Goal: Task Accomplishment & Management: Use online tool/utility

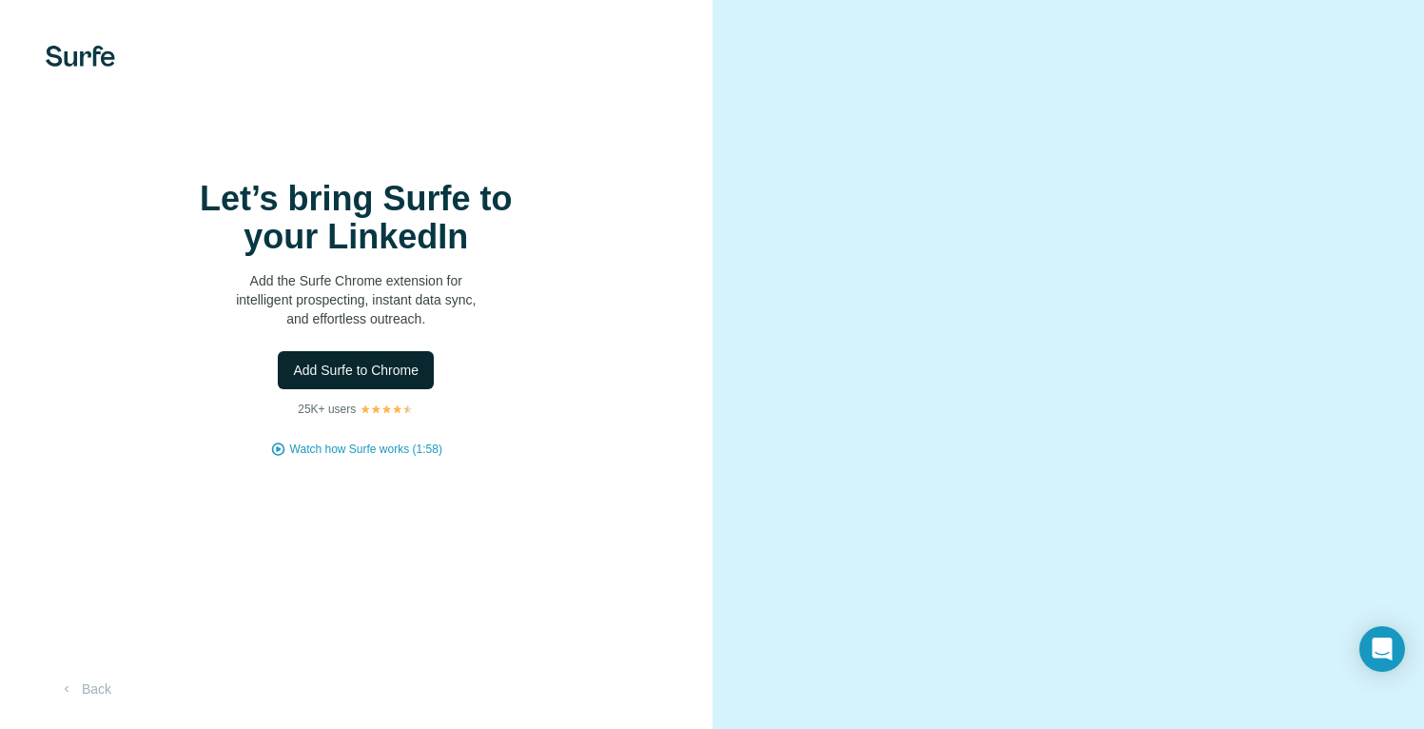
click at [385, 389] on button "Add Surfe to Chrome" at bounding box center [356, 370] width 156 height 38
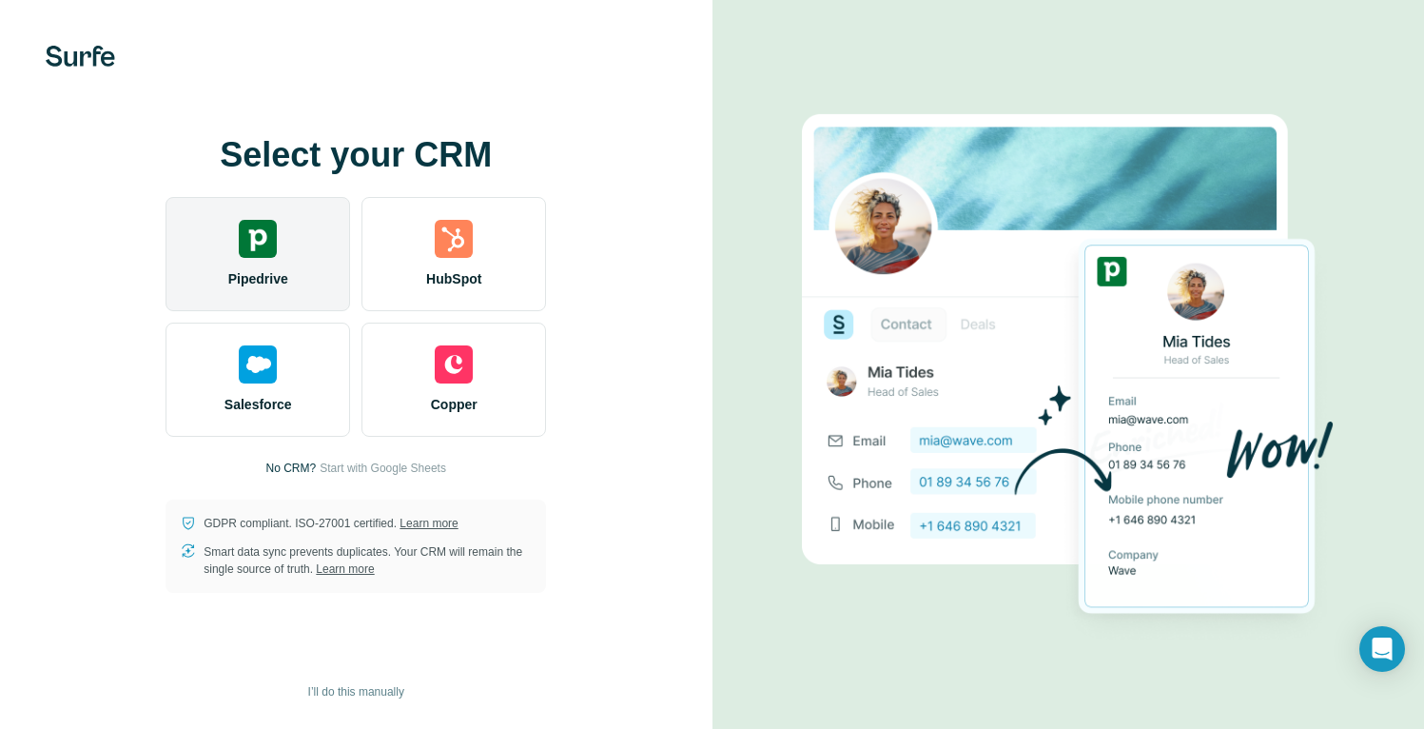
click at [224, 233] on div "Pipedrive" at bounding box center [257, 254] width 185 height 114
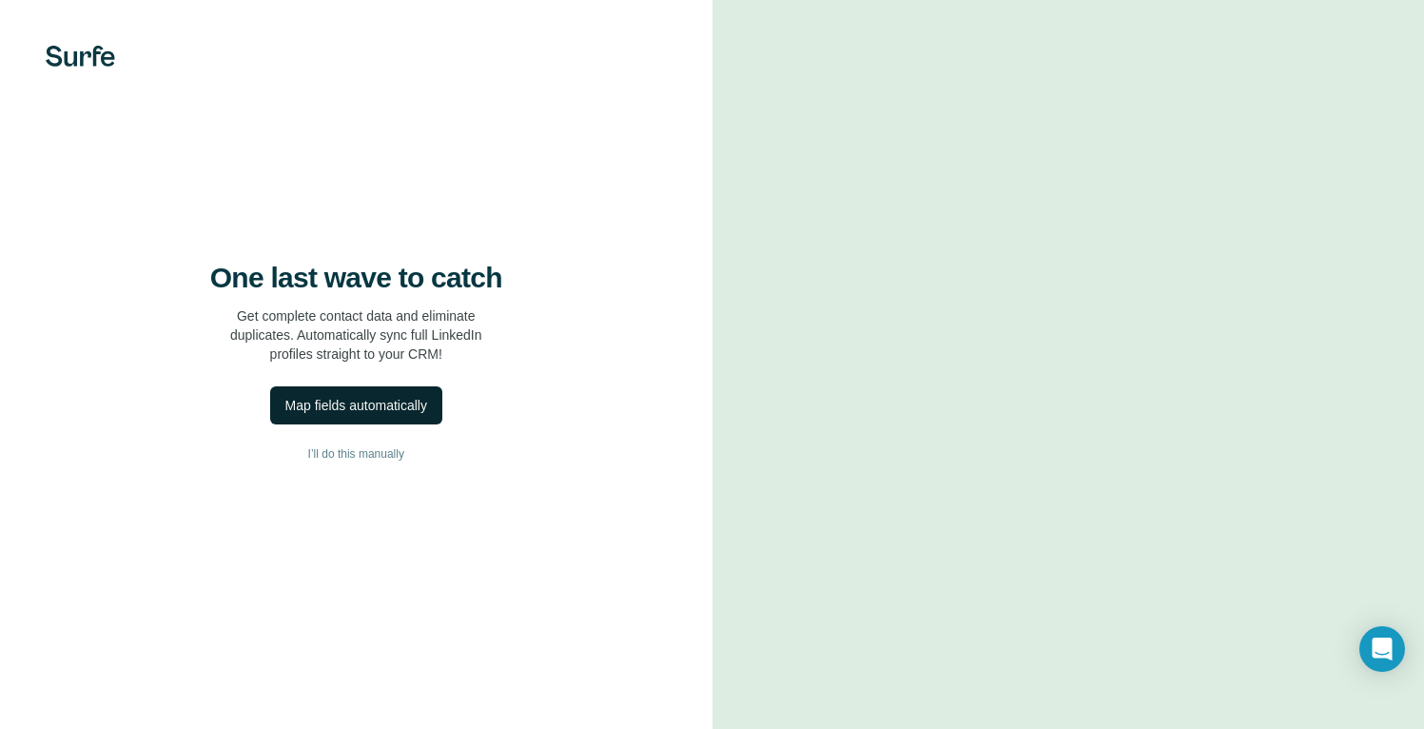
click at [334, 415] on div "Map fields automatically" at bounding box center [356, 405] width 142 height 19
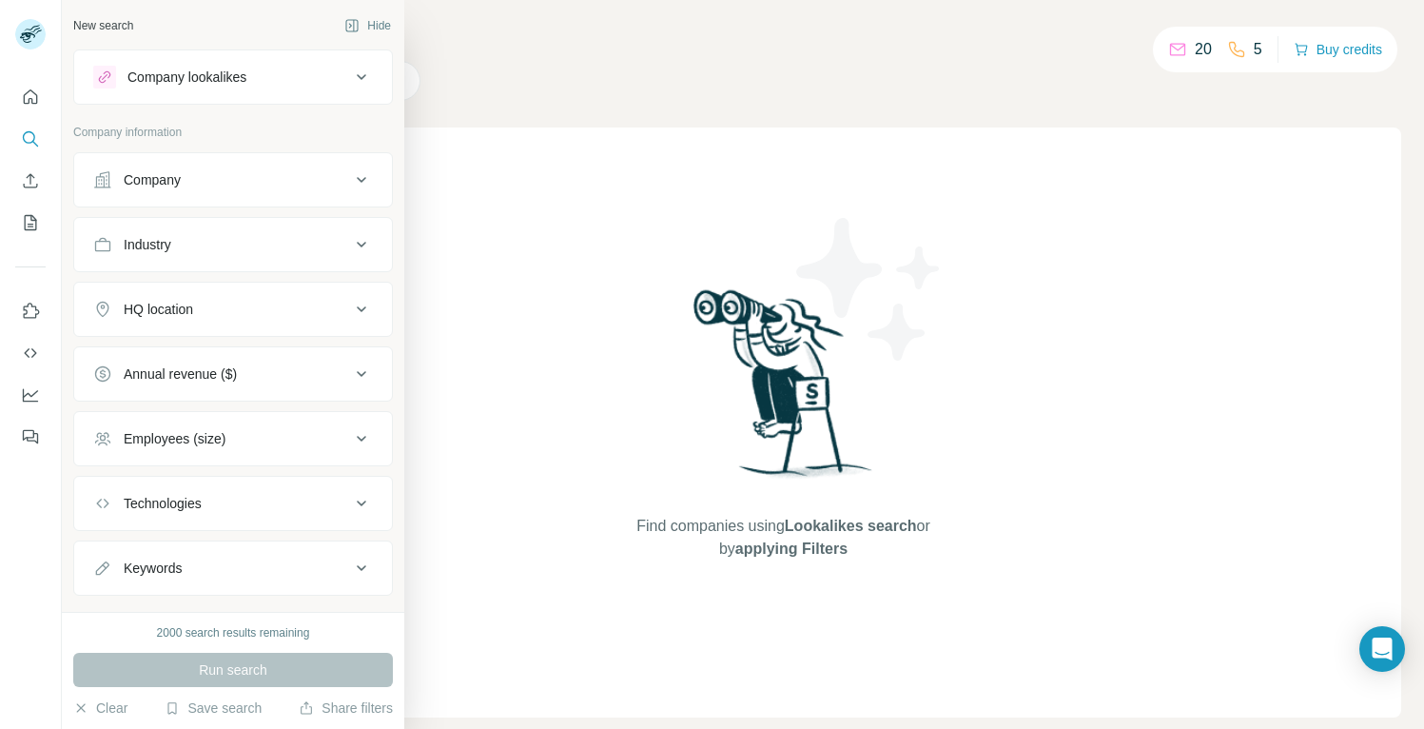
click at [181, 306] on div "HQ location" at bounding box center [158, 309] width 69 height 19
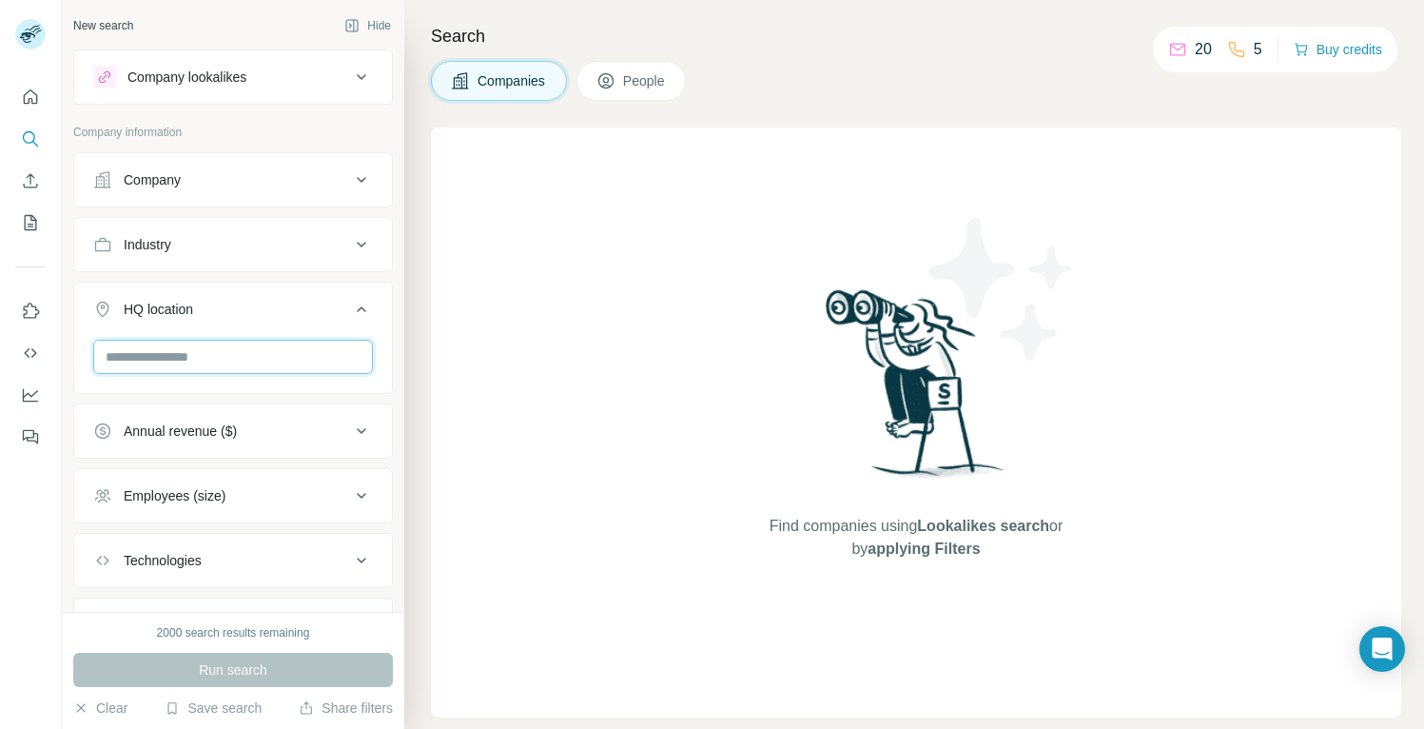
click at [181, 360] on input "text" at bounding box center [233, 357] width 280 height 34
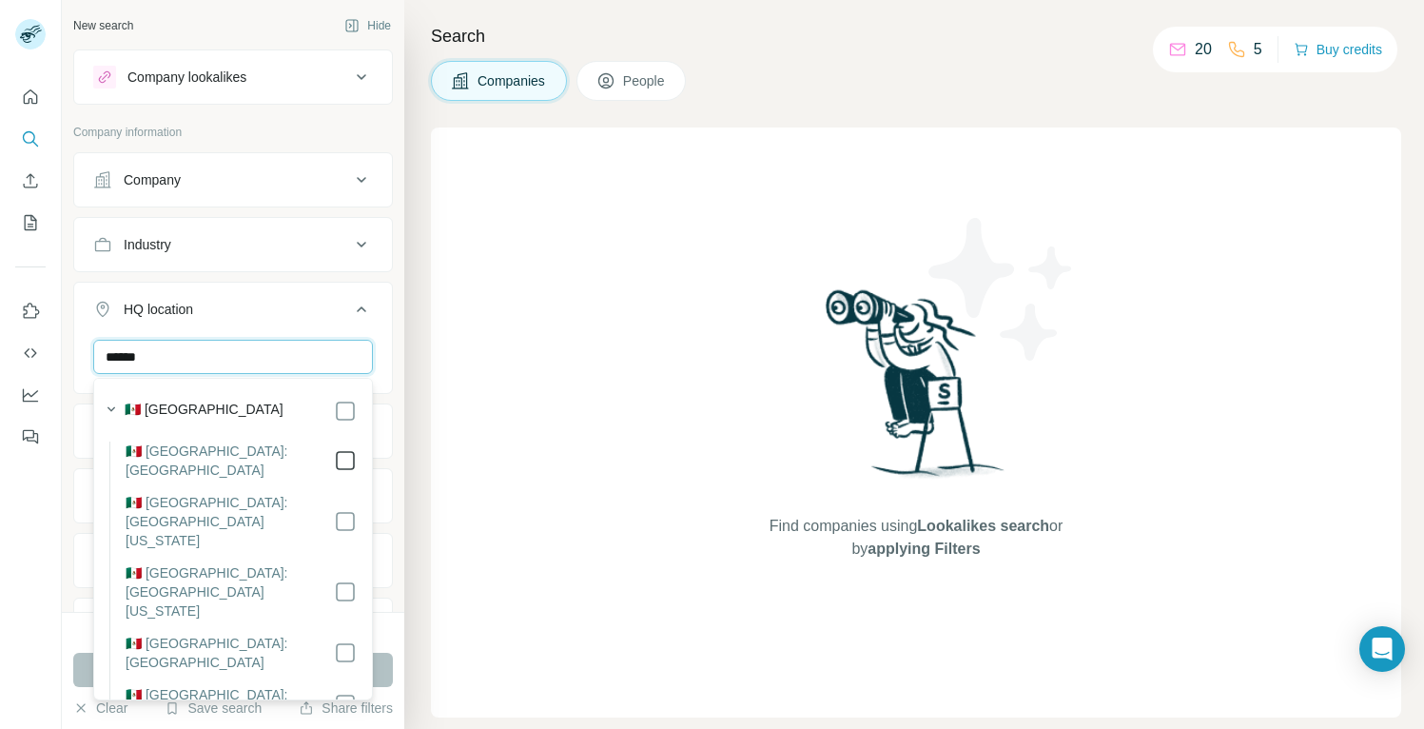
type input "******"
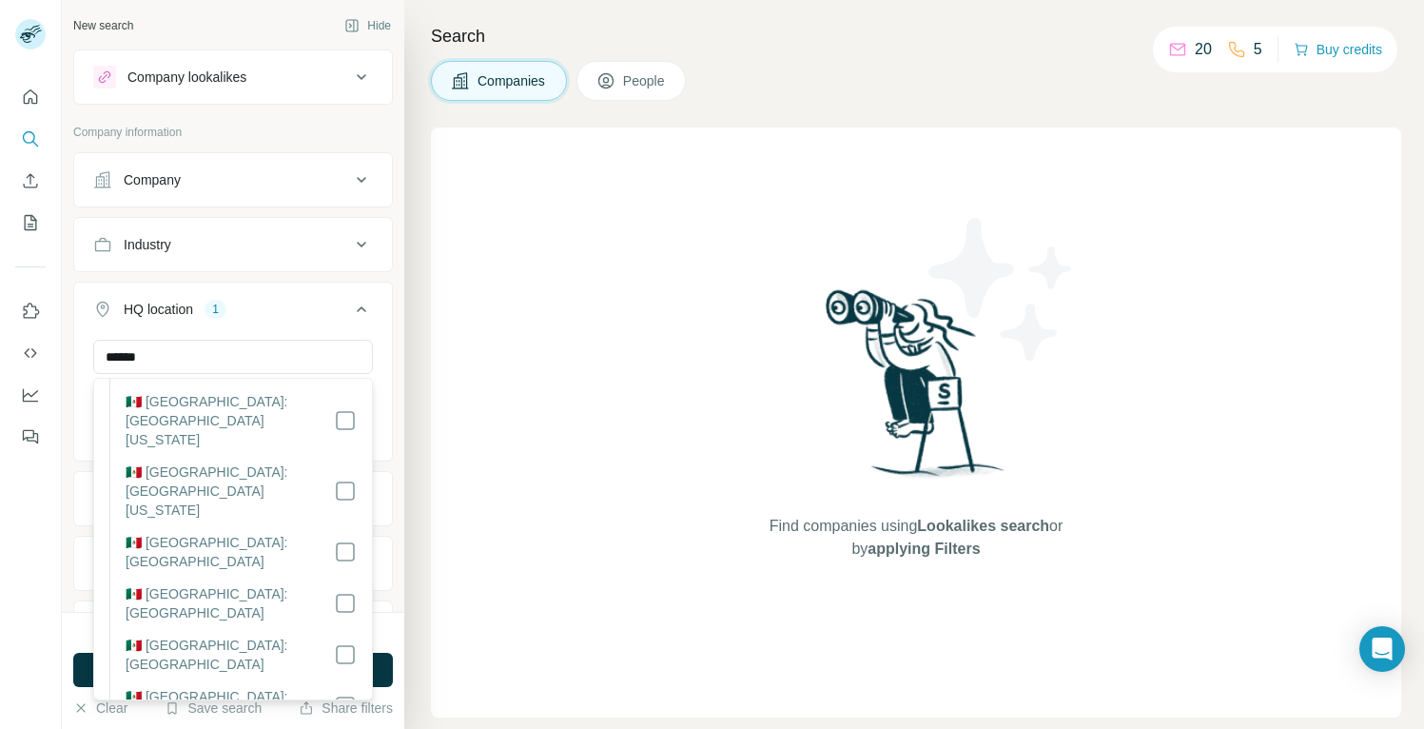
scroll to position [103, 0]
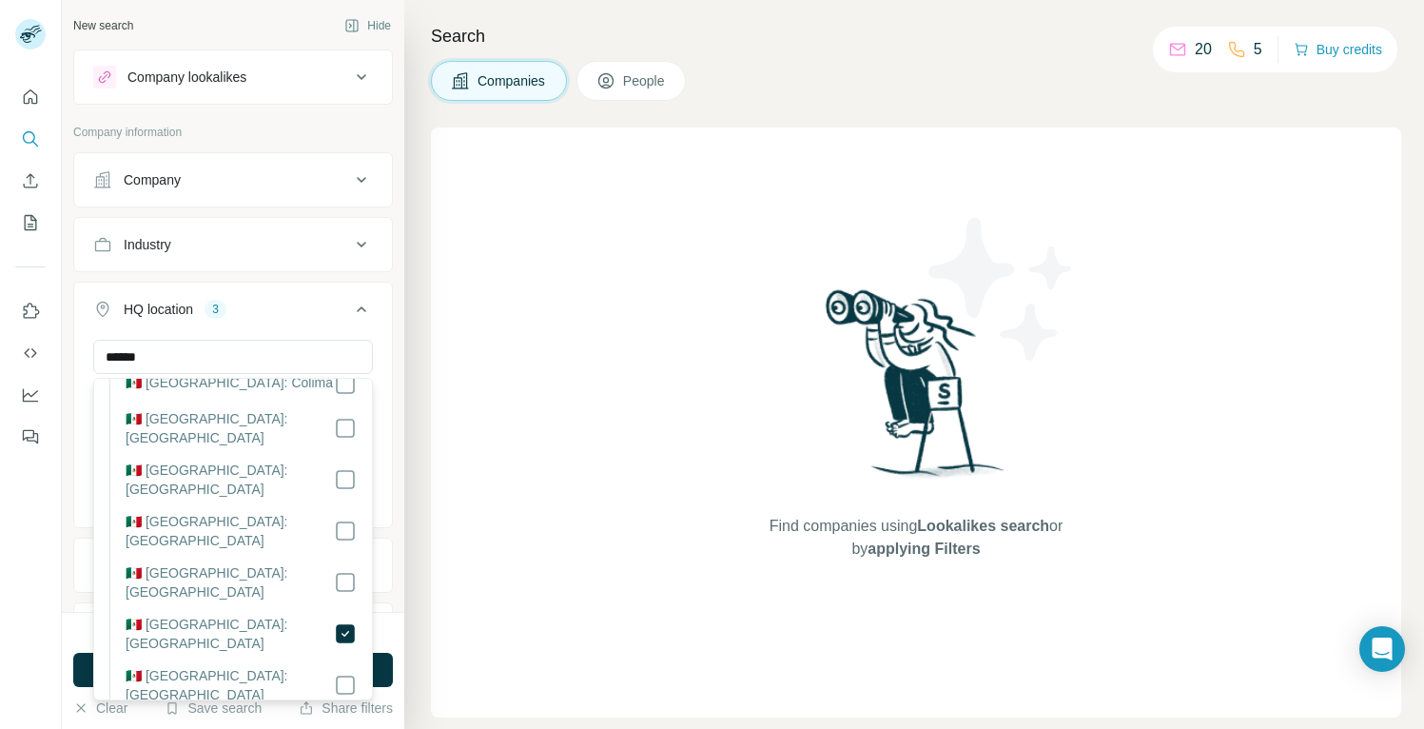
scroll to position [534, 0]
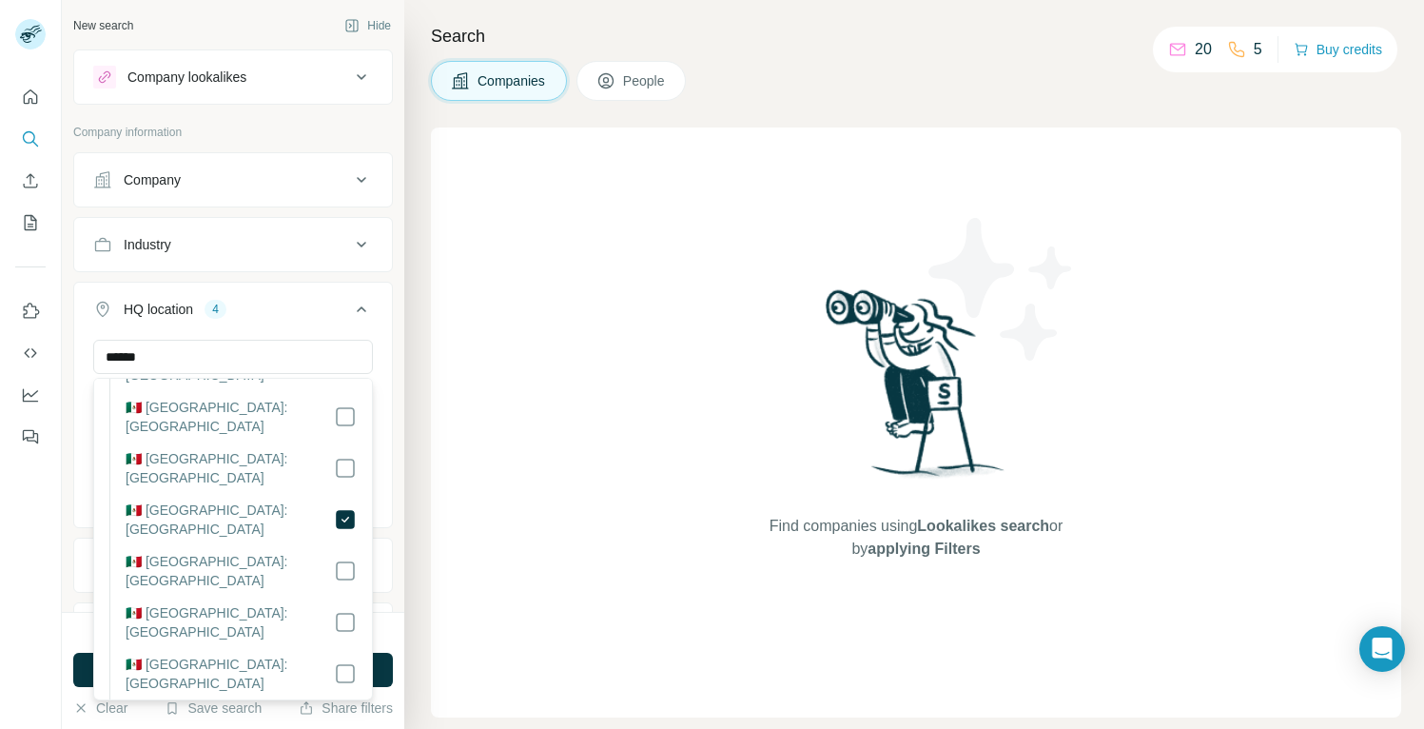
scroll to position [637, 0]
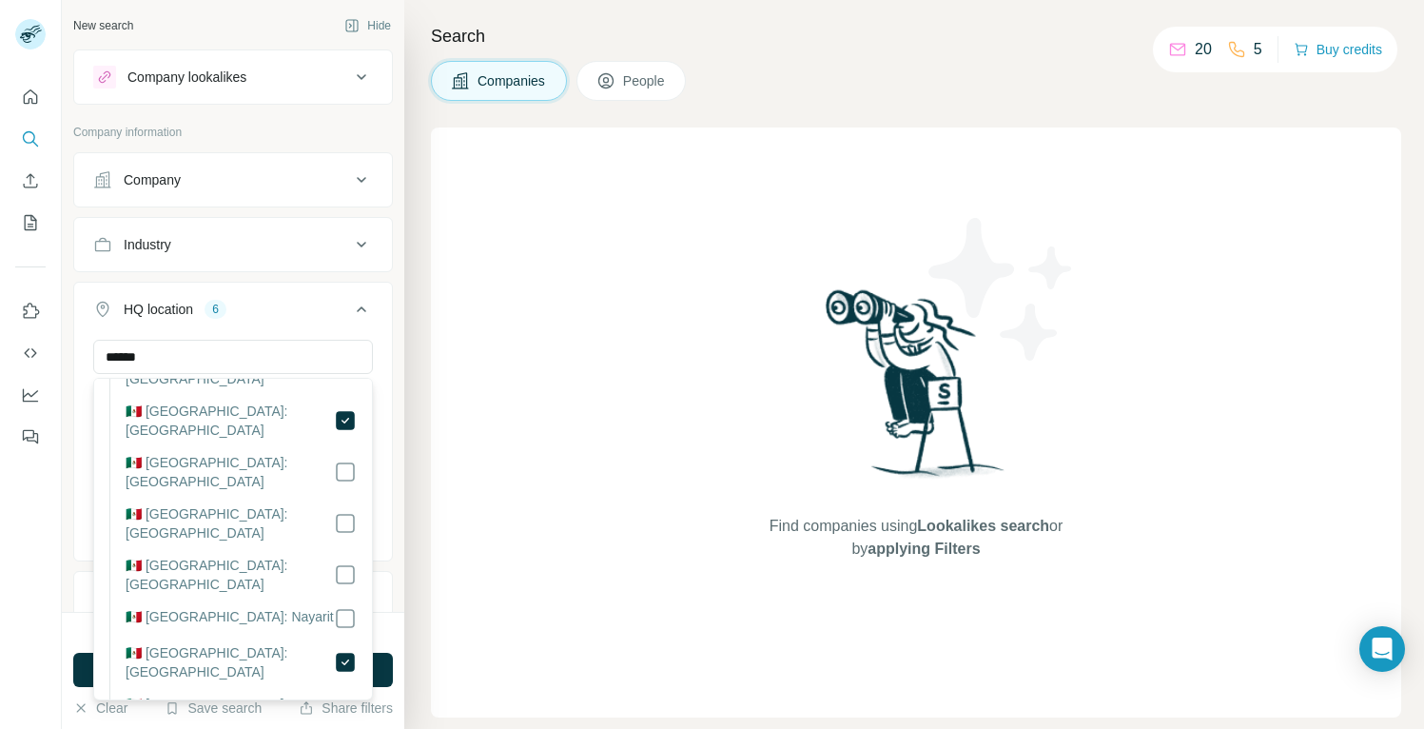
scroll to position [735, 0]
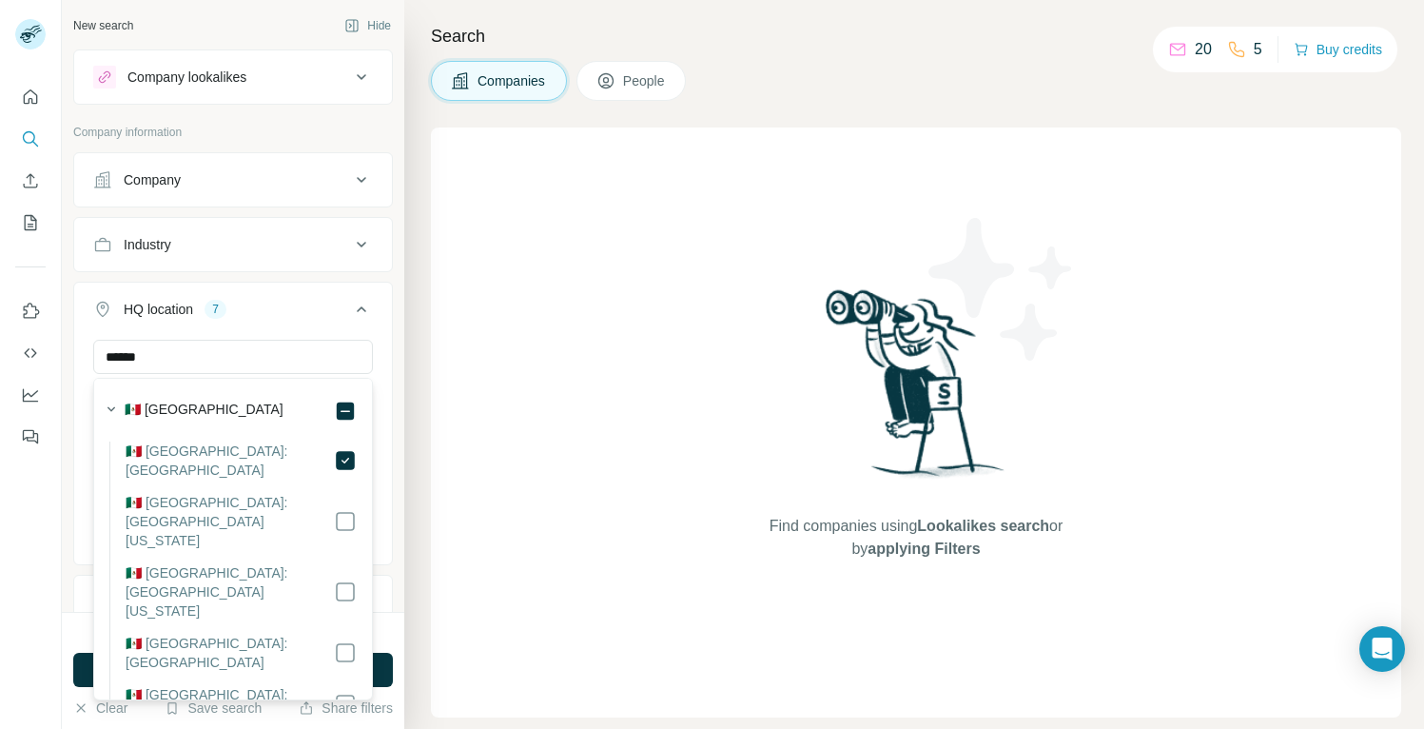
click at [362, 311] on icon at bounding box center [361, 309] width 23 height 23
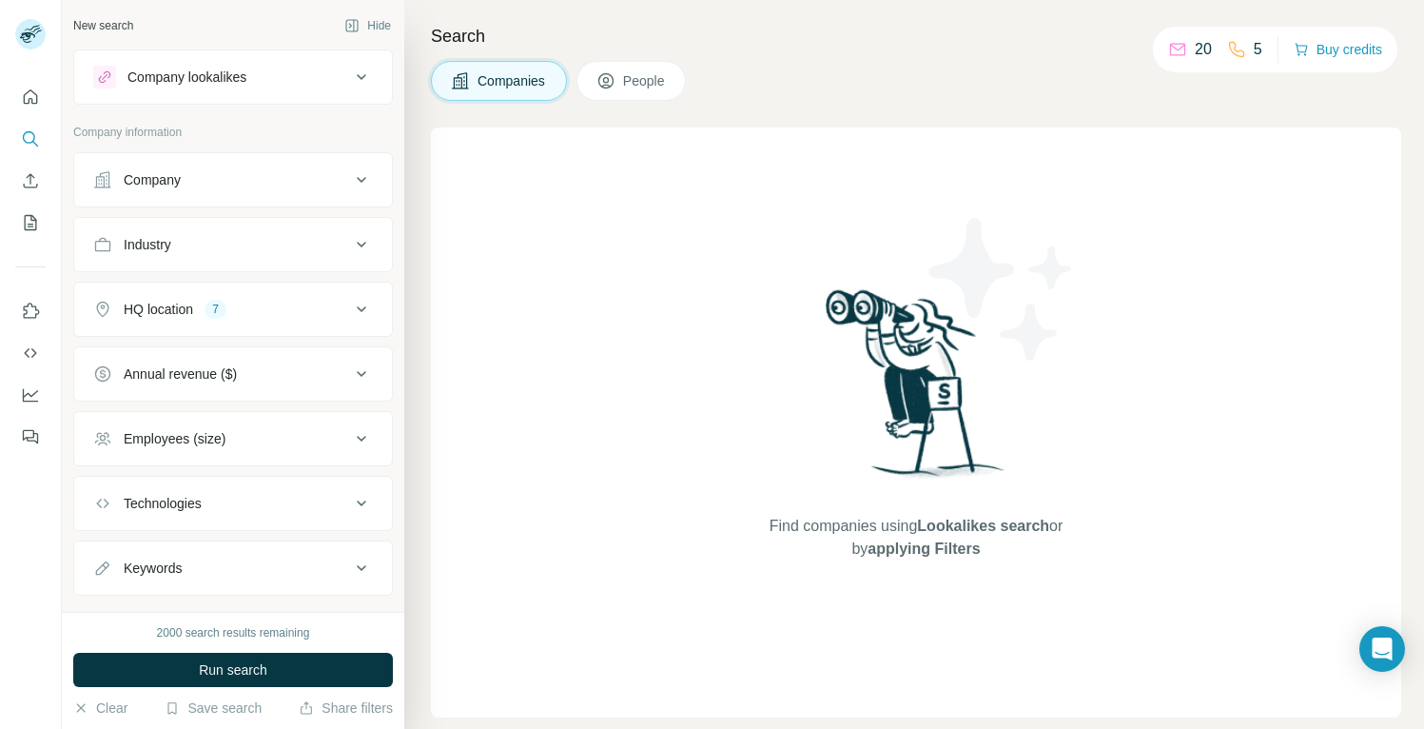
click at [359, 442] on icon at bounding box center [361, 438] width 23 height 23
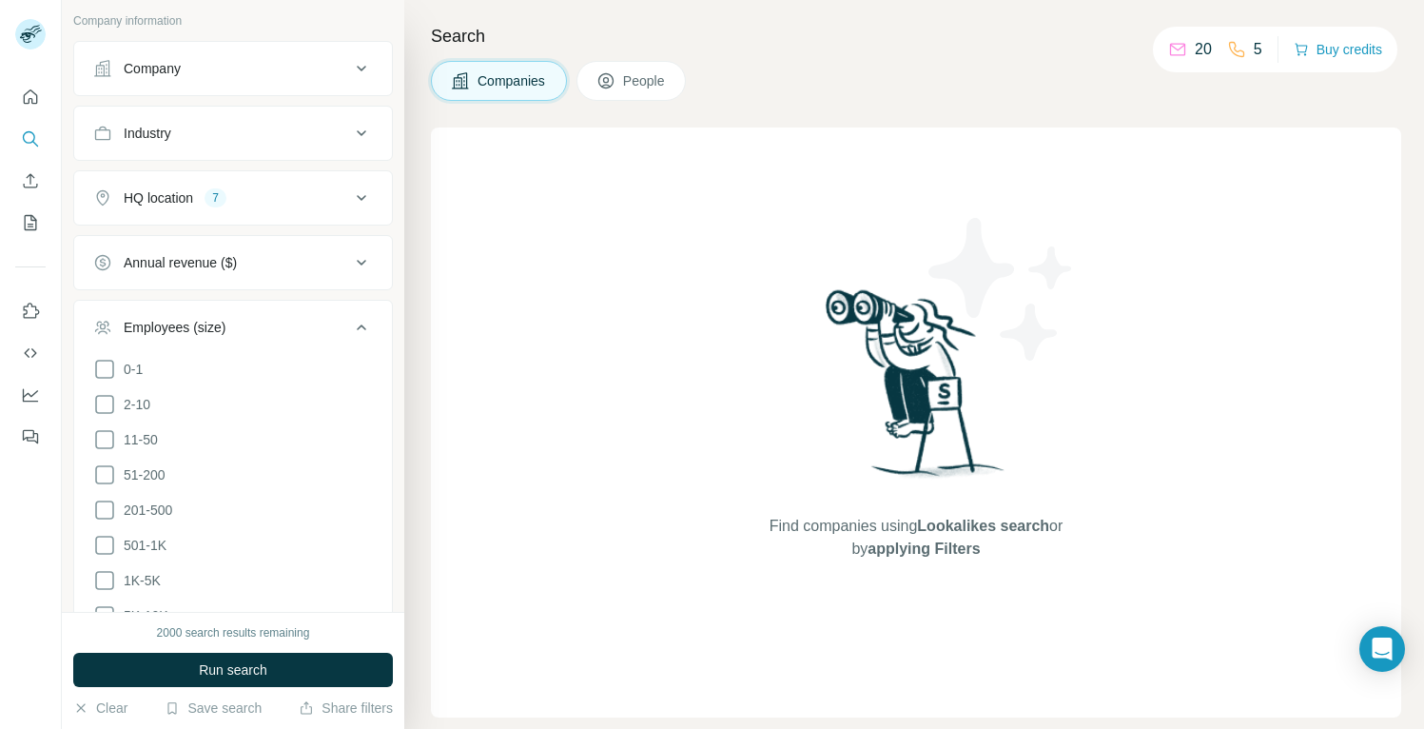
scroll to position [142, 0]
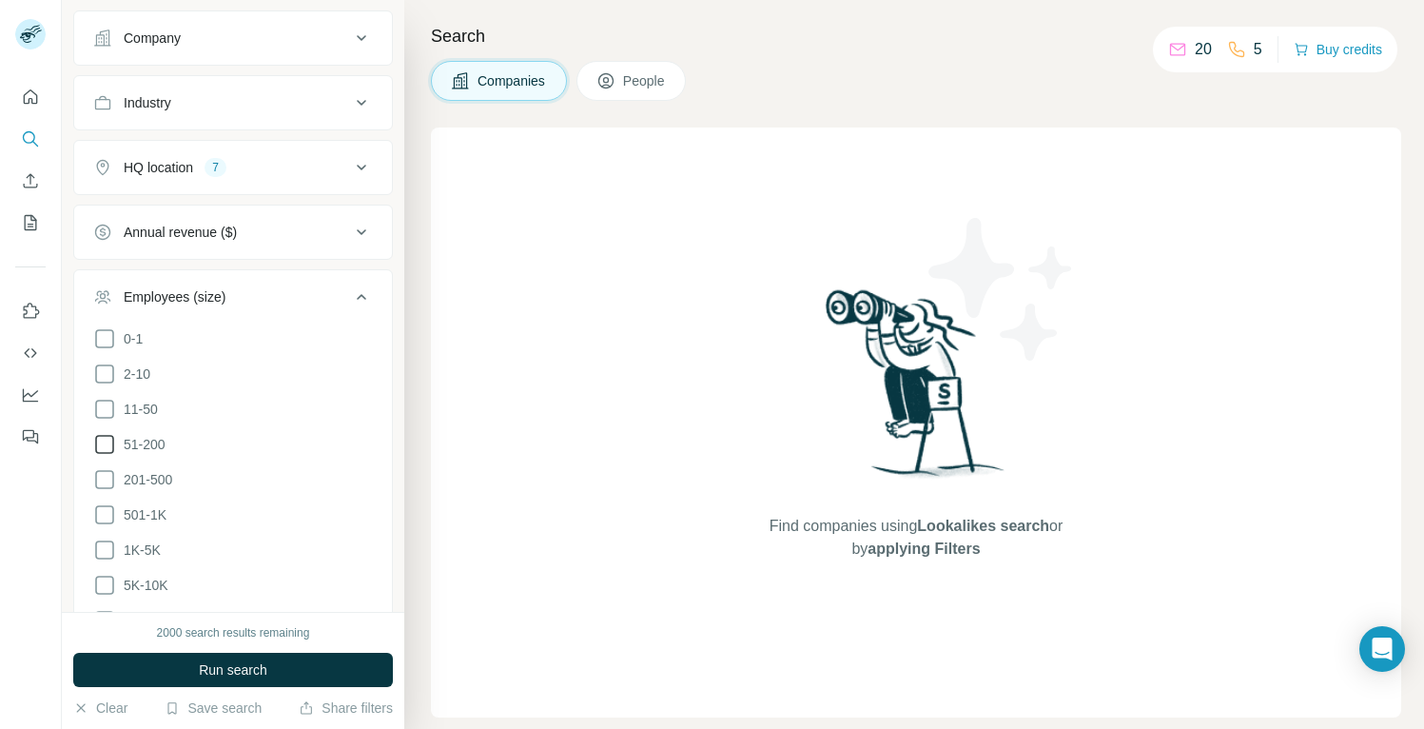
click at [110, 446] on icon at bounding box center [104, 444] width 23 height 23
click at [109, 480] on icon at bounding box center [104, 479] width 23 height 23
click at [363, 290] on icon at bounding box center [361, 296] width 23 height 23
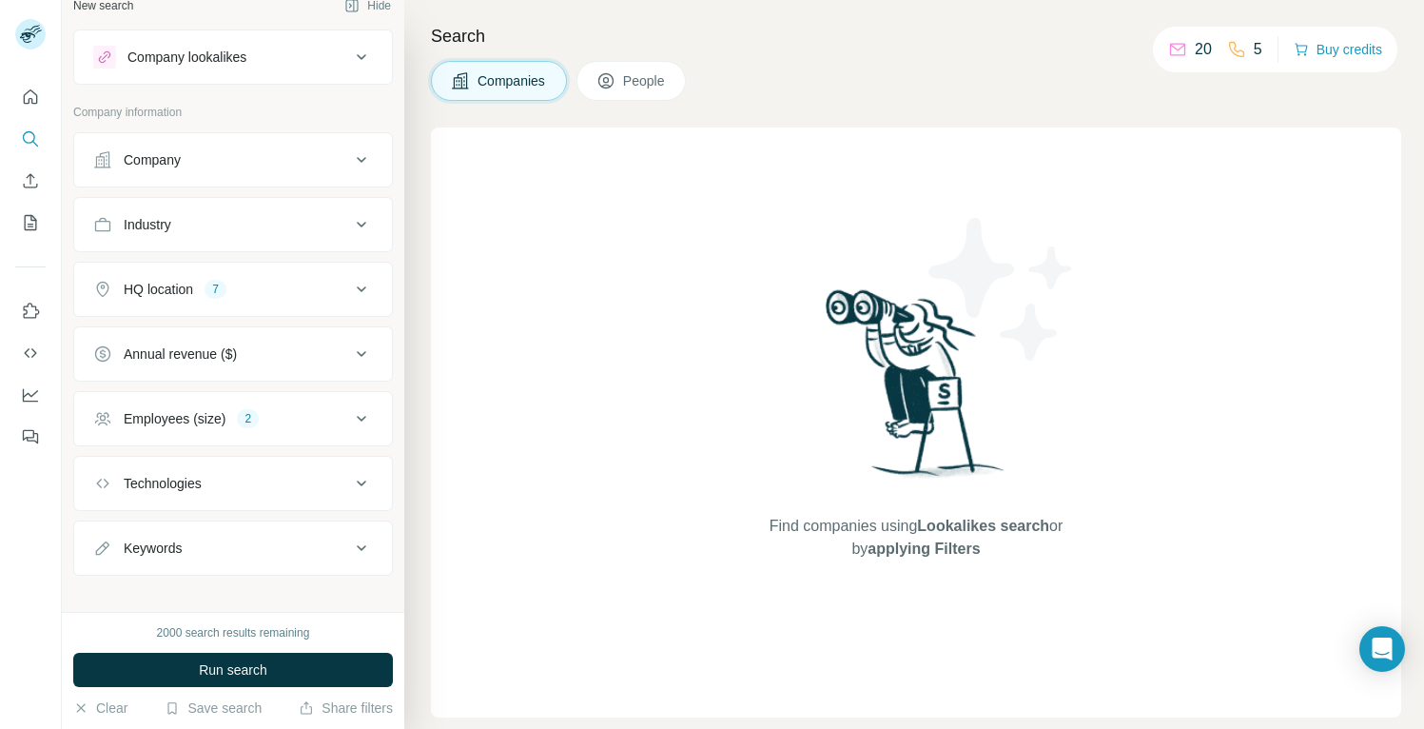
scroll to position [16, 0]
click at [363, 230] on icon at bounding box center [361, 228] width 23 height 23
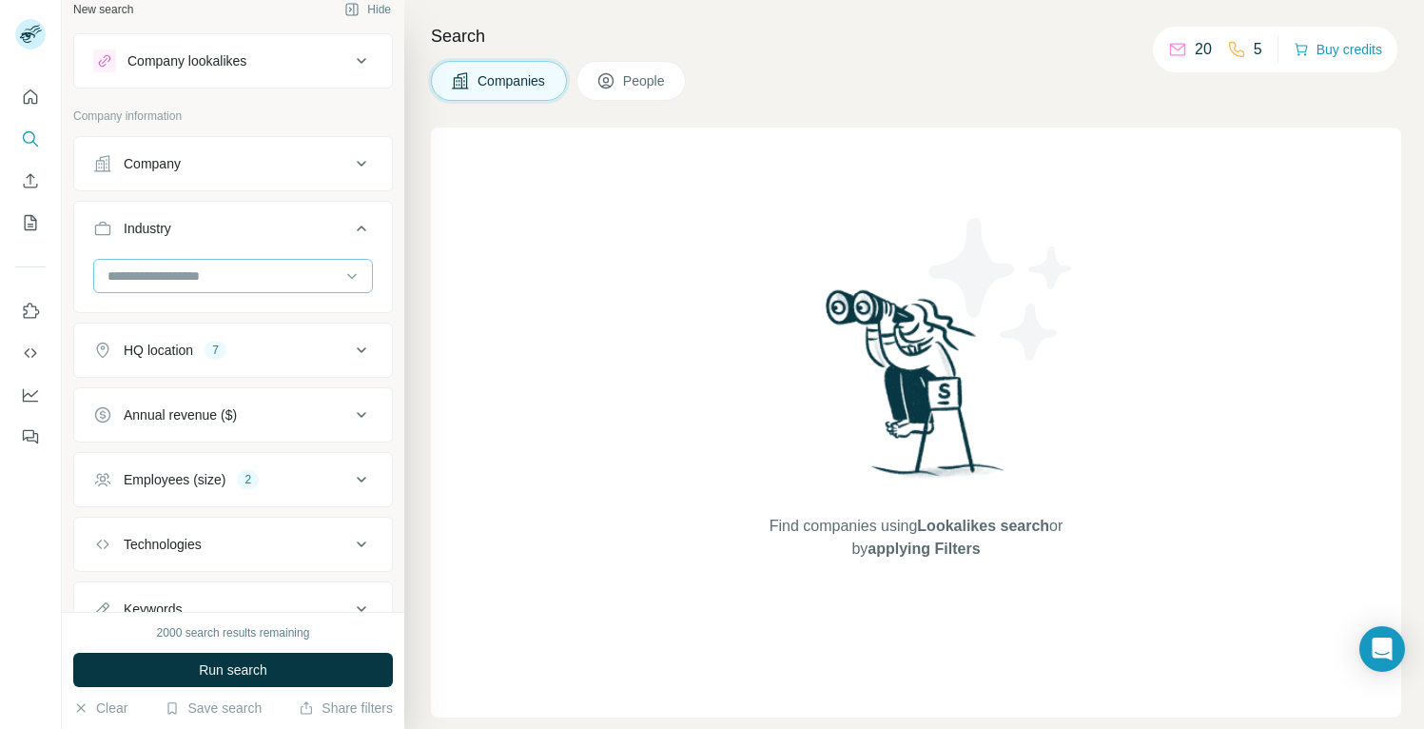
click at [295, 271] on input at bounding box center [223, 275] width 235 height 21
type input "******"
click at [200, 352] on div "Hospitality" at bounding box center [232, 352] width 247 height 19
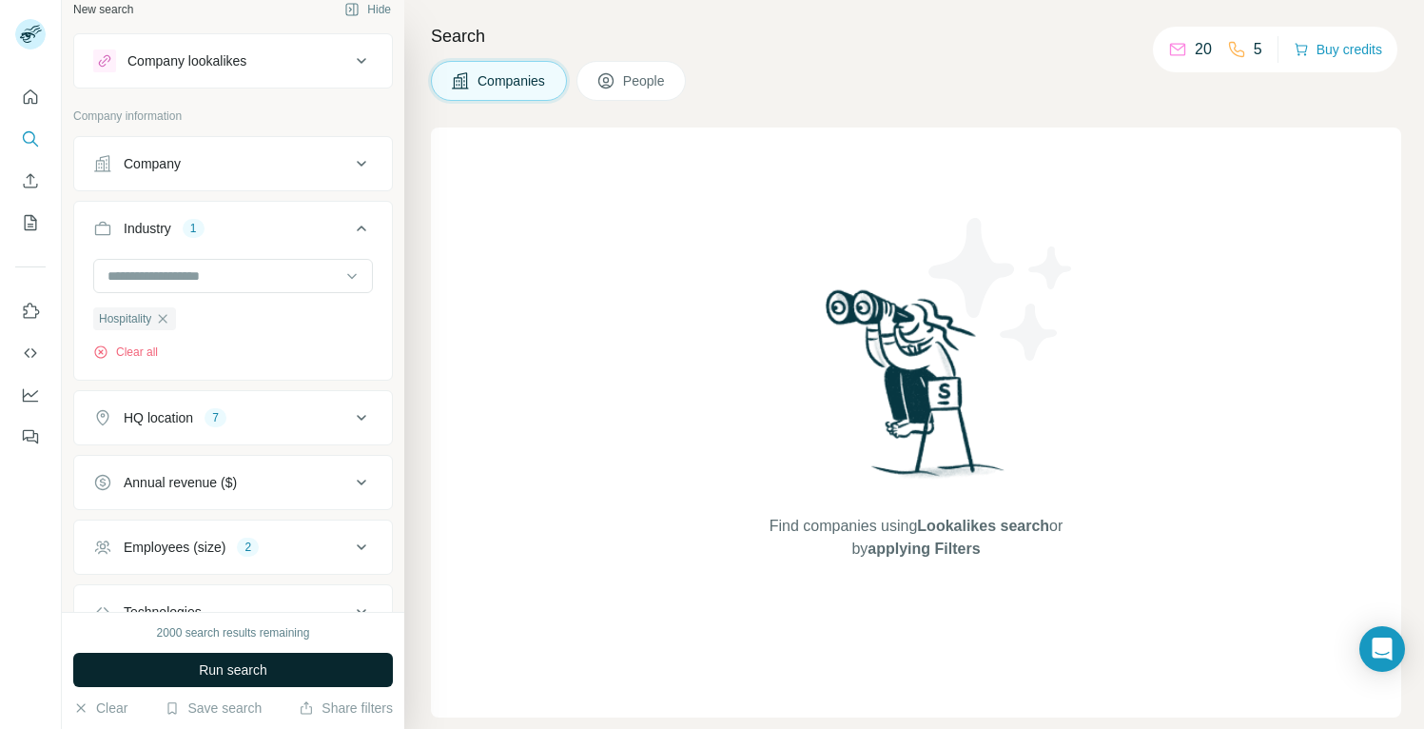
click at [254, 673] on span "Run search" at bounding box center [233, 669] width 68 height 19
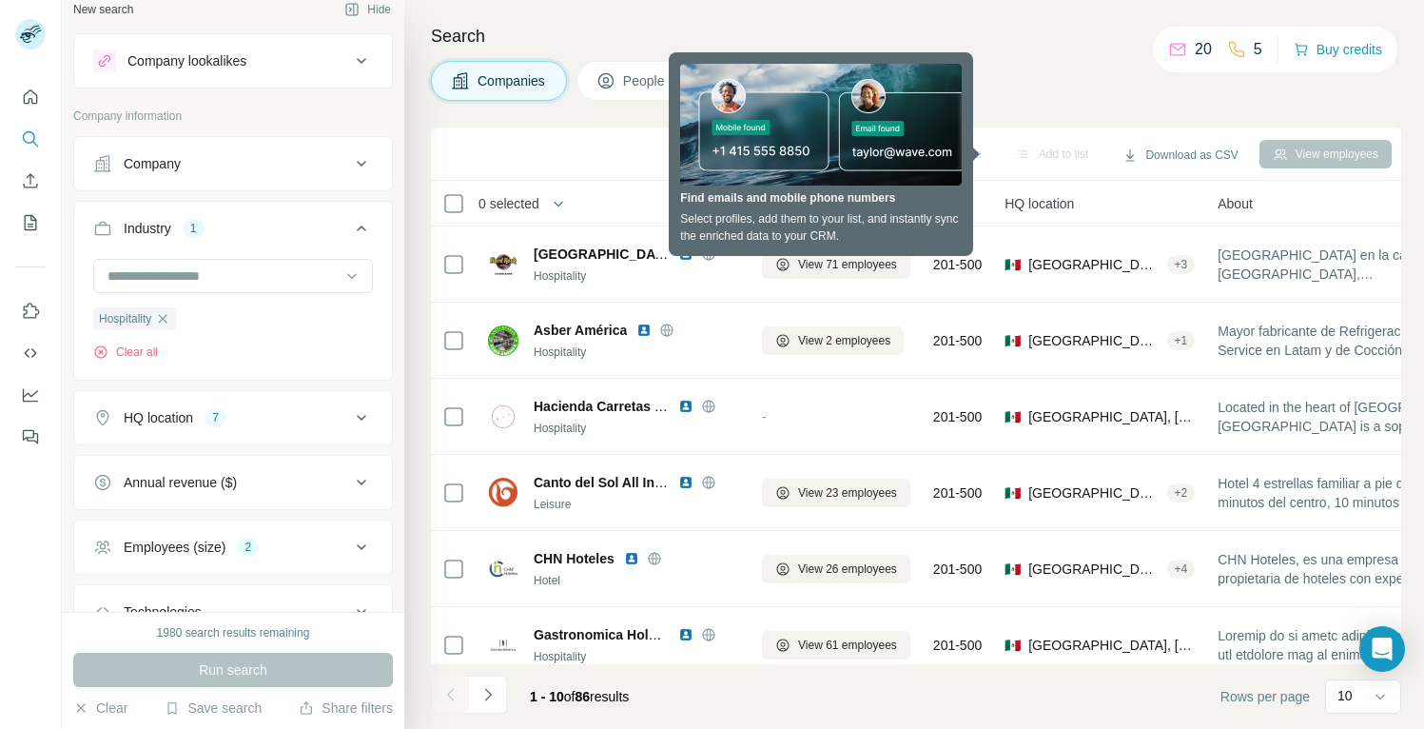
click at [1078, 29] on h4 "Search" at bounding box center [916, 36] width 970 height 27
click at [1029, 39] on h4 "Search" at bounding box center [916, 36] width 970 height 27
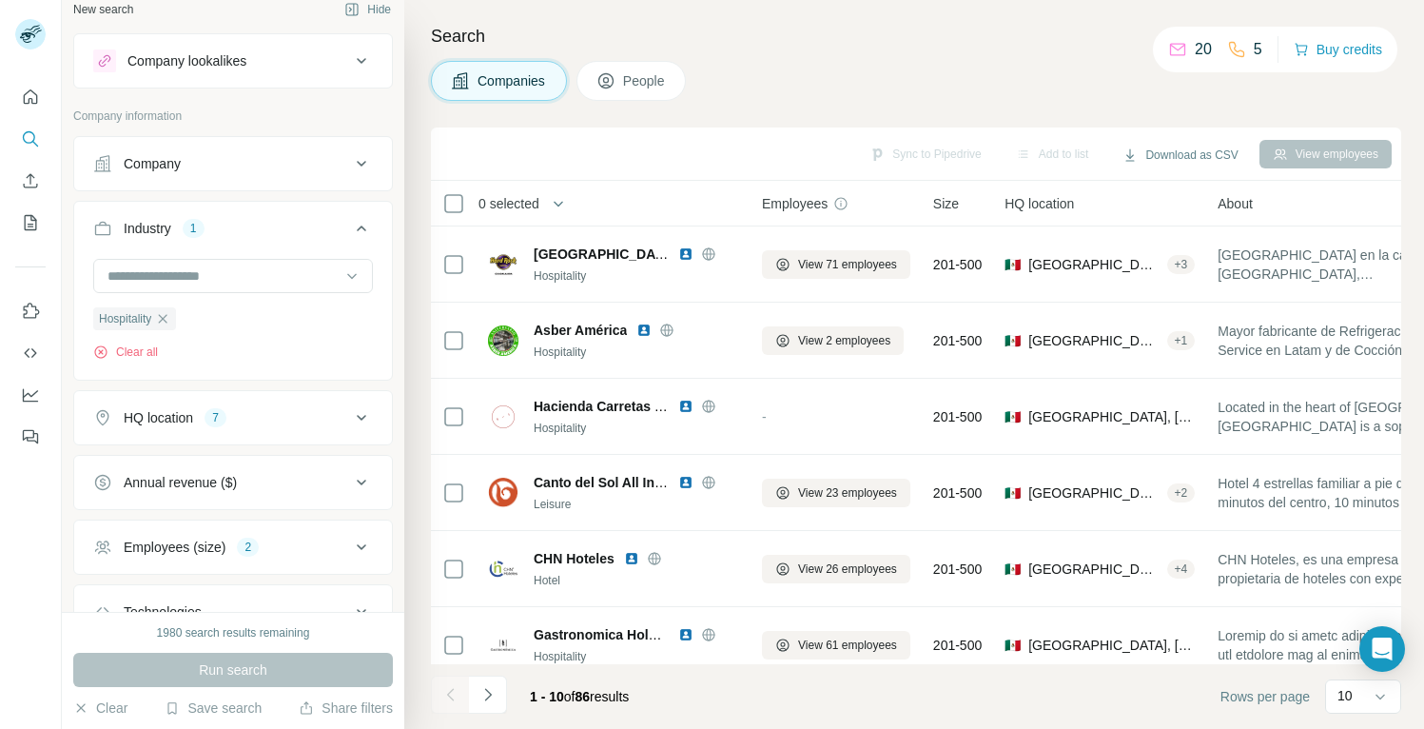
click at [784, 36] on h4 "Search" at bounding box center [916, 36] width 970 height 27
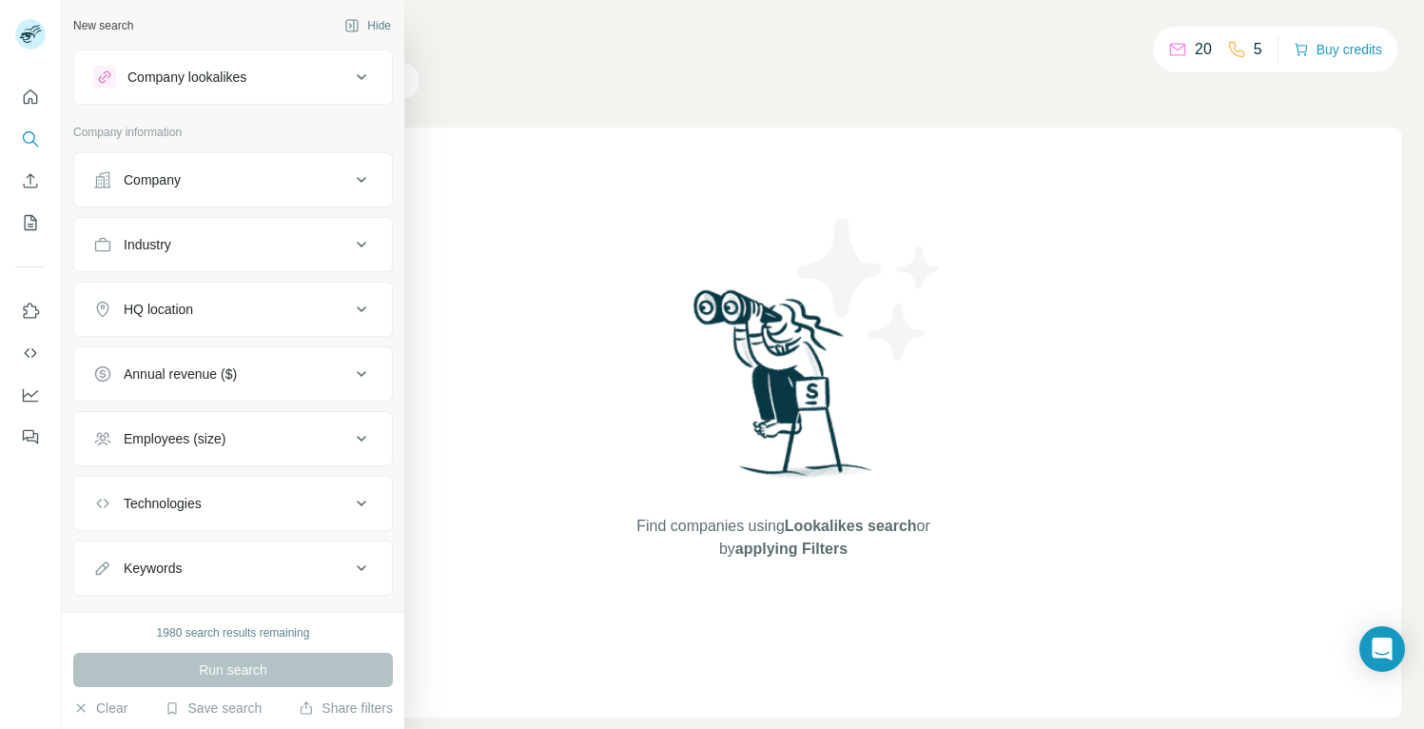
click at [165, 251] on div "Industry" at bounding box center [148, 244] width 48 height 19
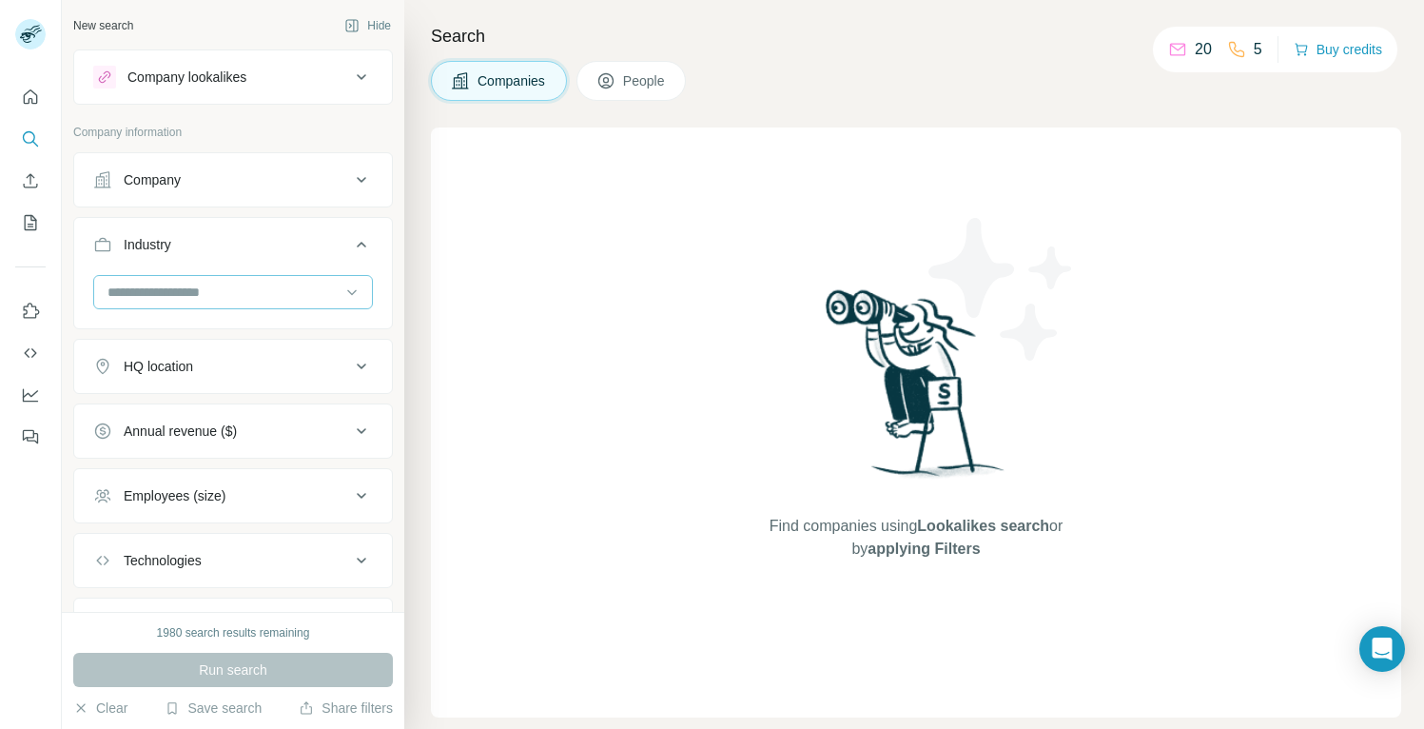
click at [164, 286] on input at bounding box center [223, 292] width 235 height 21
type input "*****"
click at [157, 372] on p "Hospitality" at bounding box center [140, 369] width 62 height 19
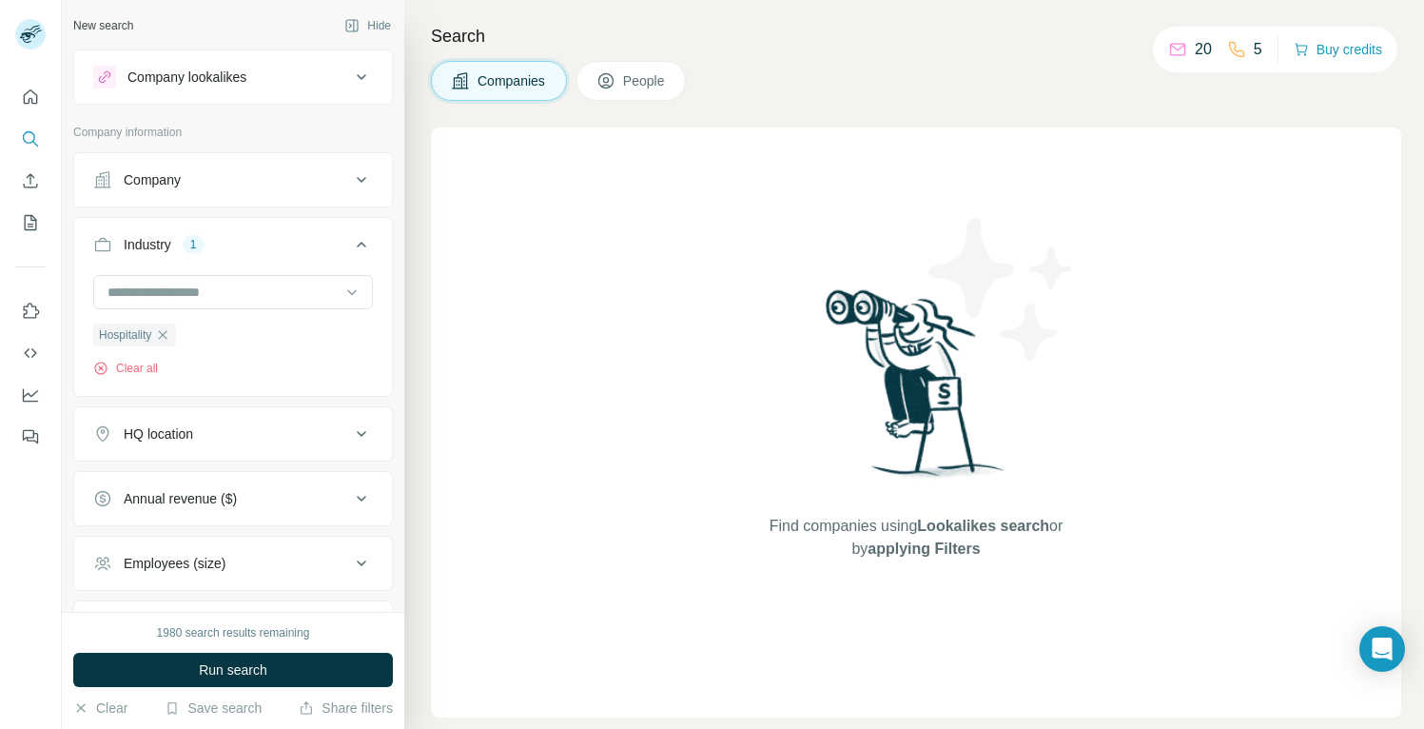
click at [268, 433] on div "HQ location" at bounding box center [221, 433] width 257 height 19
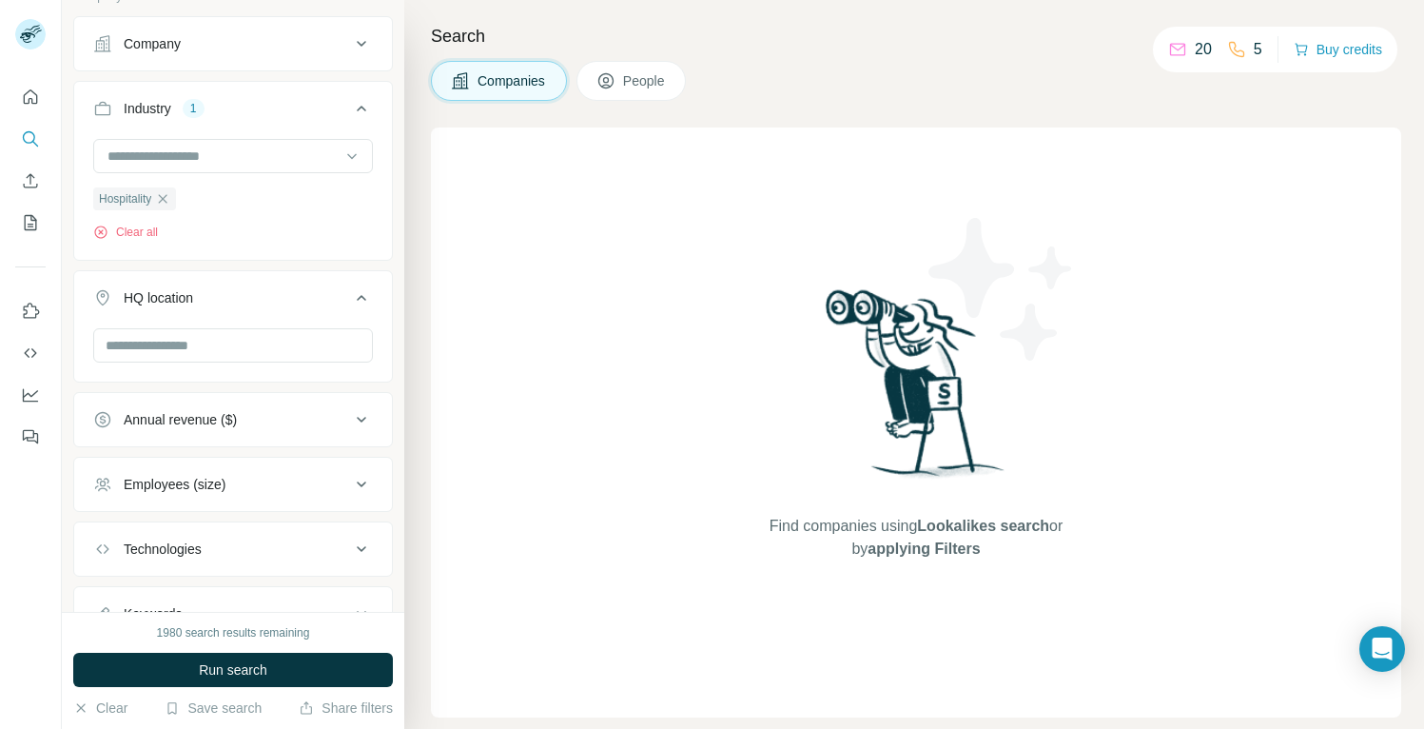
scroll to position [148, 0]
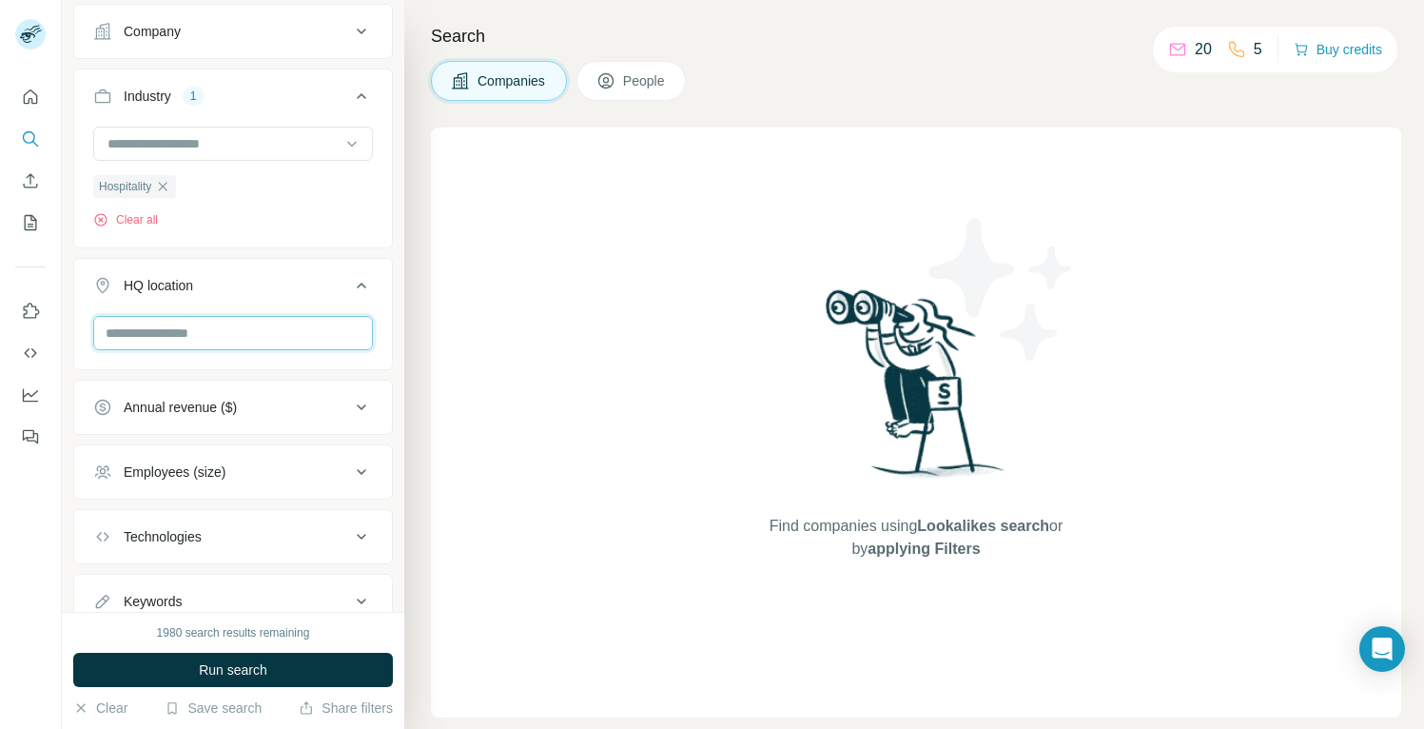
click at [243, 331] on input "text" at bounding box center [233, 333] width 280 height 34
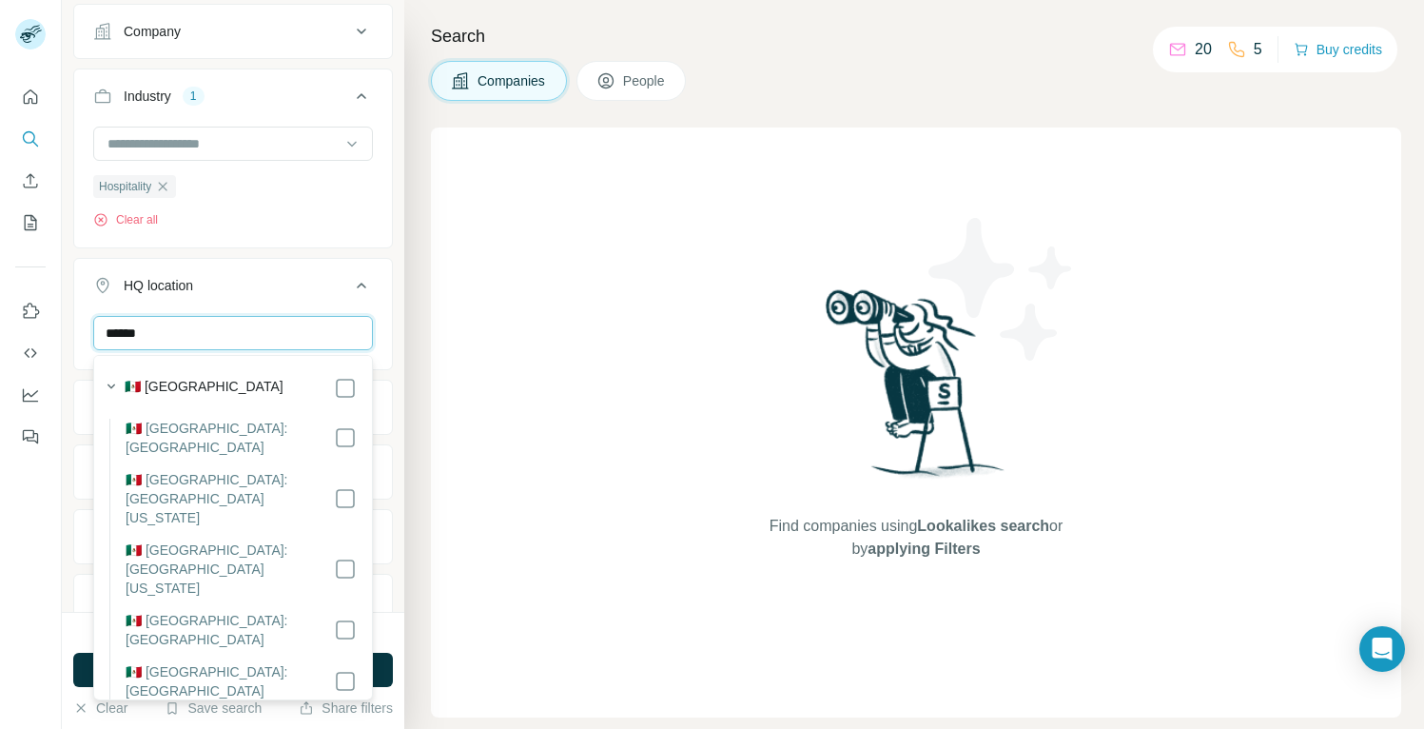
type input "******"
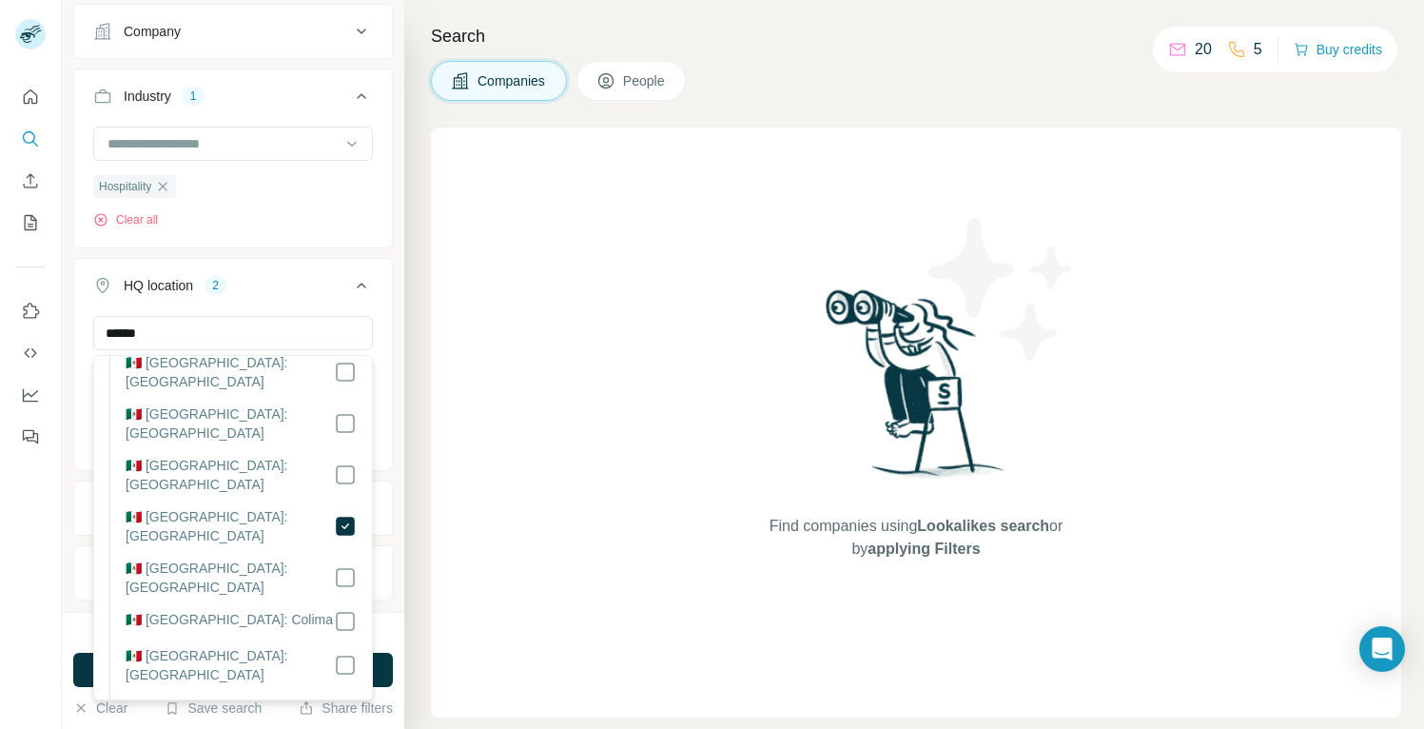
scroll to position [266, 0]
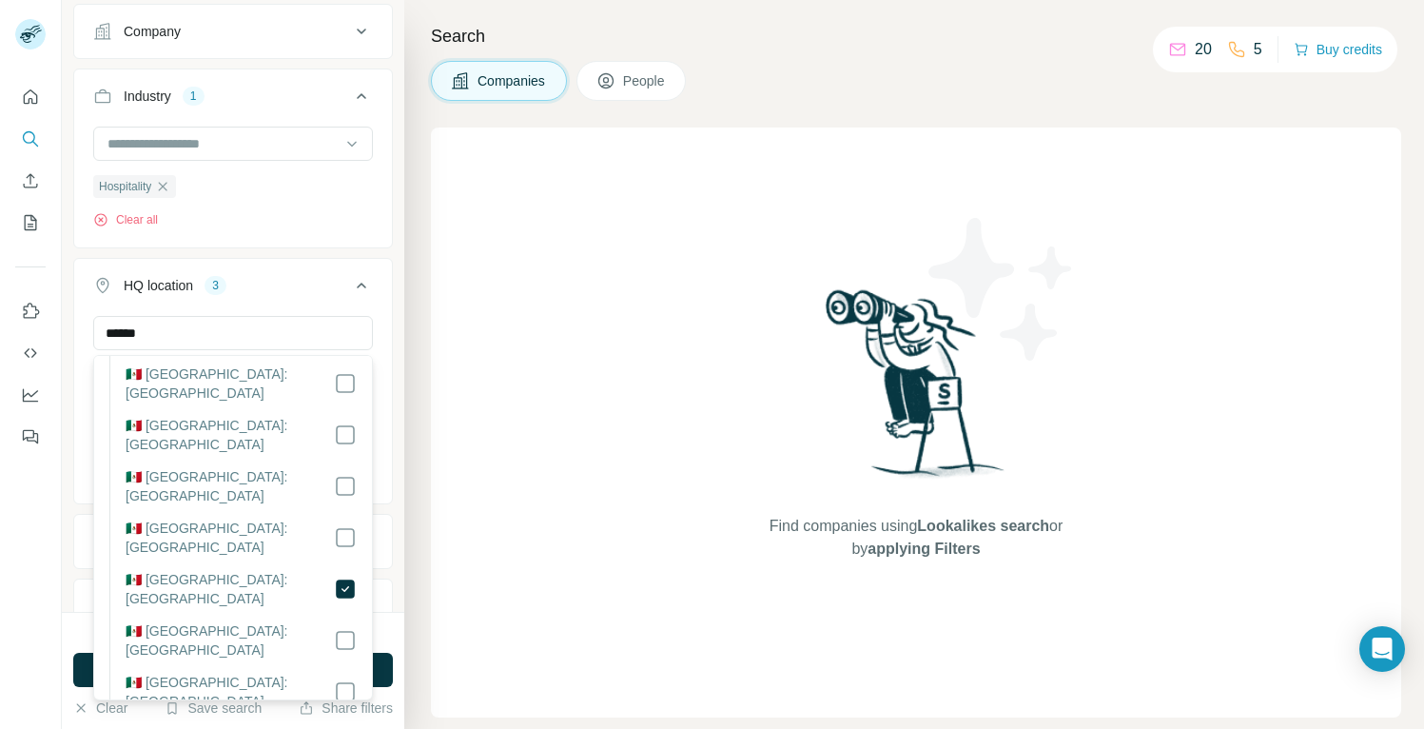
scroll to position [543, 0]
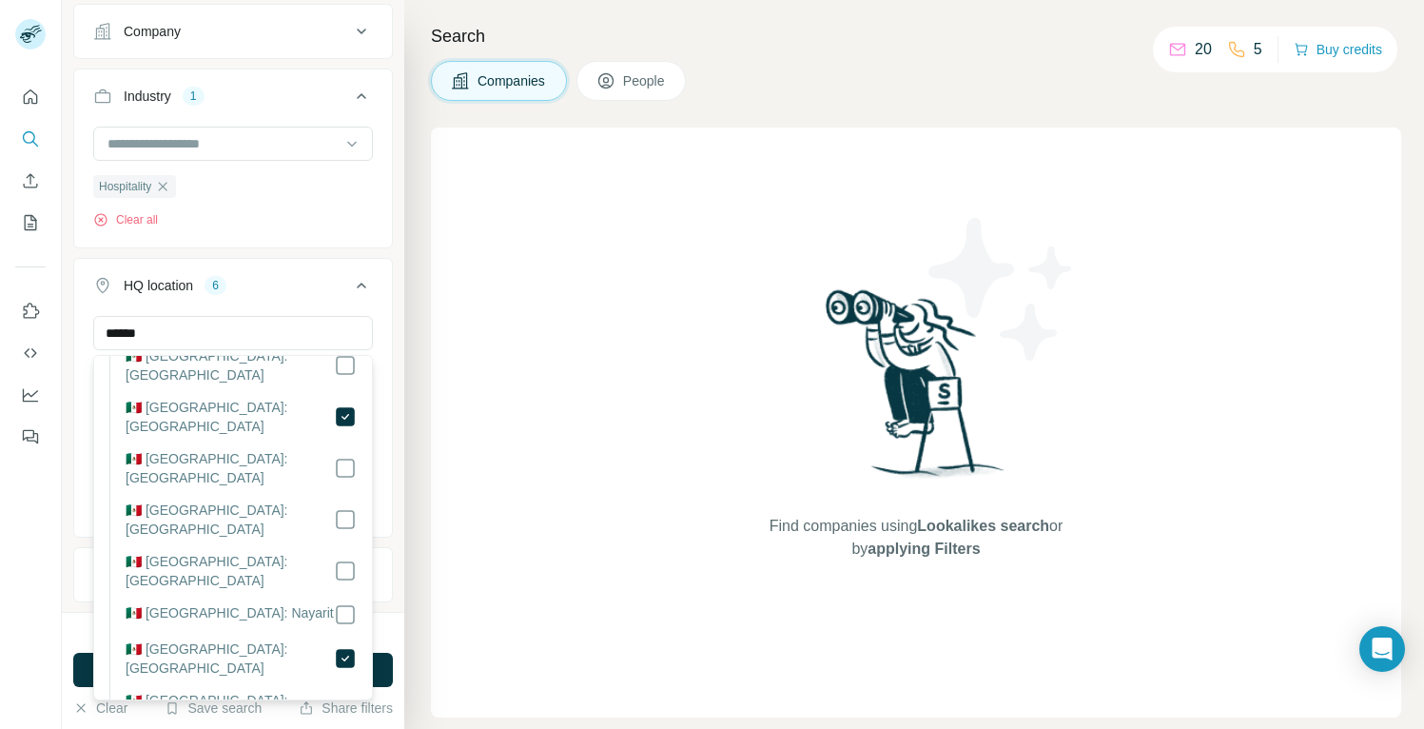
scroll to position [718, 0]
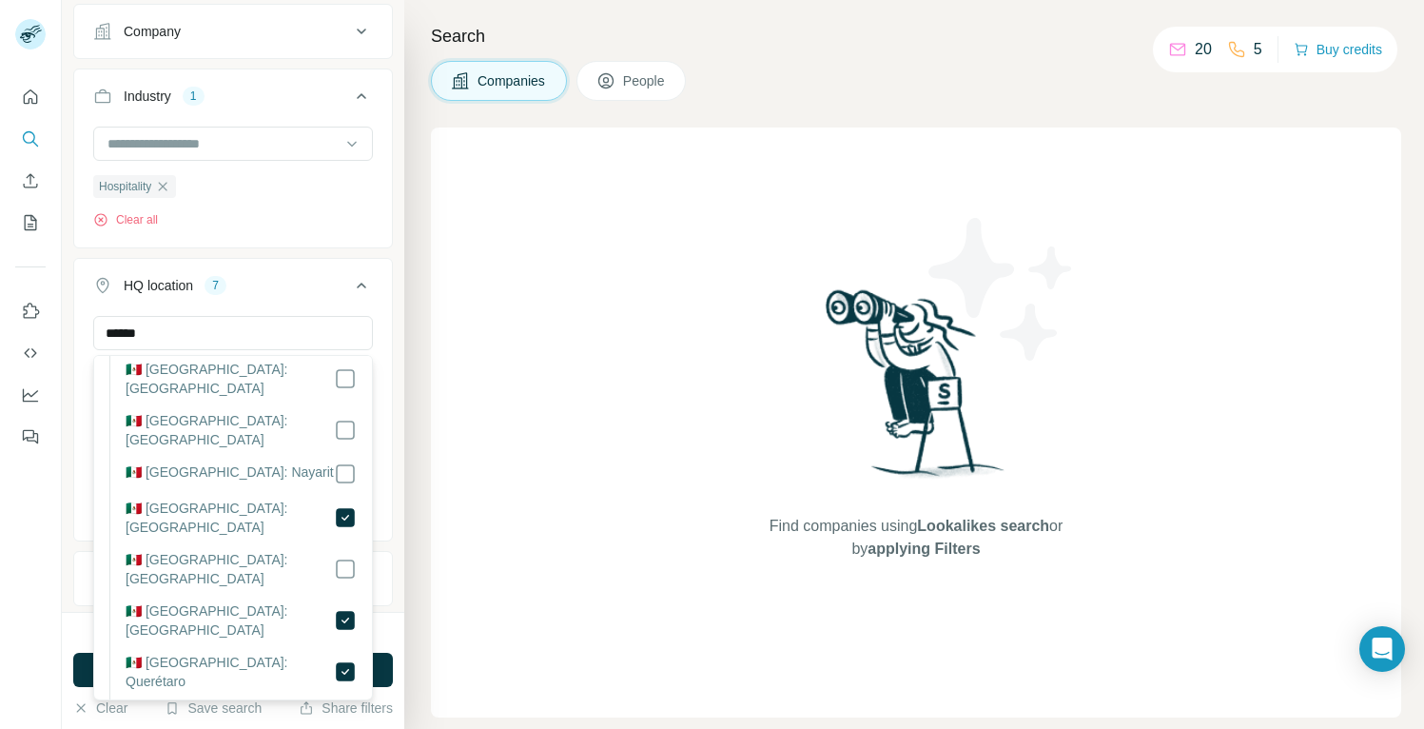
scroll to position [856, 0]
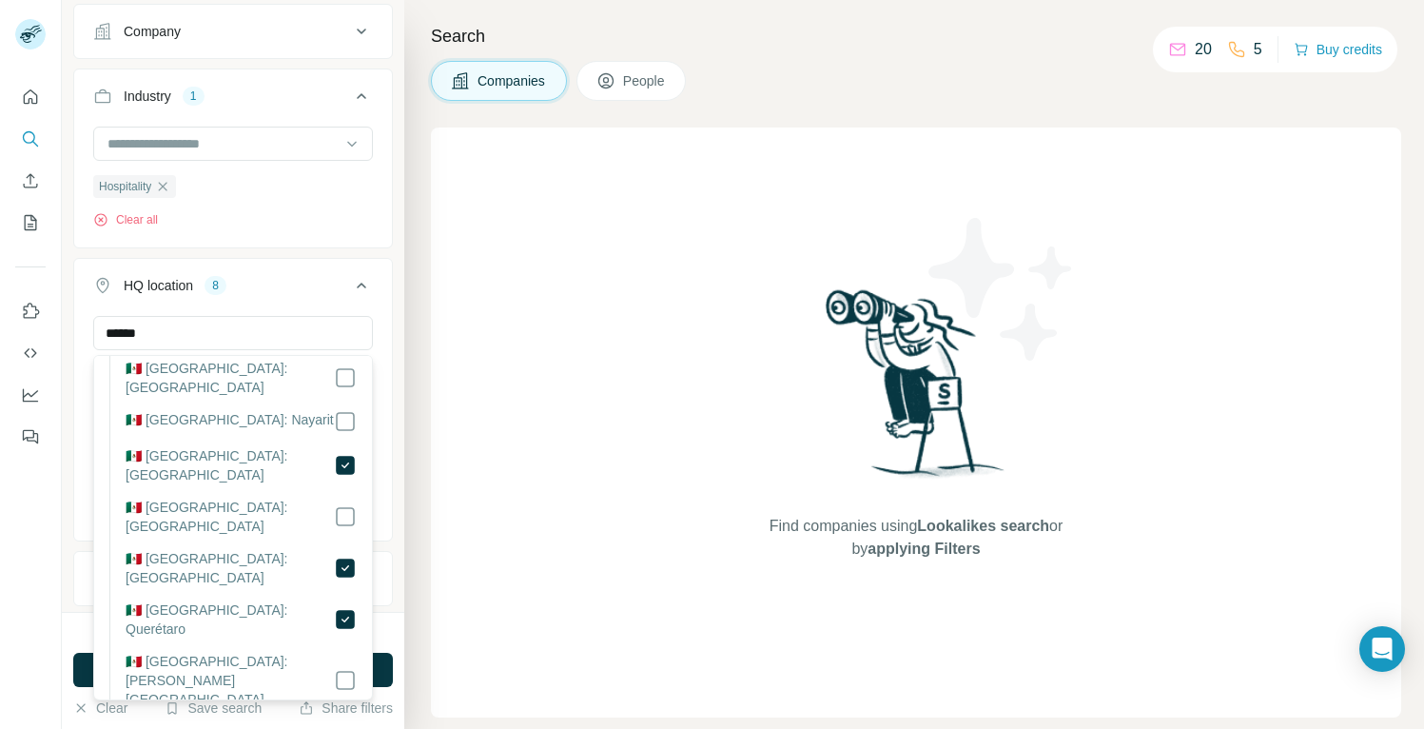
scroll to position [918, 0]
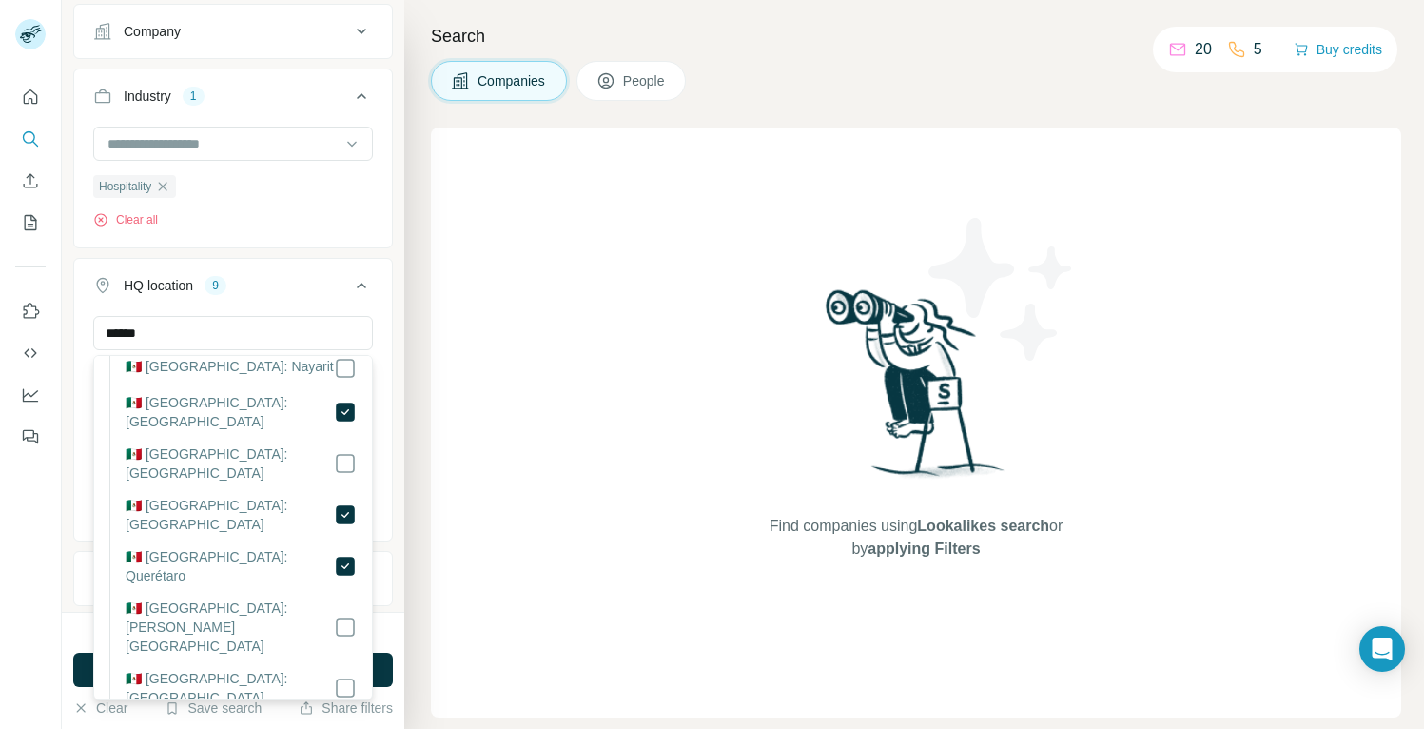
scroll to position [959, 0]
click at [364, 283] on icon at bounding box center [361, 285] width 23 height 23
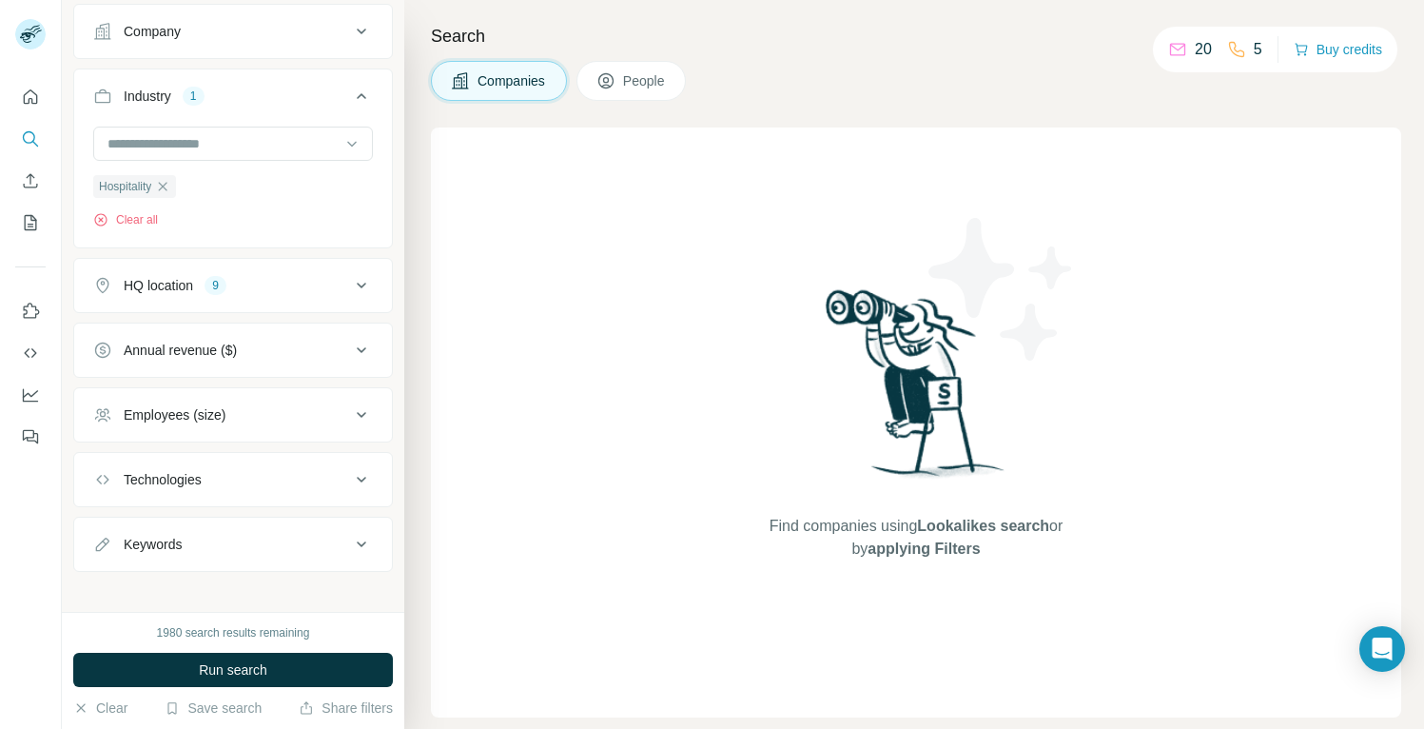
click at [221, 414] on div "Employees (size)" at bounding box center [175, 414] width 102 height 19
click at [109, 564] on icon at bounding box center [104, 562] width 23 height 23
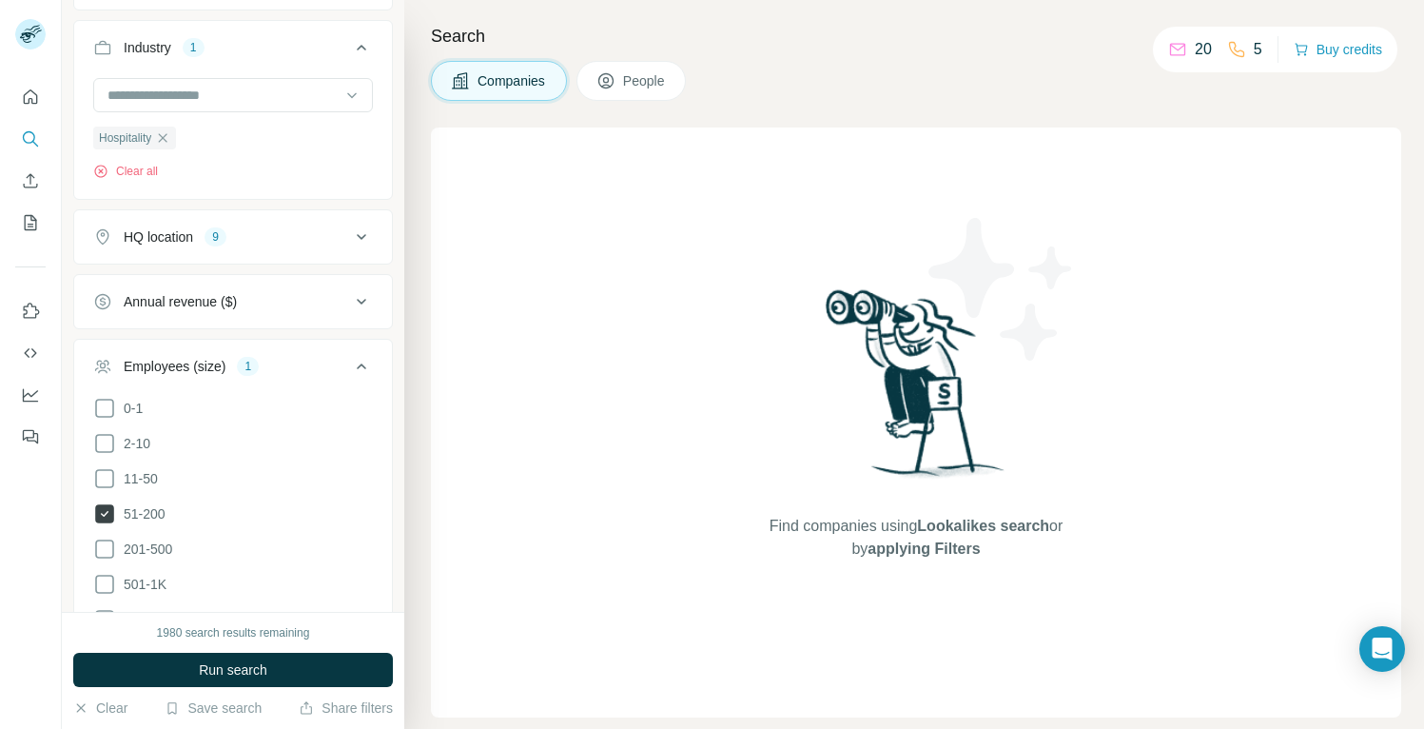
scroll to position [244, 0]
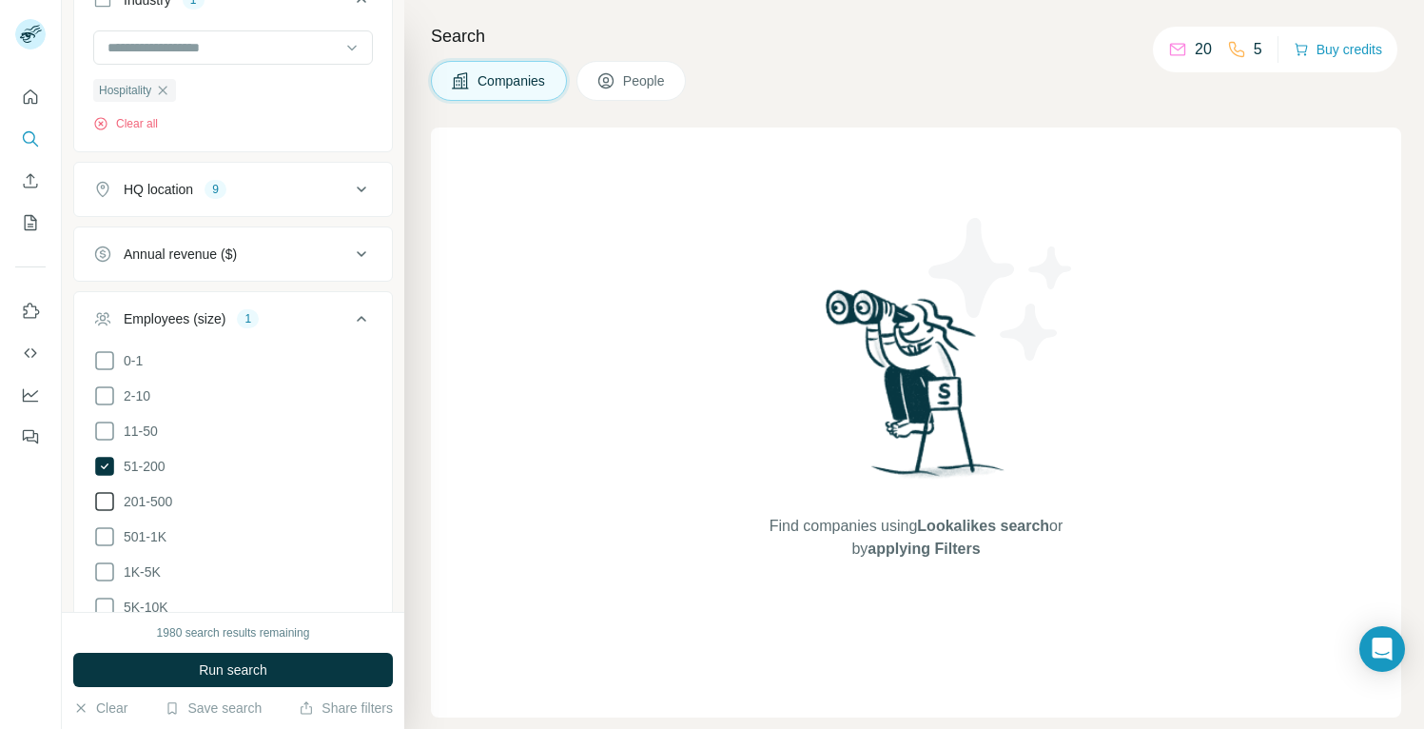
click at [105, 502] on icon at bounding box center [104, 501] width 23 height 23
click at [255, 664] on span "Run search" at bounding box center [233, 669] width 68 height 19
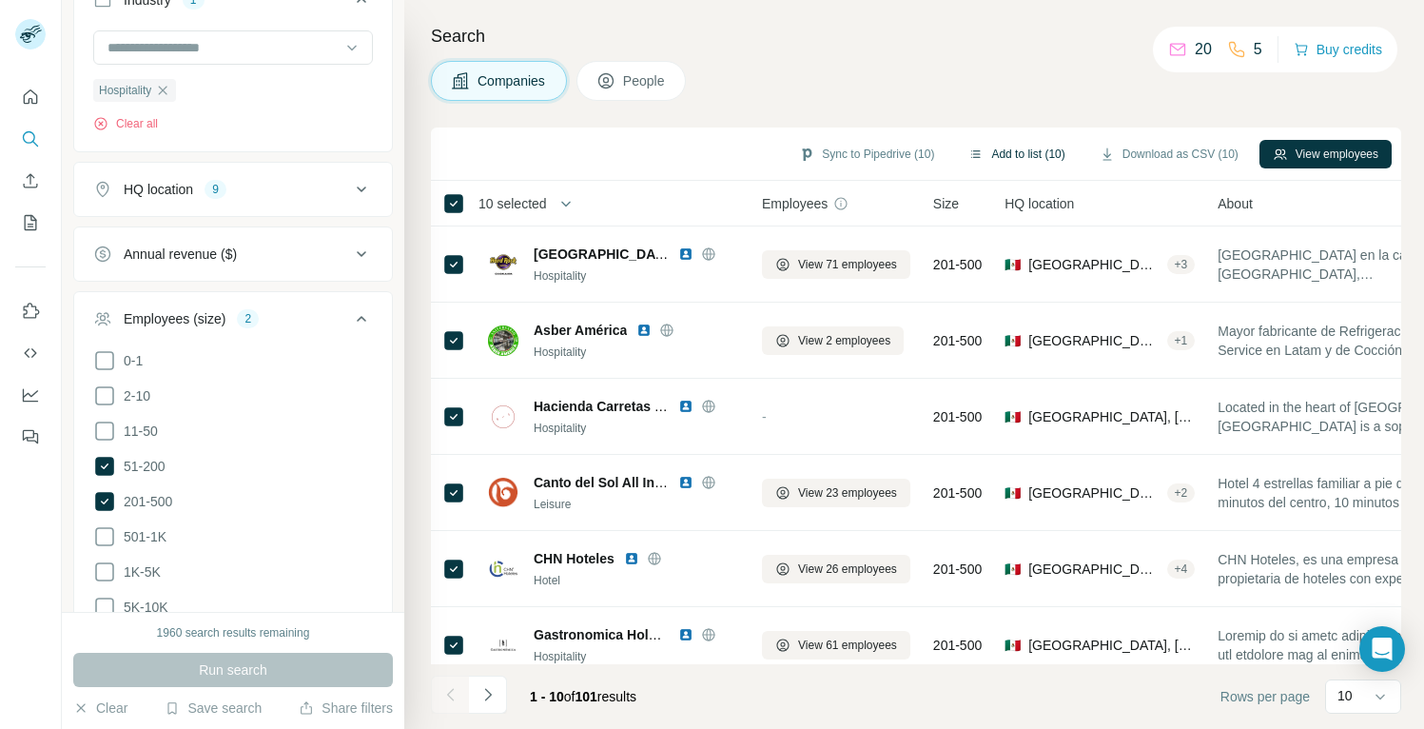
click at [983, 150] on button "Add to list (10)" at bounding box center [1016, 154] width 123 height 29
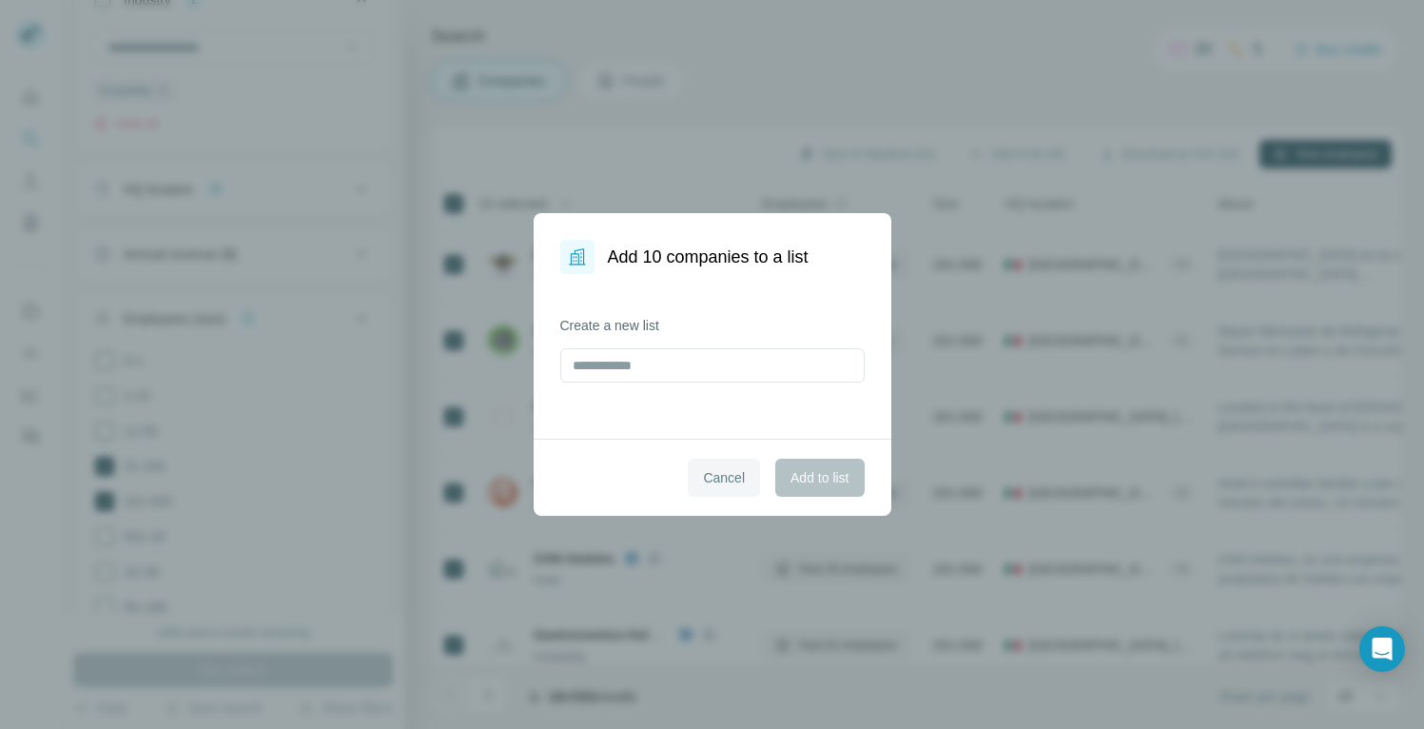
click at [730, 469] on span "Cancel" at bounding box center [724, 477] width 42 height 19
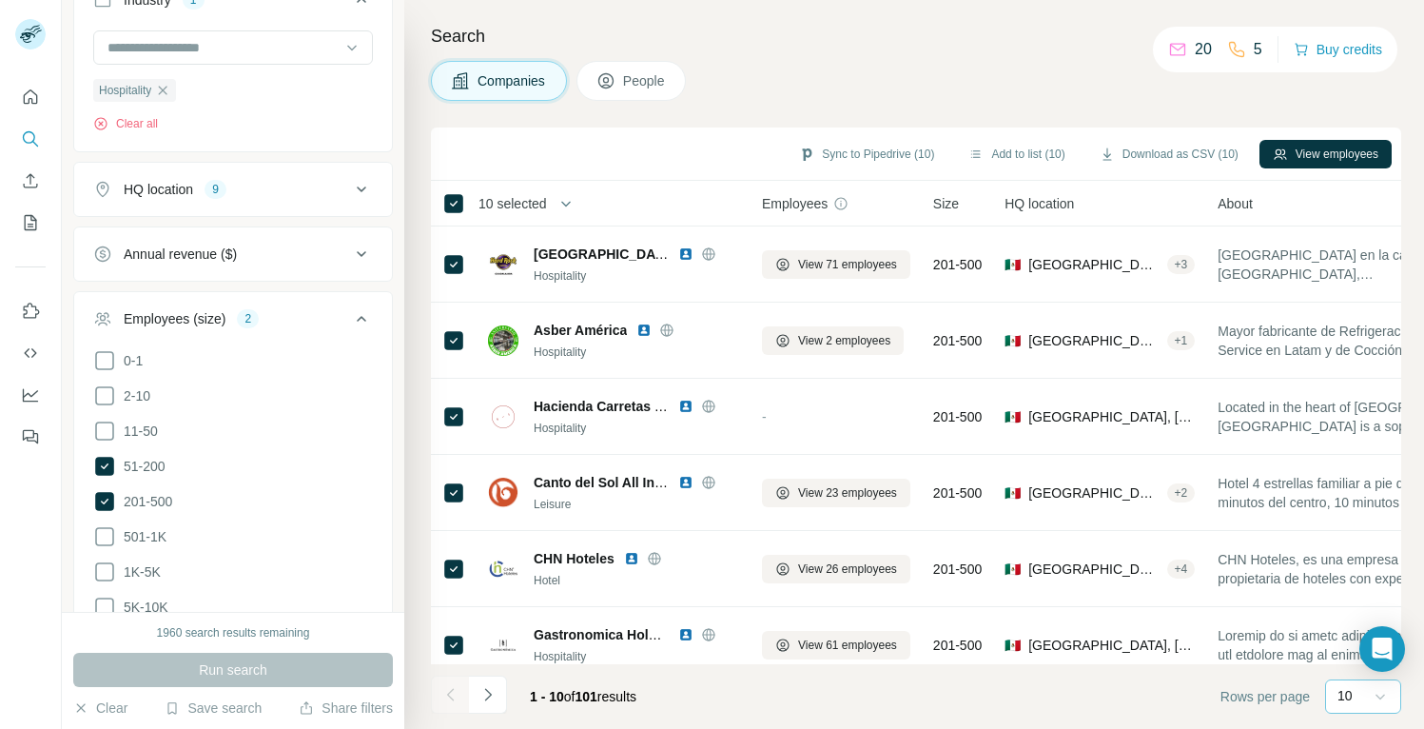
click at [1387, 691] on icon at bounding box center [1380, 696] width 19 height 19
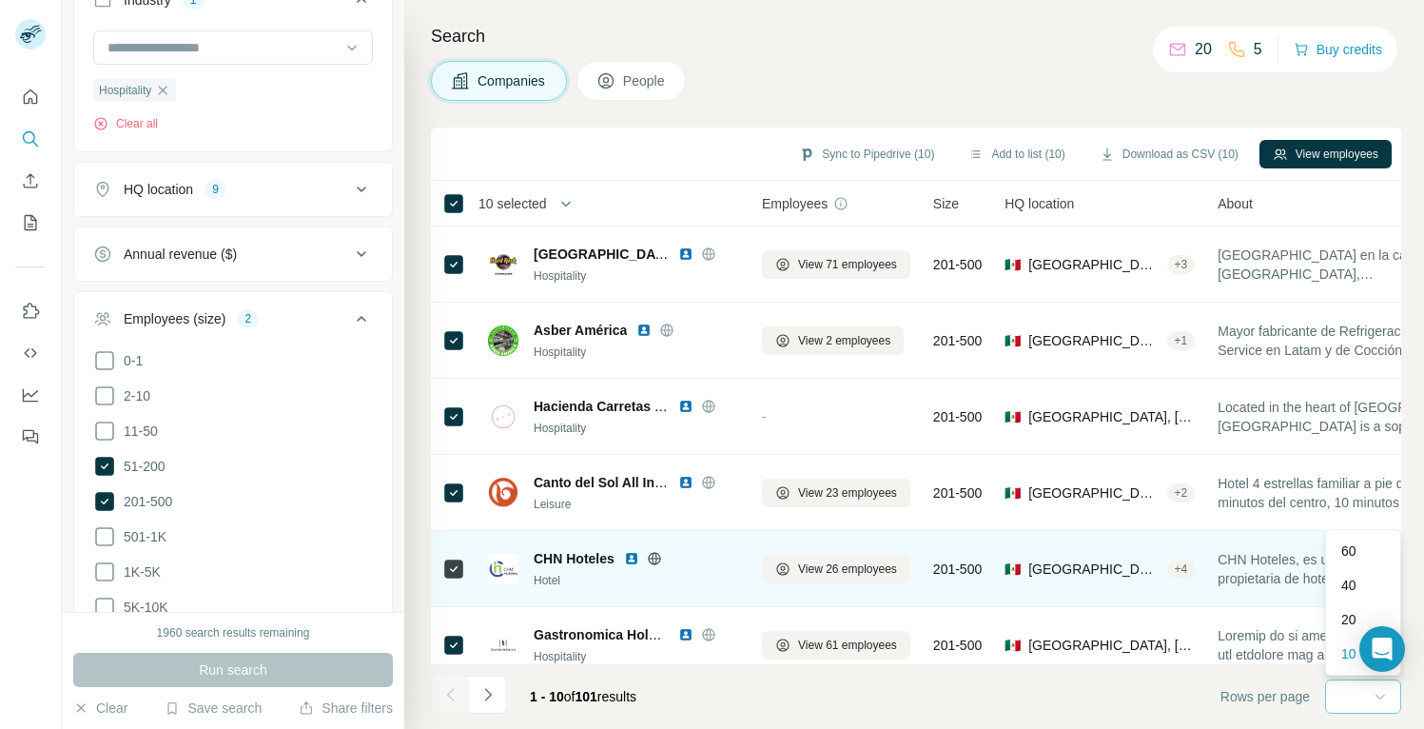
click at [1353, 552] on p "60" at bounding box center [1348, 550] width 15 height 19
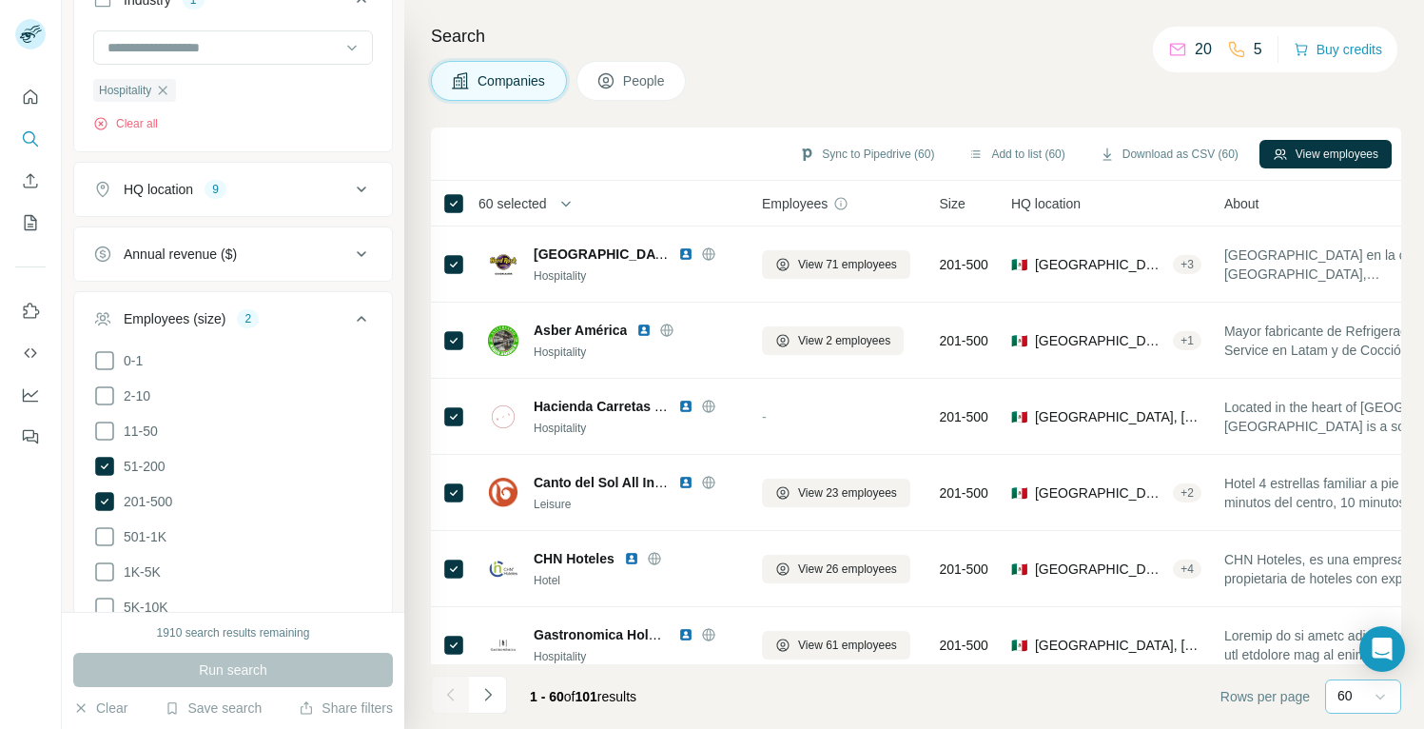
click at [597, 692] on span "101" at bounding box center [586, 696] width 22 height 15
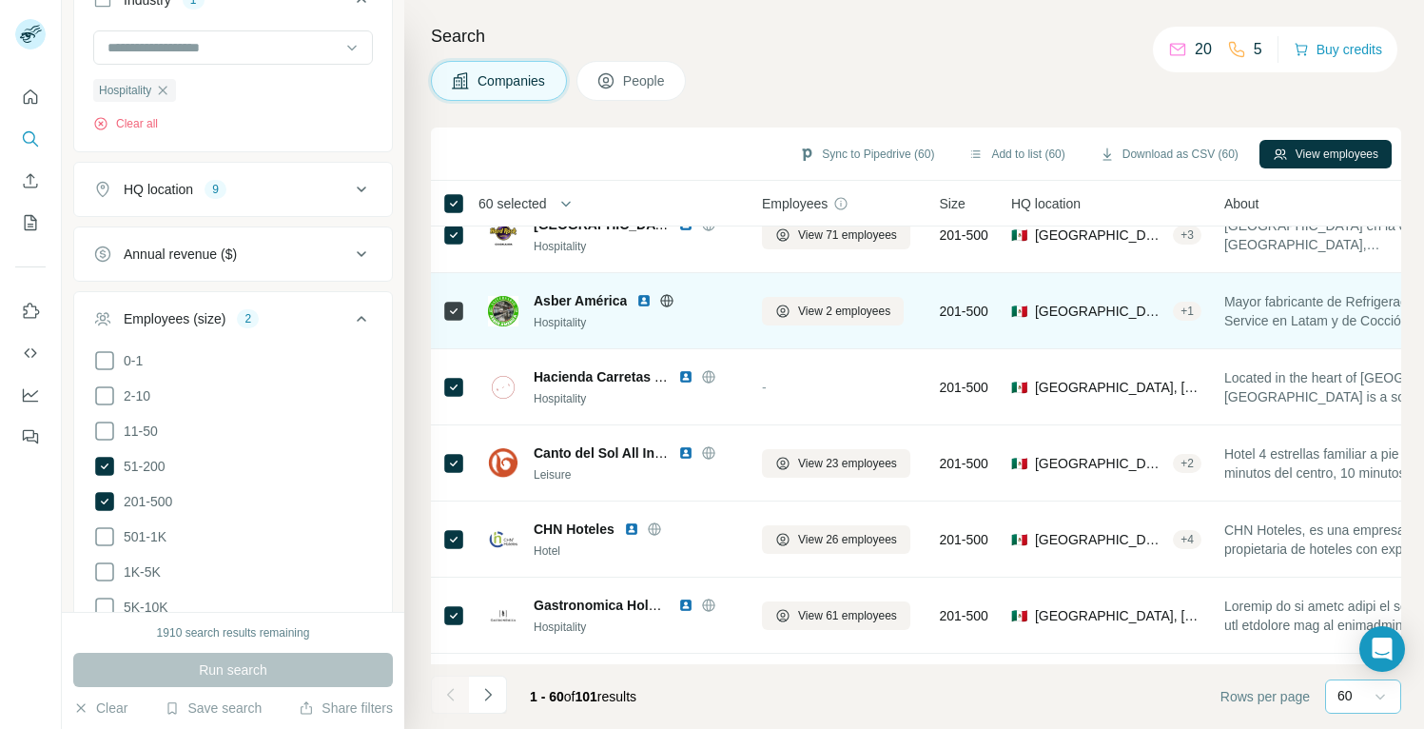
scroll to position [18, 0]
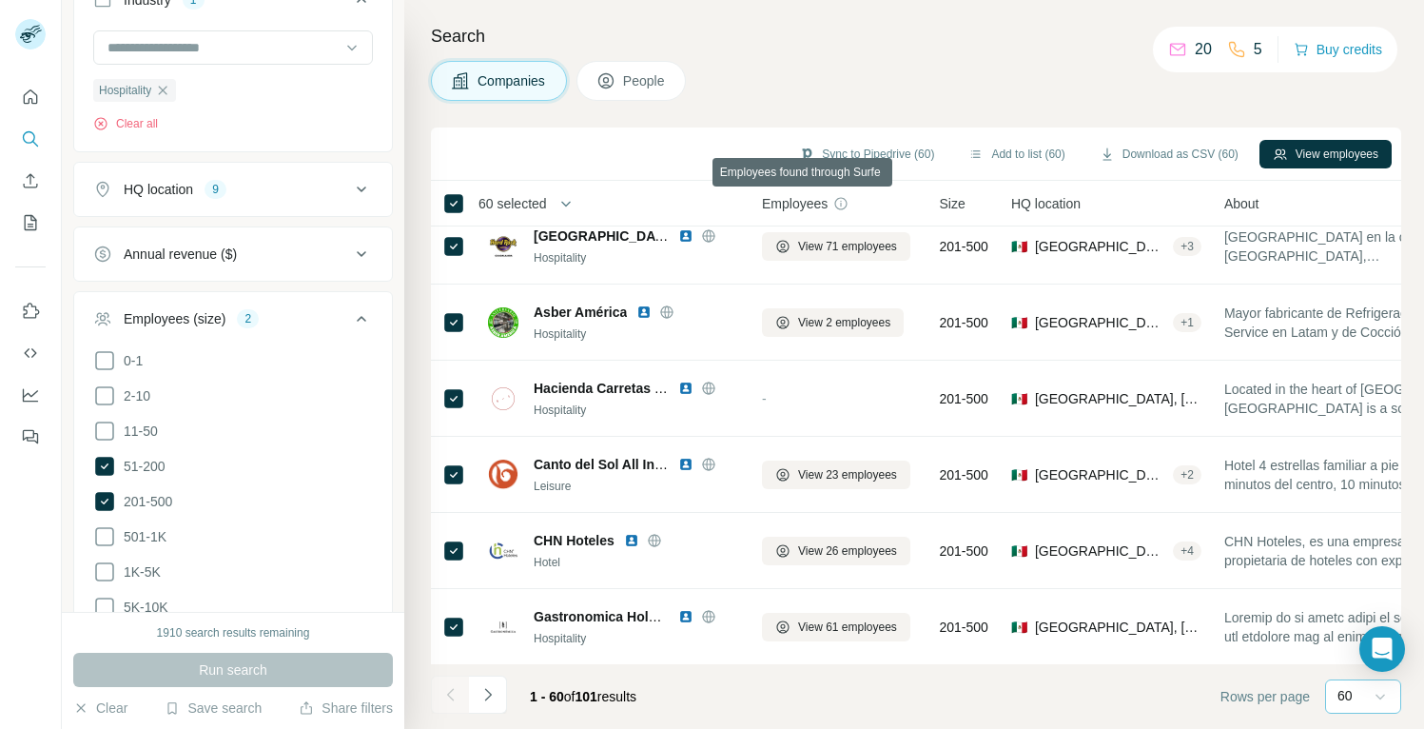
click at [817, 203] on span "Employees" at bounding box center [795, 203] width 66 height 19
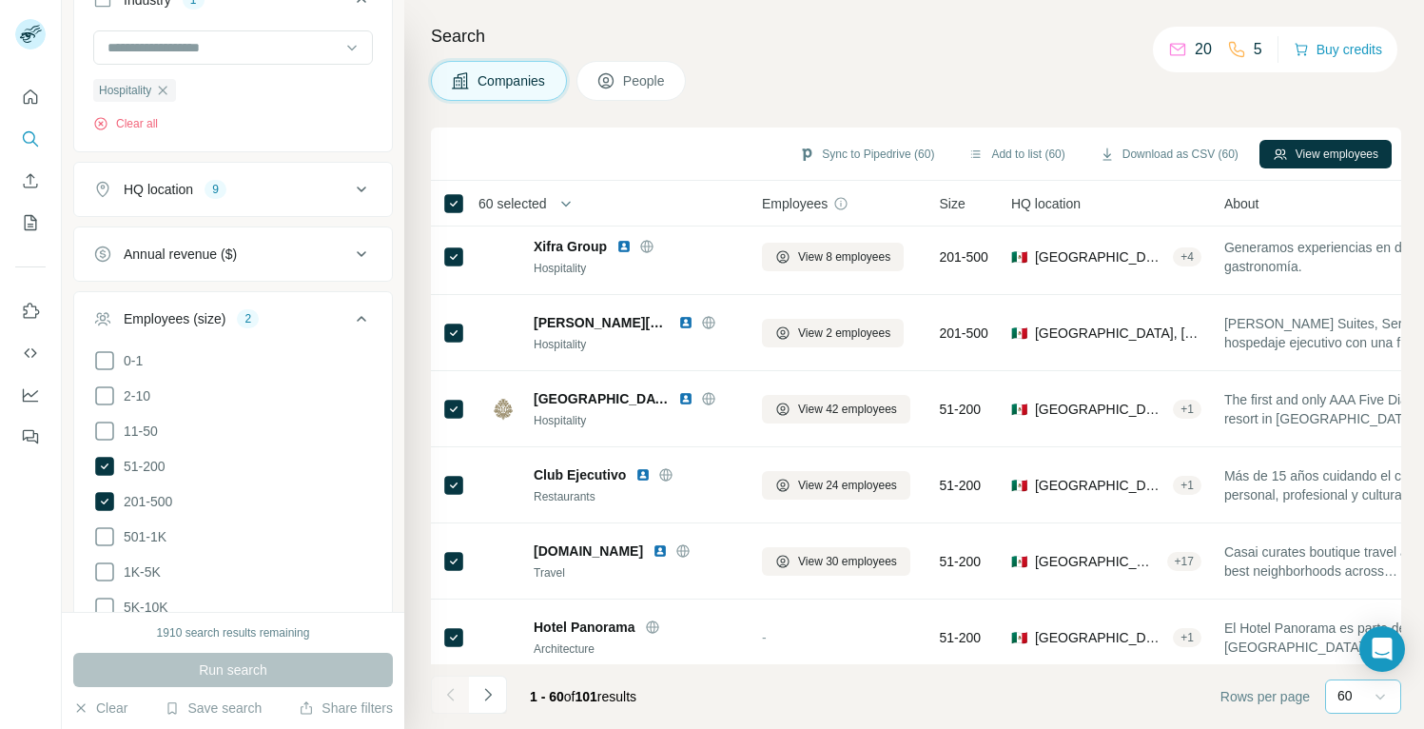
scroll to position [1928, 0]
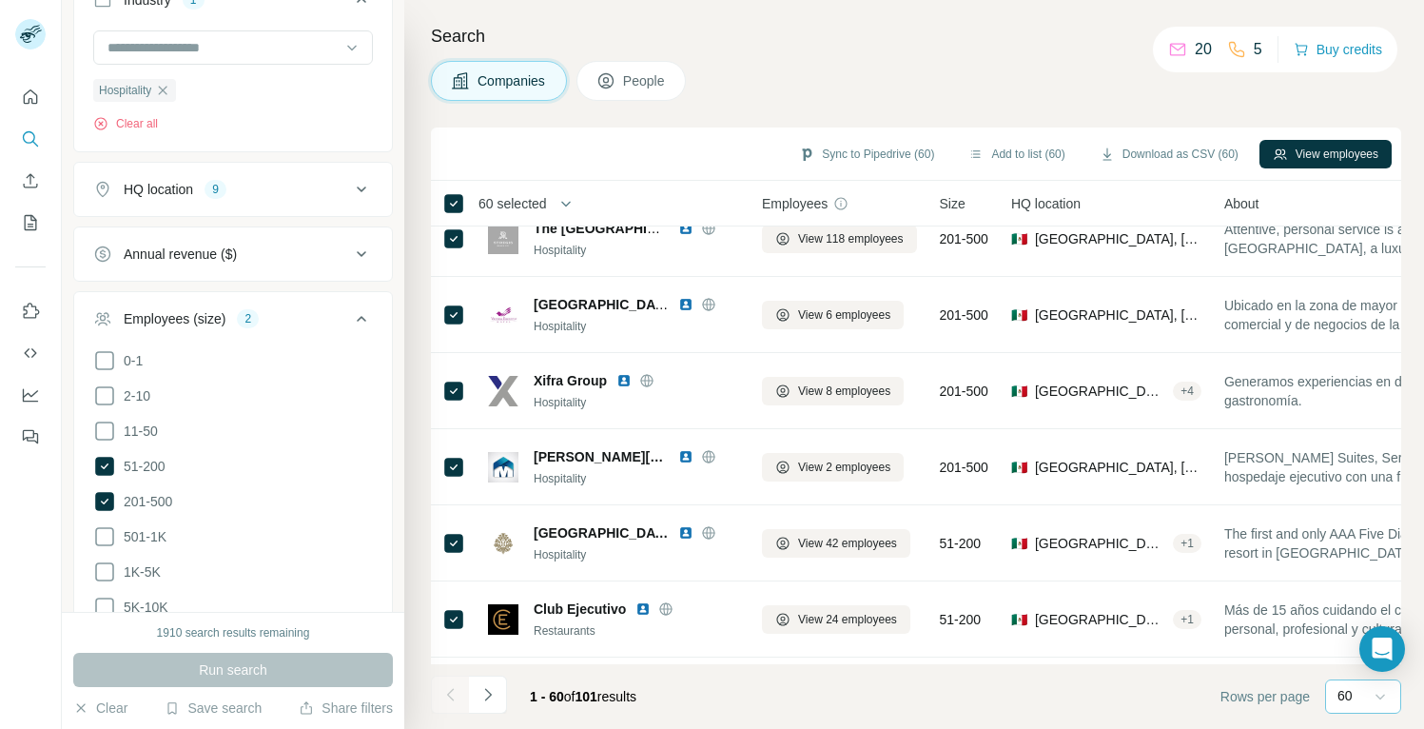
click at [958, 198] on span "Size" at bounding box center [953, 203] width 26 height 19
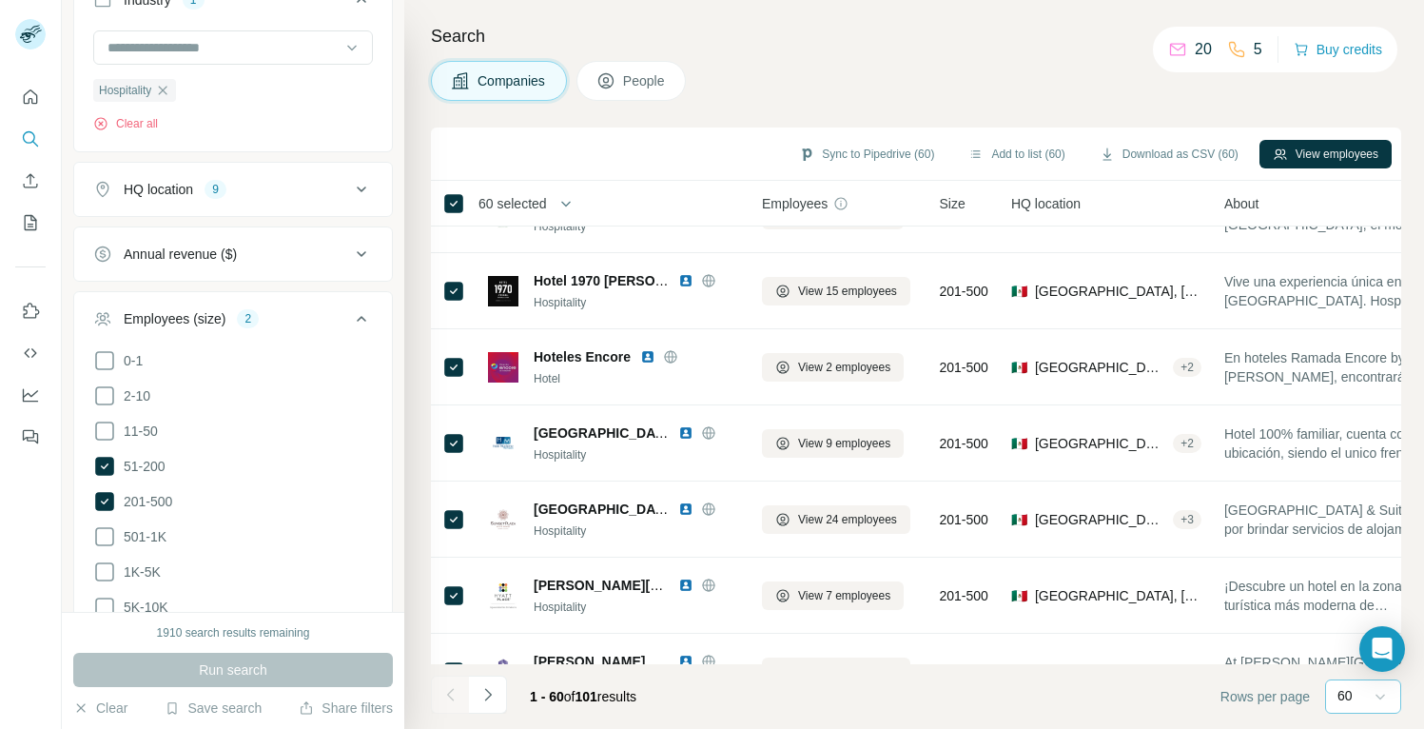
scroll to position [457, 0]
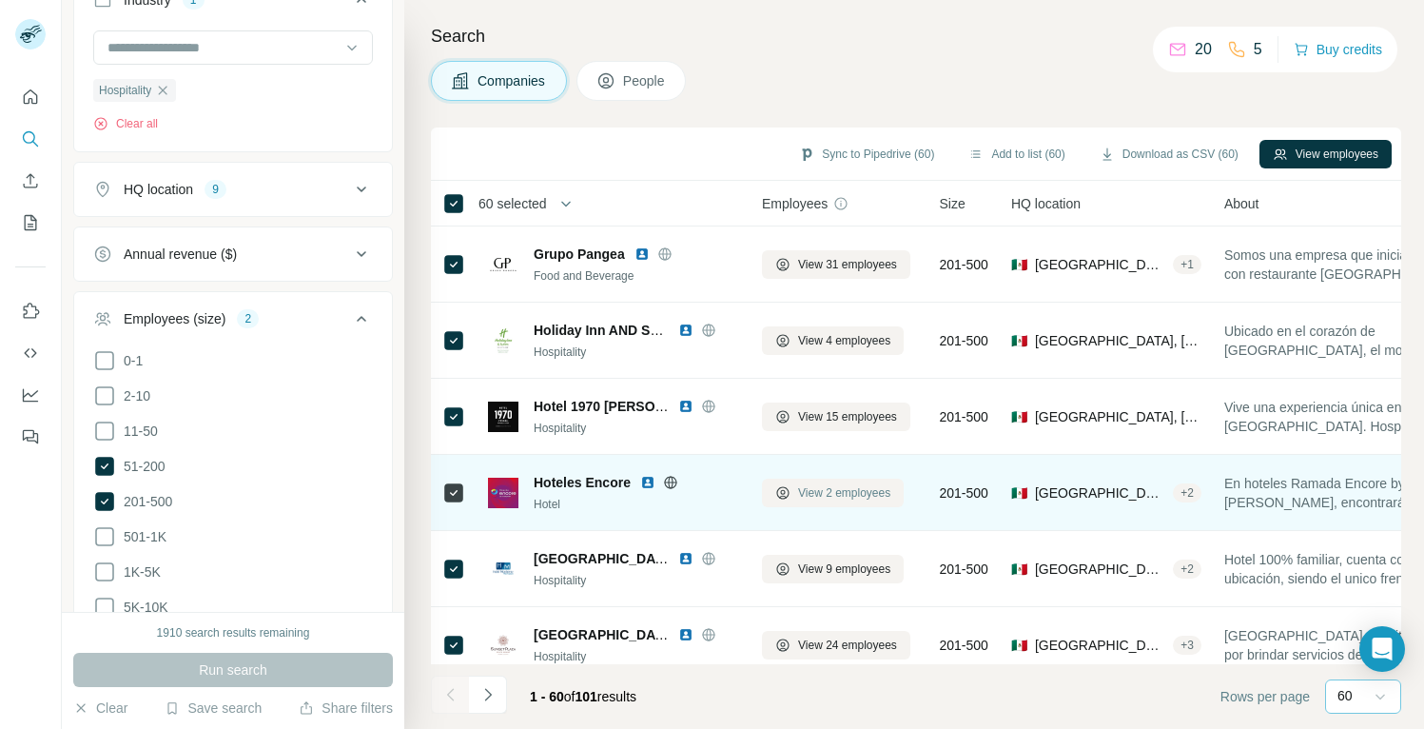
click at [832, 490] on span "View 2 employees" at bounding box center [844, 492] width 92 height 17
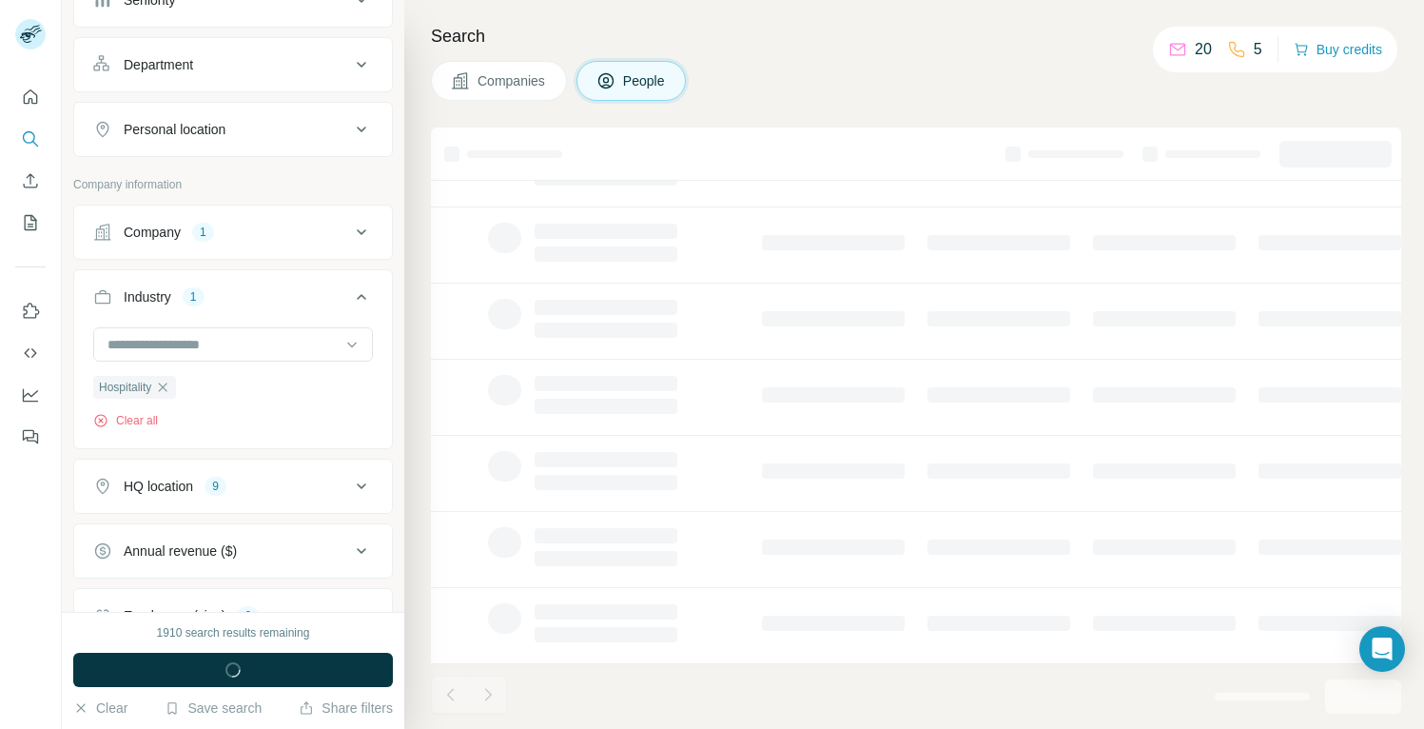
scroll to position [541, 0]
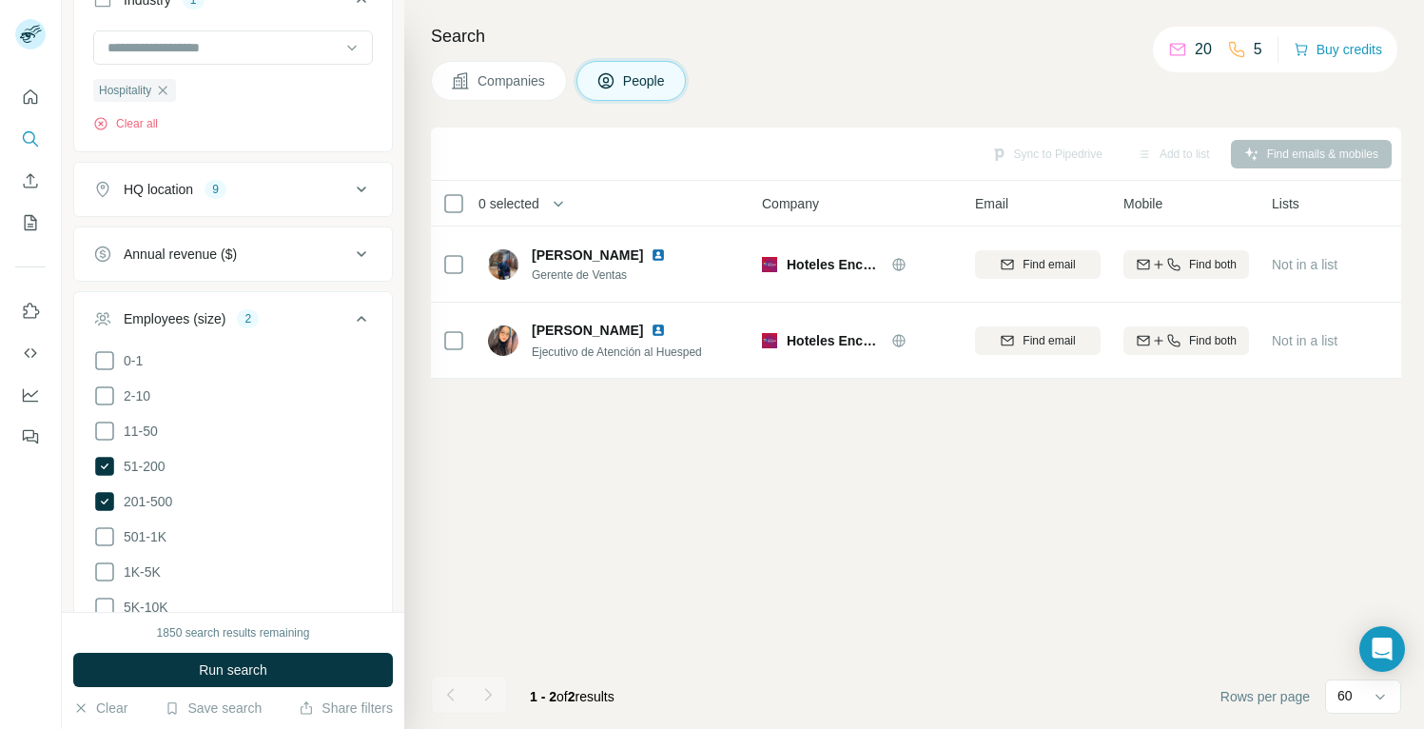
click at [478, 89] on span "Companies" at bounding box center [511, 80] width 69 height 19
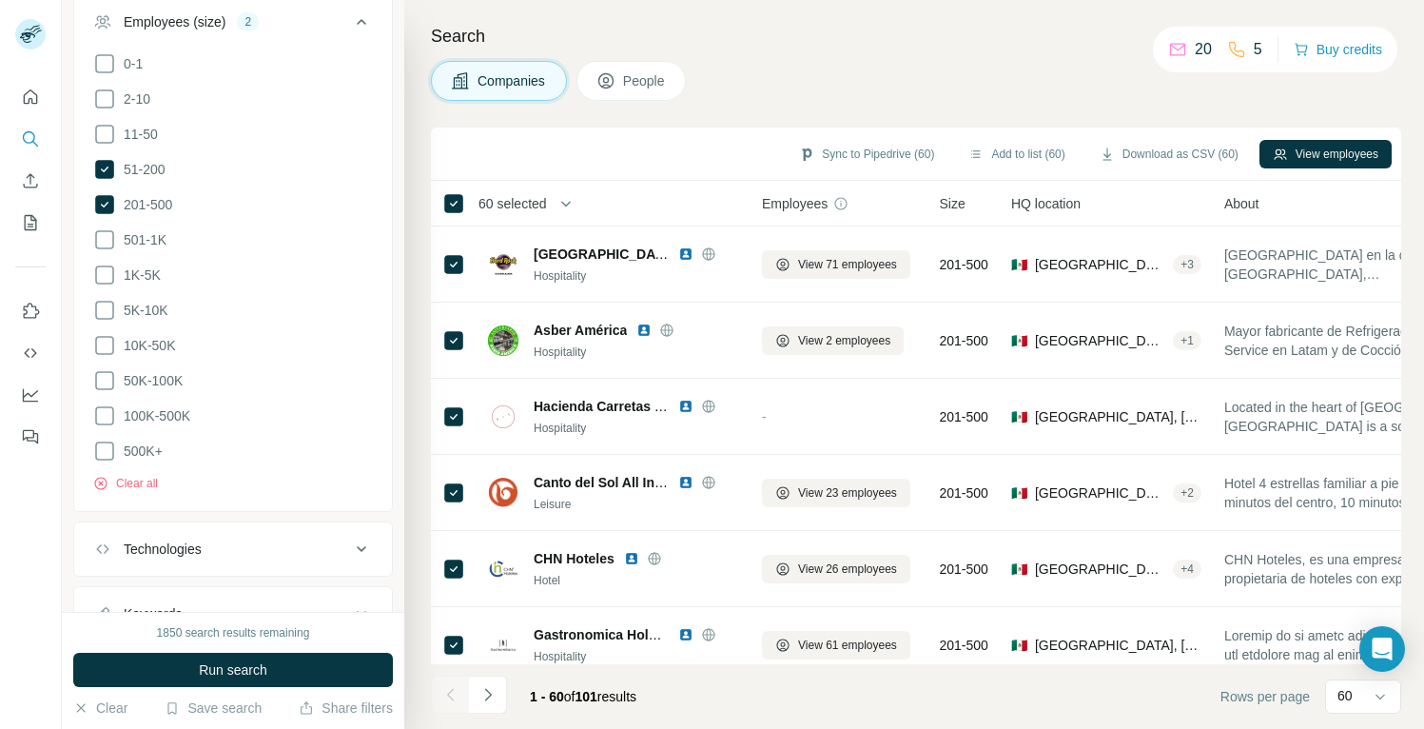
scroll to position [244, 0]
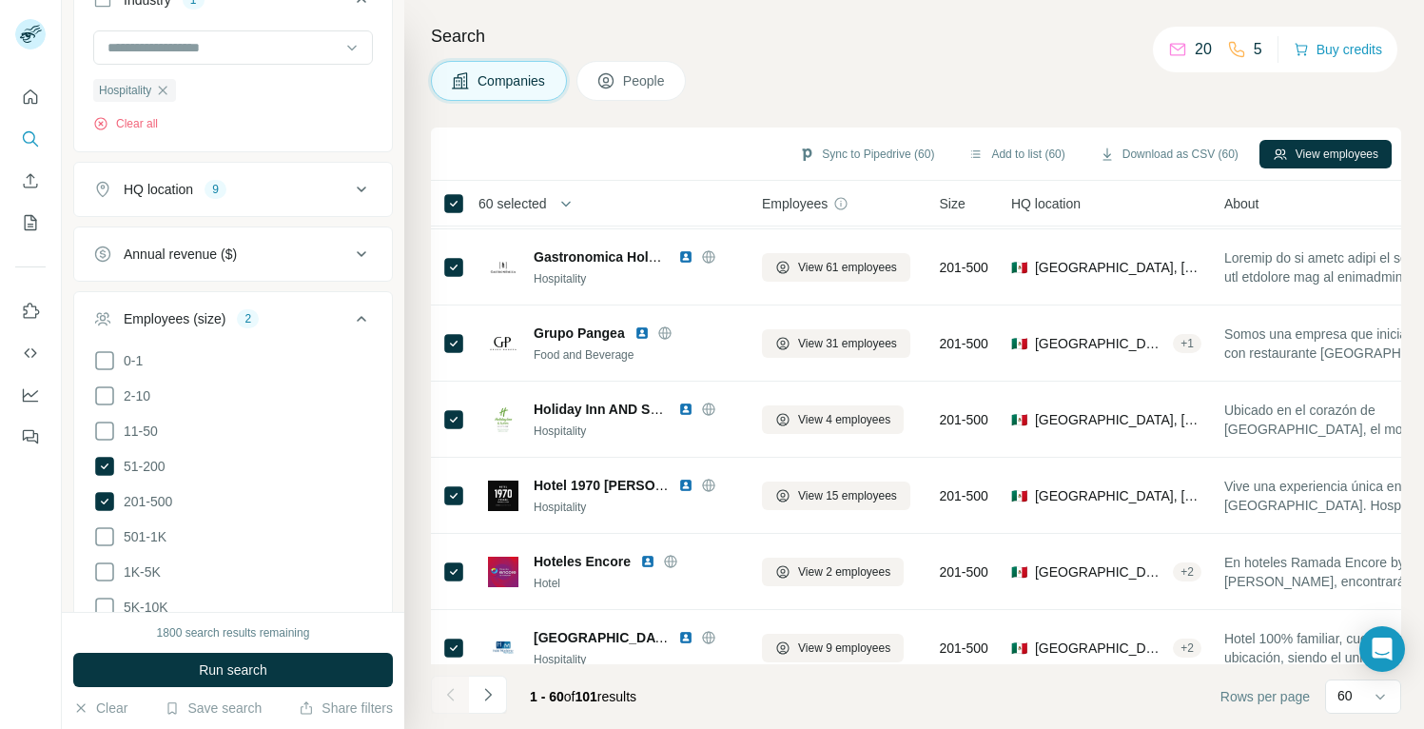
scroll to position [380, 0]
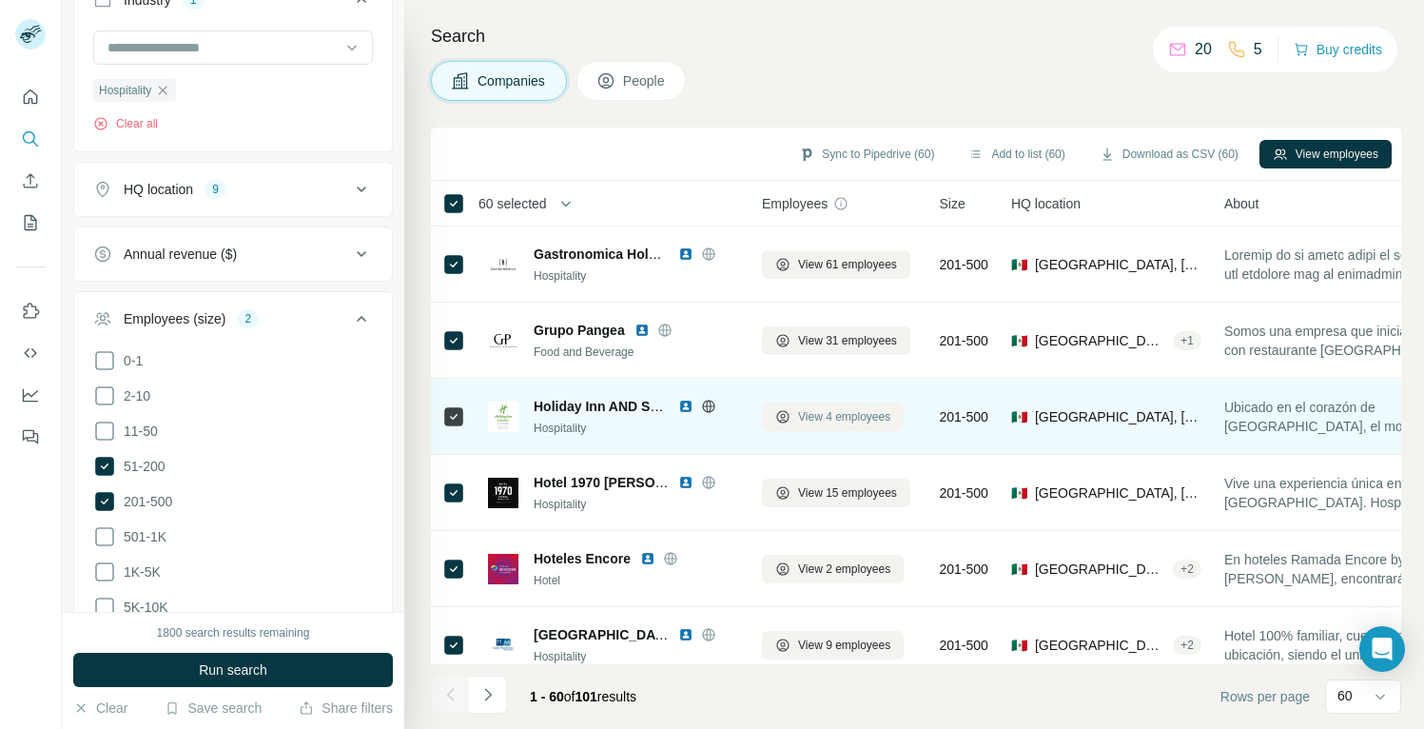
click at [827, 413] on span "View 4 employees" at bounding box center [844, 416] width 92 height 17
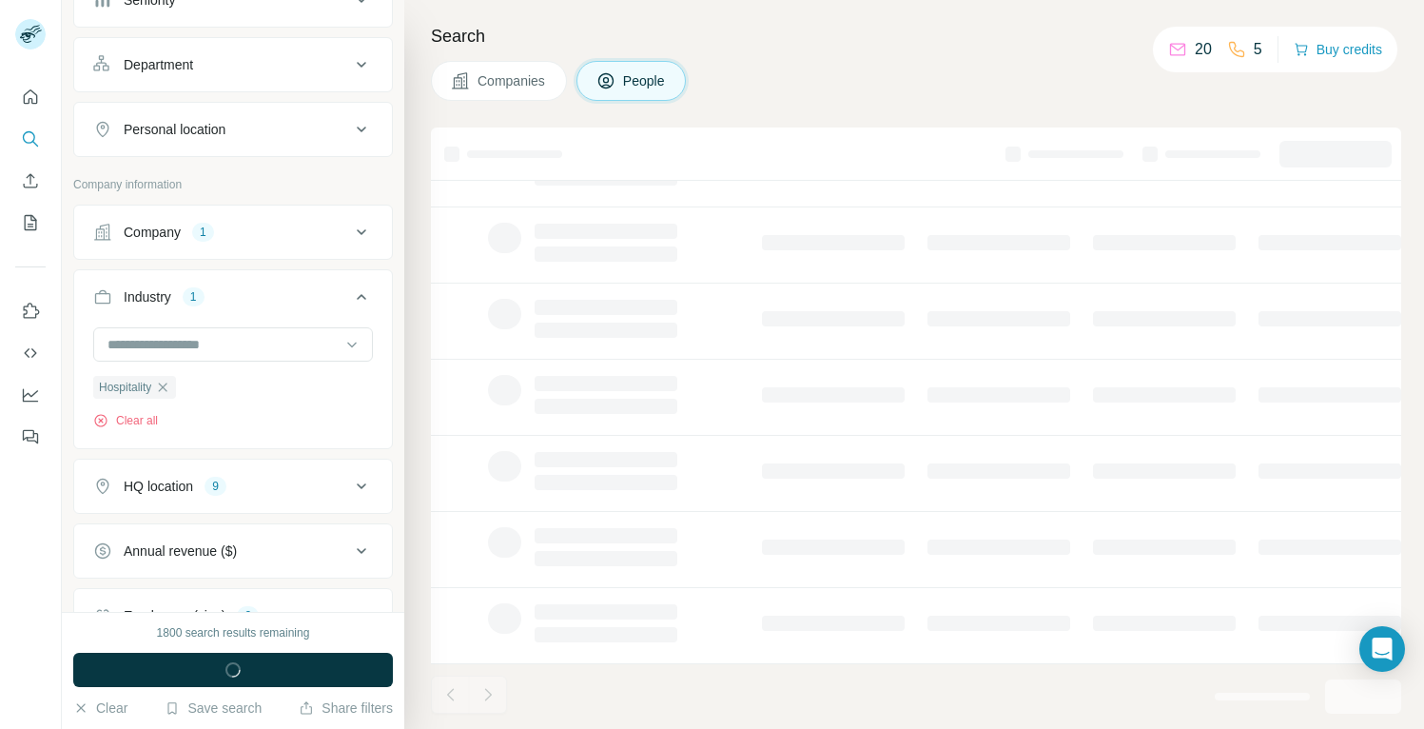
scroll to position [541, 0]
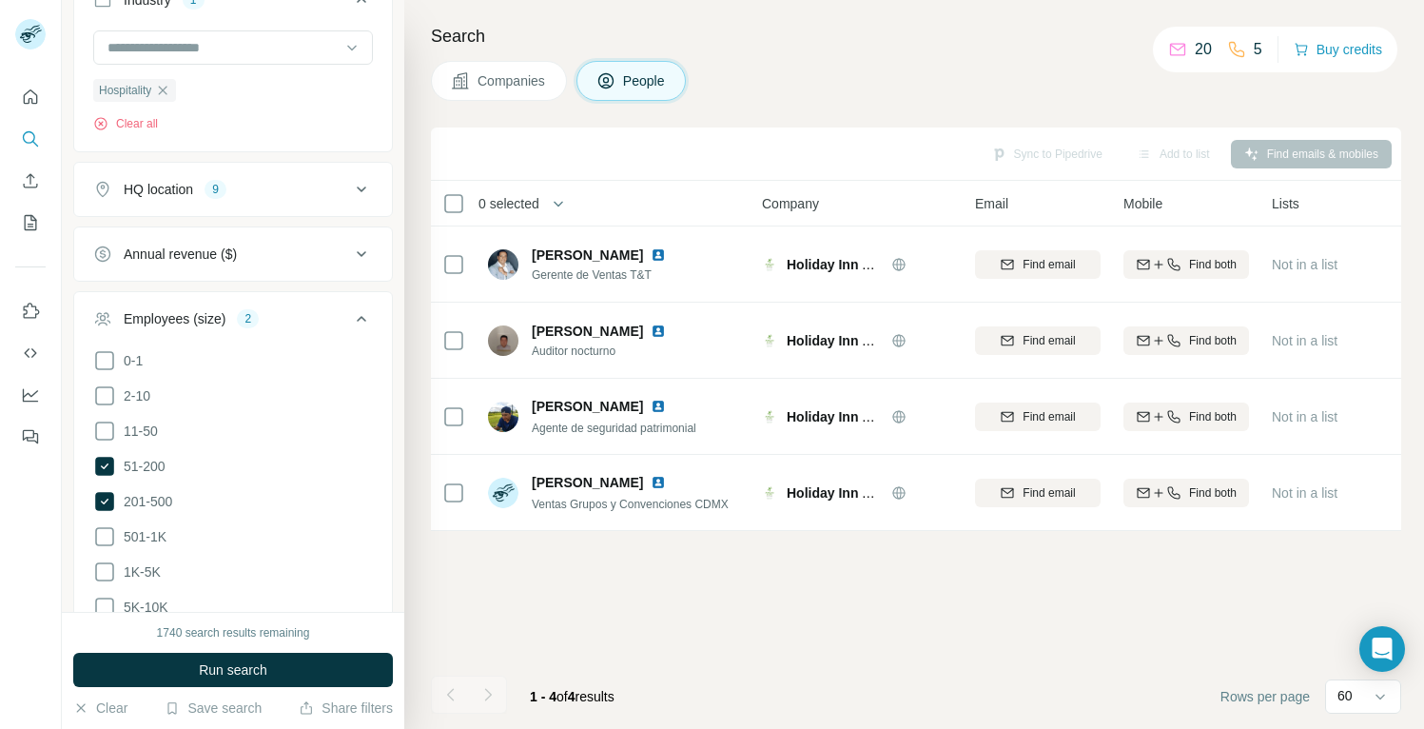
click at [515, 98] on button "Companies" at bounding box center [499, 81] width 136 height 40
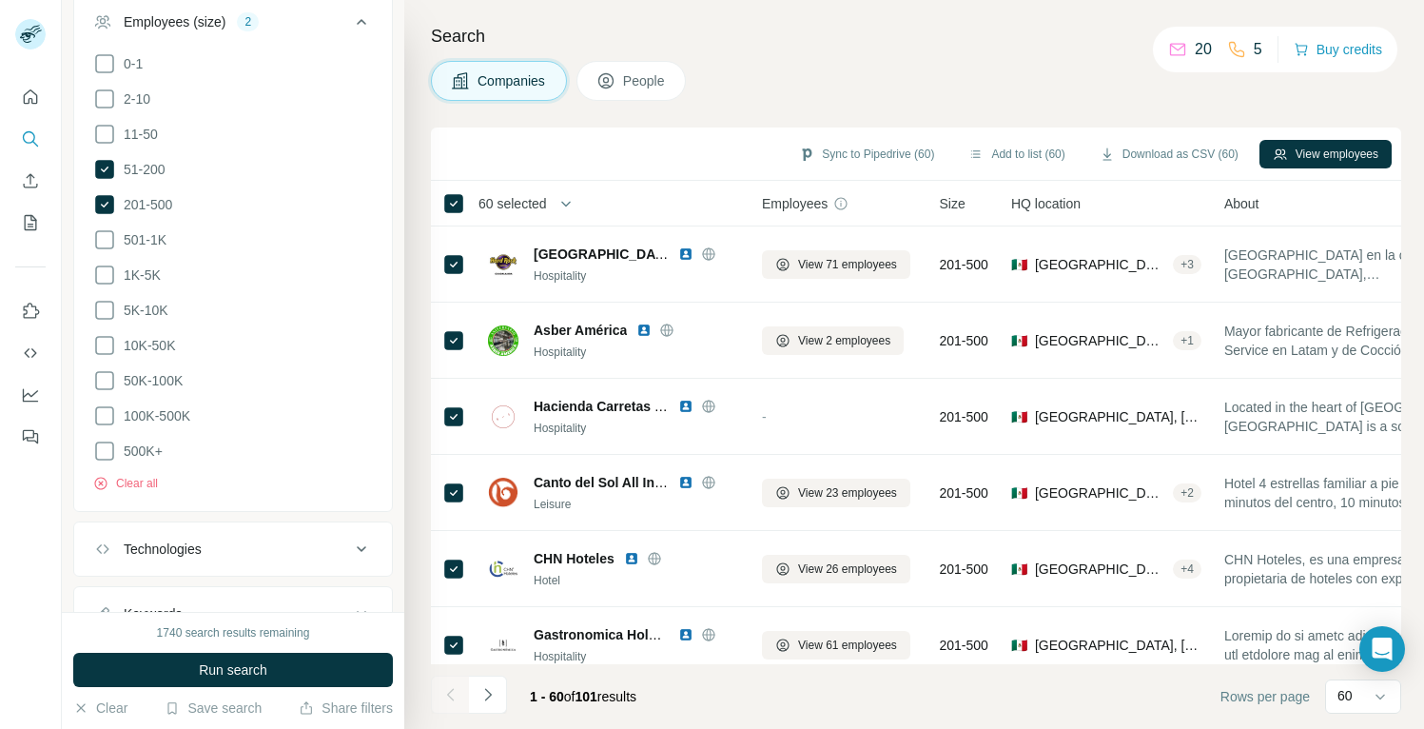
scroll to position [244, 0]
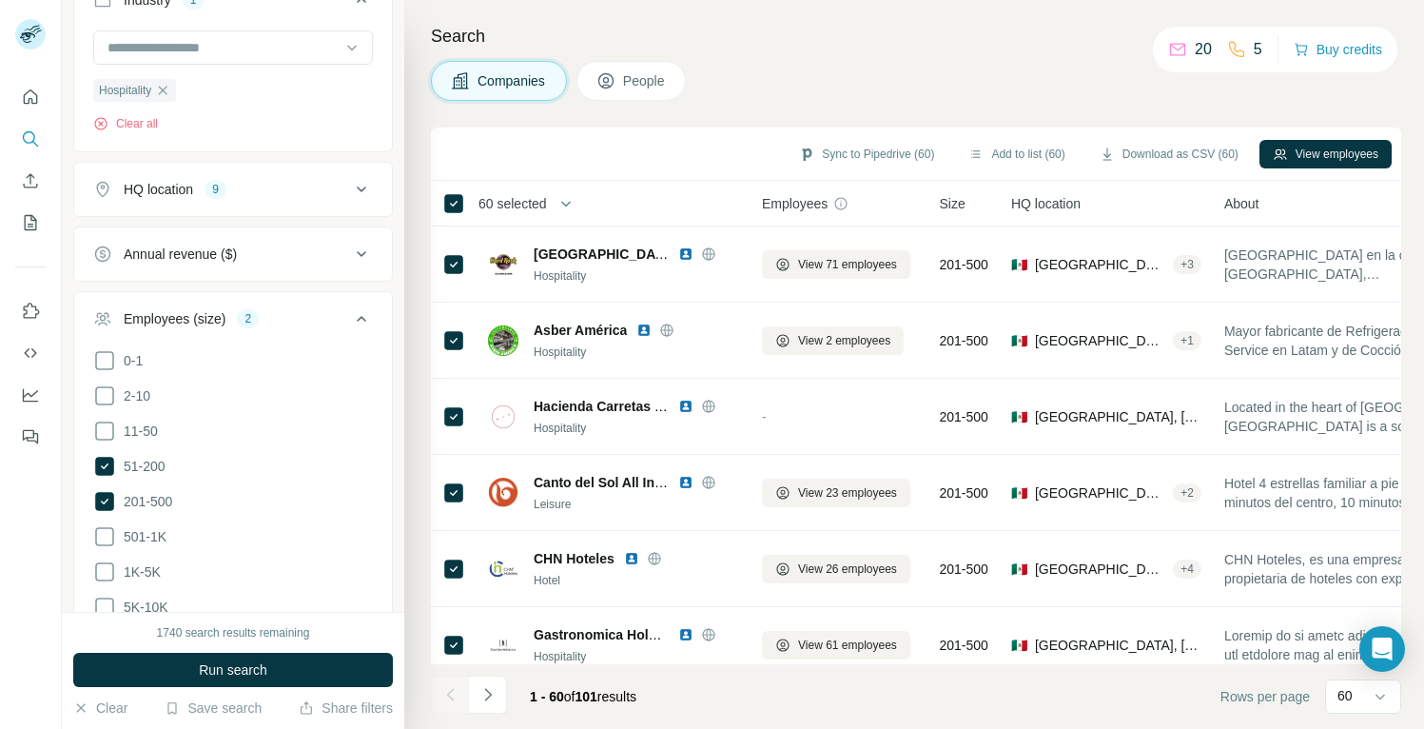
click at [898, 55] on div "Search Companies People Sync to Pipedrive (60) Add to list (60) Download as CSV…" at bounding box center [914, 364] width 1020 height 729
click at [535, 210] on span "60 selected" at bounding box center [512, 203] width 68 height 19
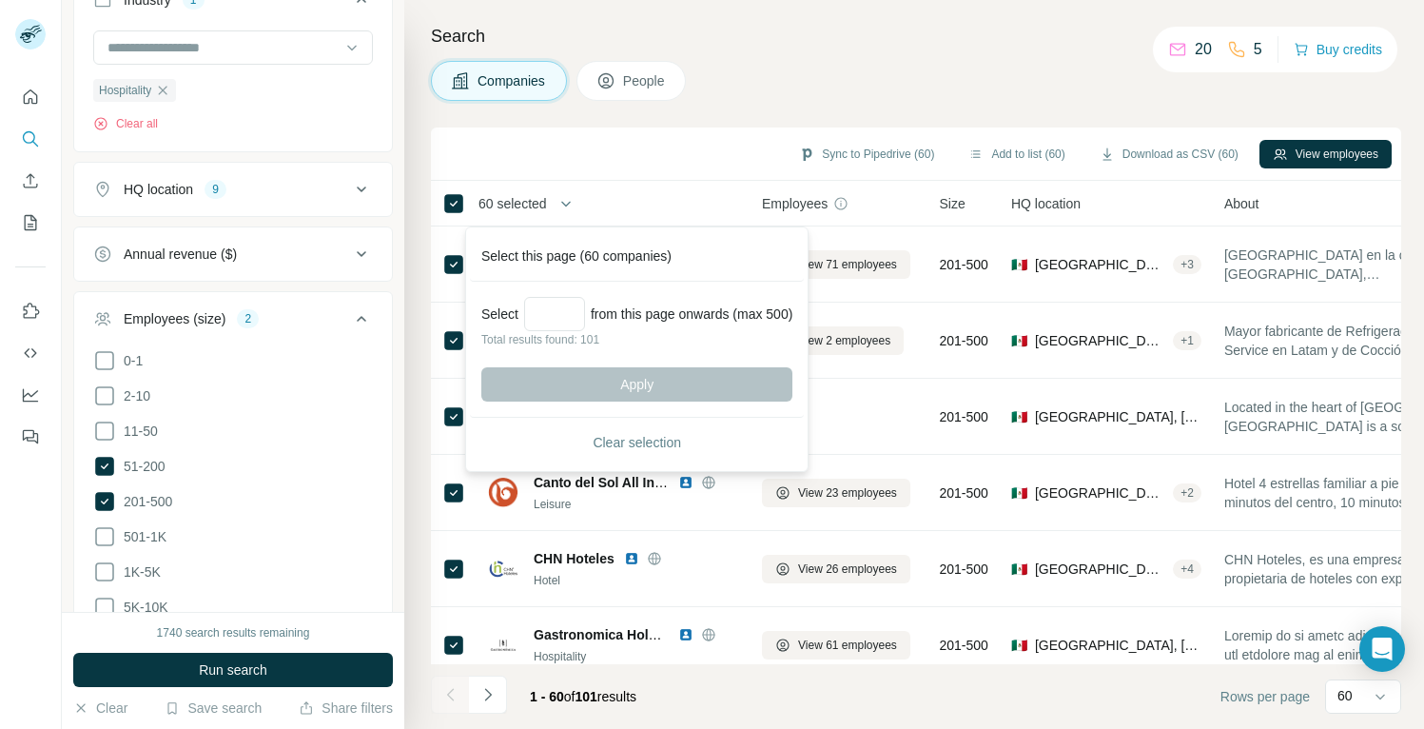
click at [535, 210] on span "60 selected" at bounding box center [512, 203] width 68 height 19
click at [811, 109] on div "Search Companies People Sync to Pipedrive (60) Add to list (60) Download as CSV…" at bounding box center [914, 364] width 1020 height 729
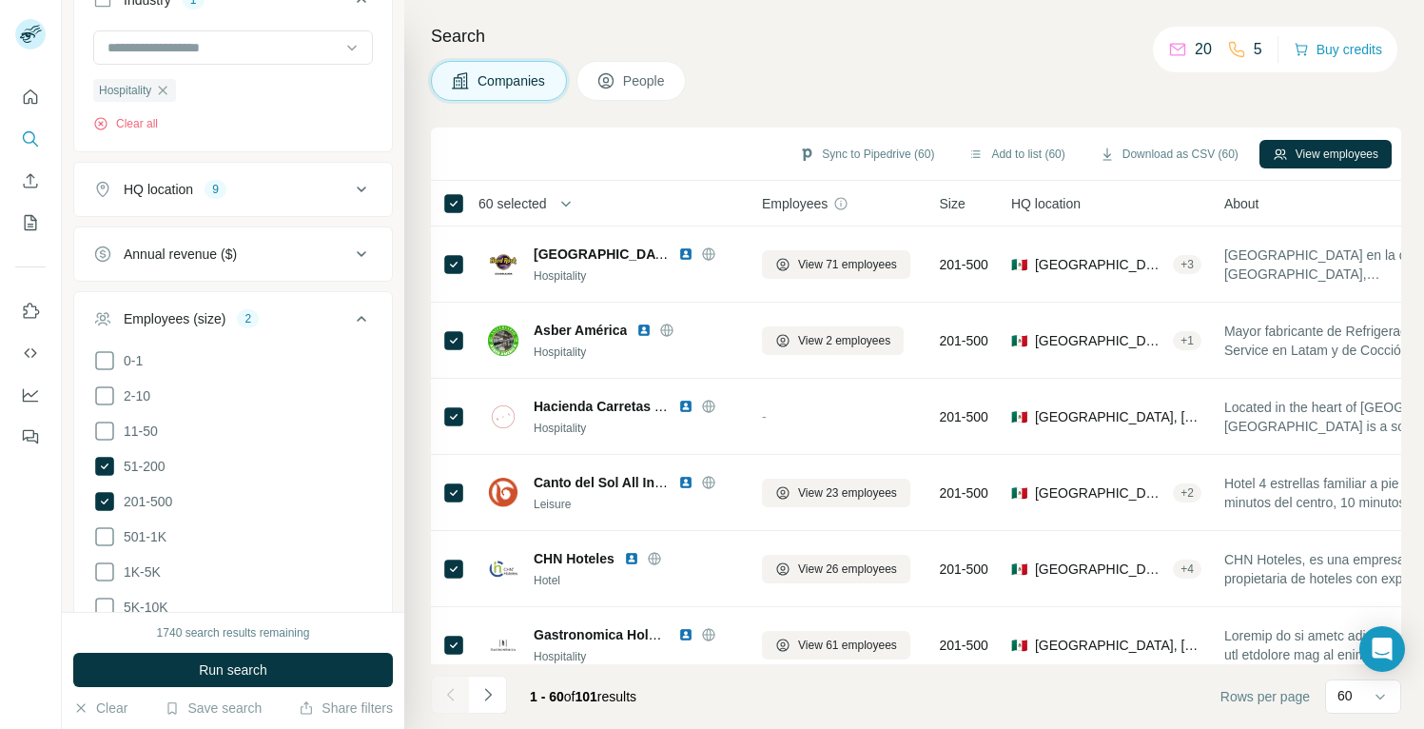
click at [812, 115] on div "Search Companies People Sync to Pipedrive (60) Add to list (60) Download as CSV…" at bounding box center [914, 364] width 1020 height 729
click at [357, 320] on icon at bounding box center [361, 318] width 23 height 23
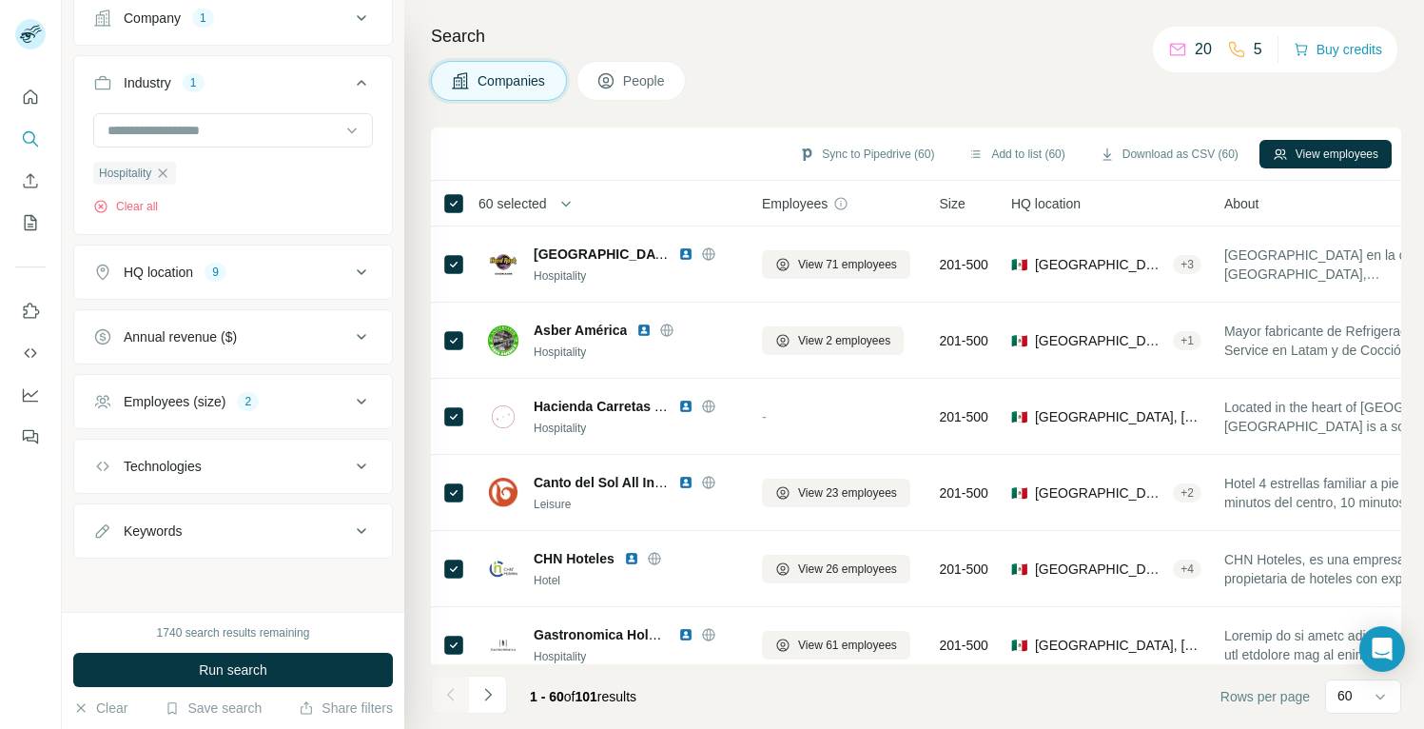
scroll to position [162, 0]
click at [170, 174] on icon "button" at bounding box center [162, 172] width 15 height 15
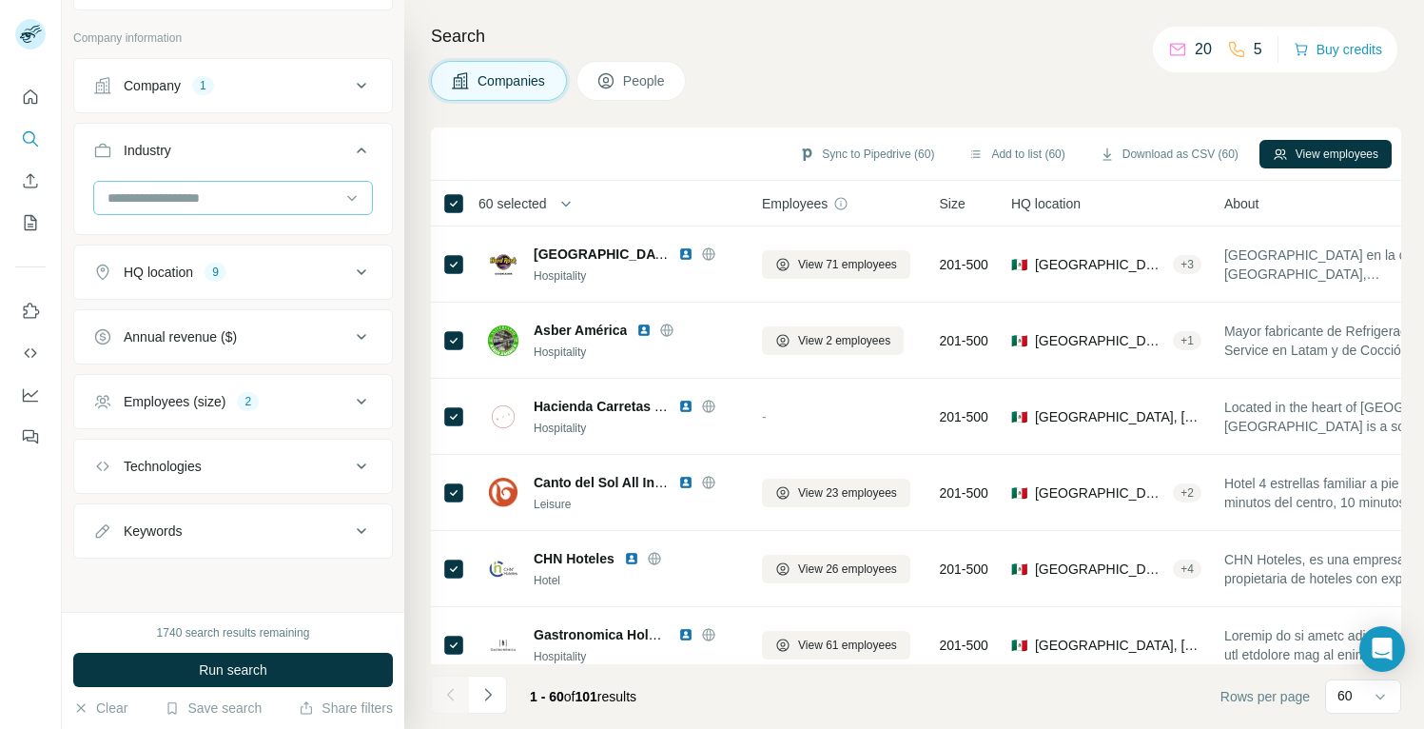
click at [182, 197] on input at bounding box center [223, 197] width 235 height 21
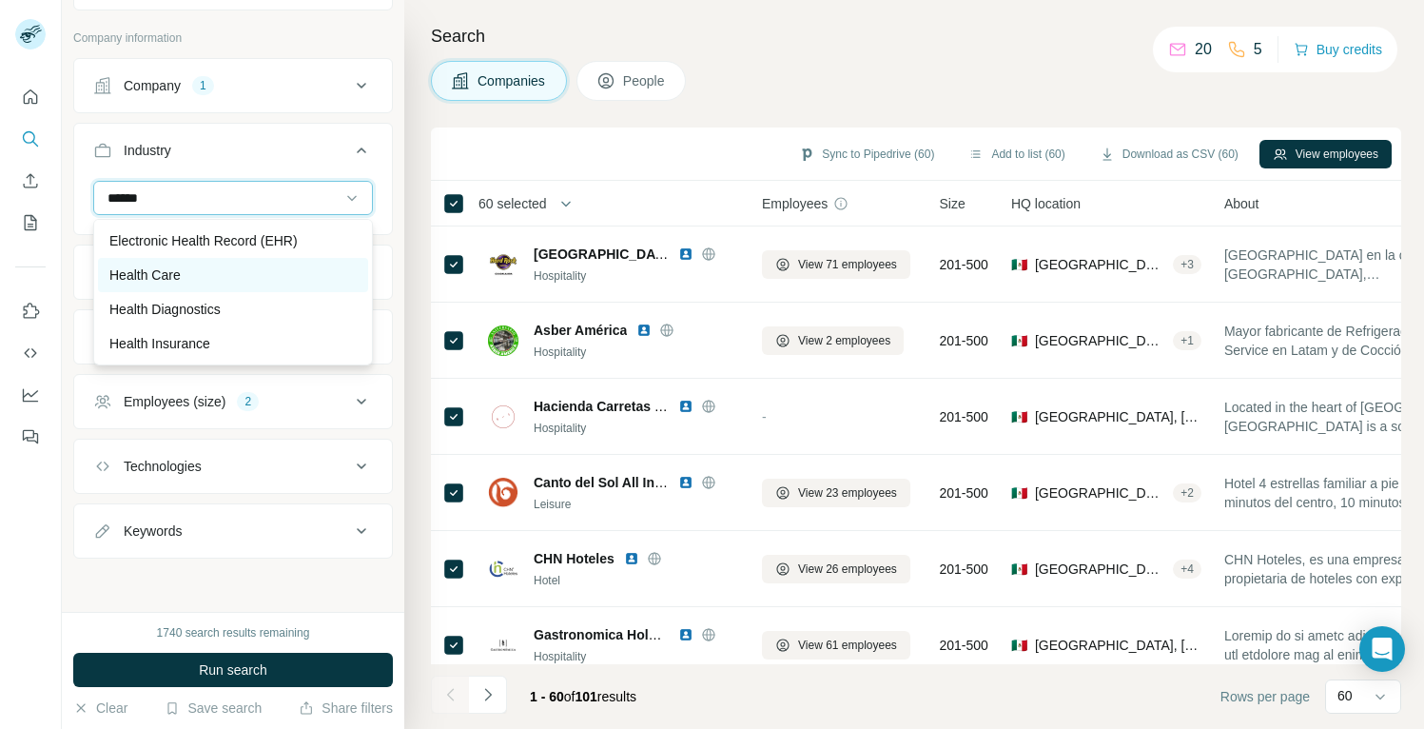
type input "******"
click at [167, 276] on p "Health Care" at bounding box center [144, 274] width 71 height 19
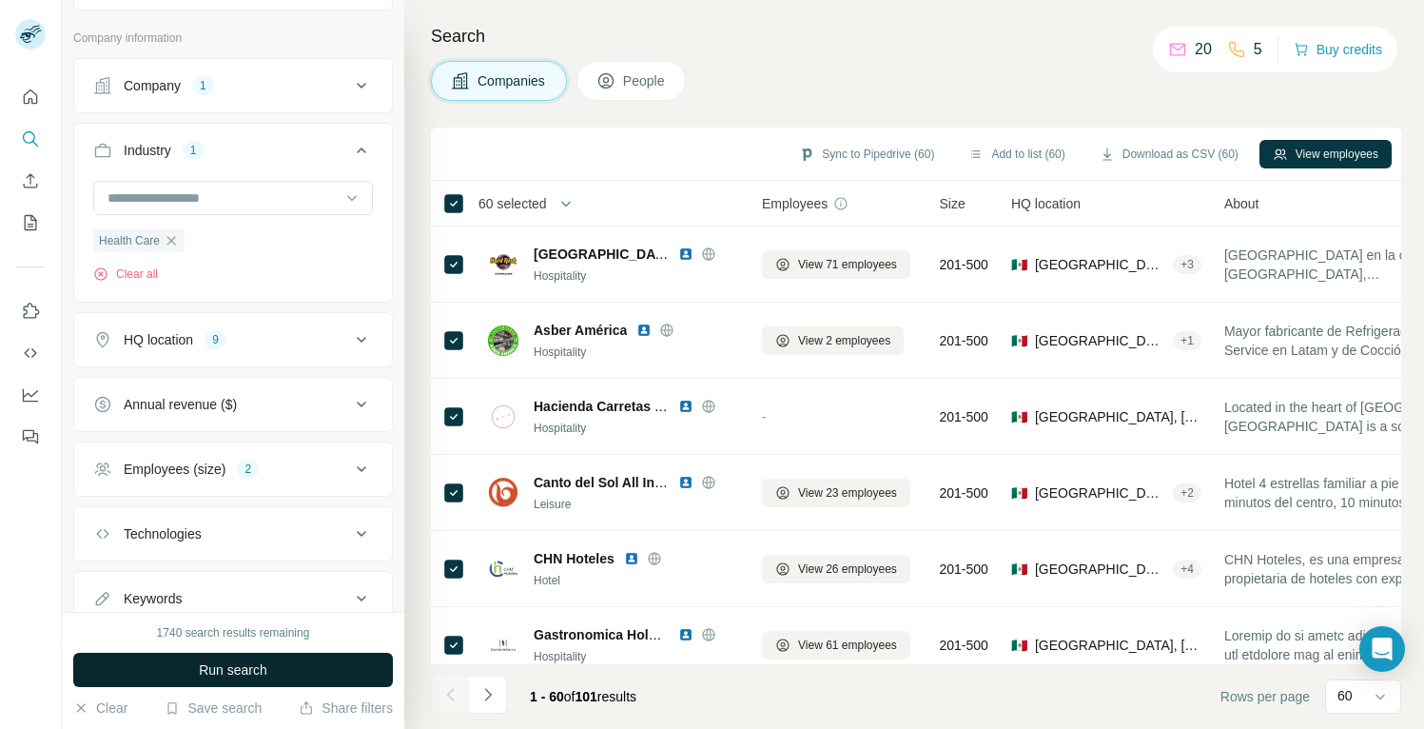
click at [241, 678] on span "Run search" at bounding box center [233, 669] width 68 height 19
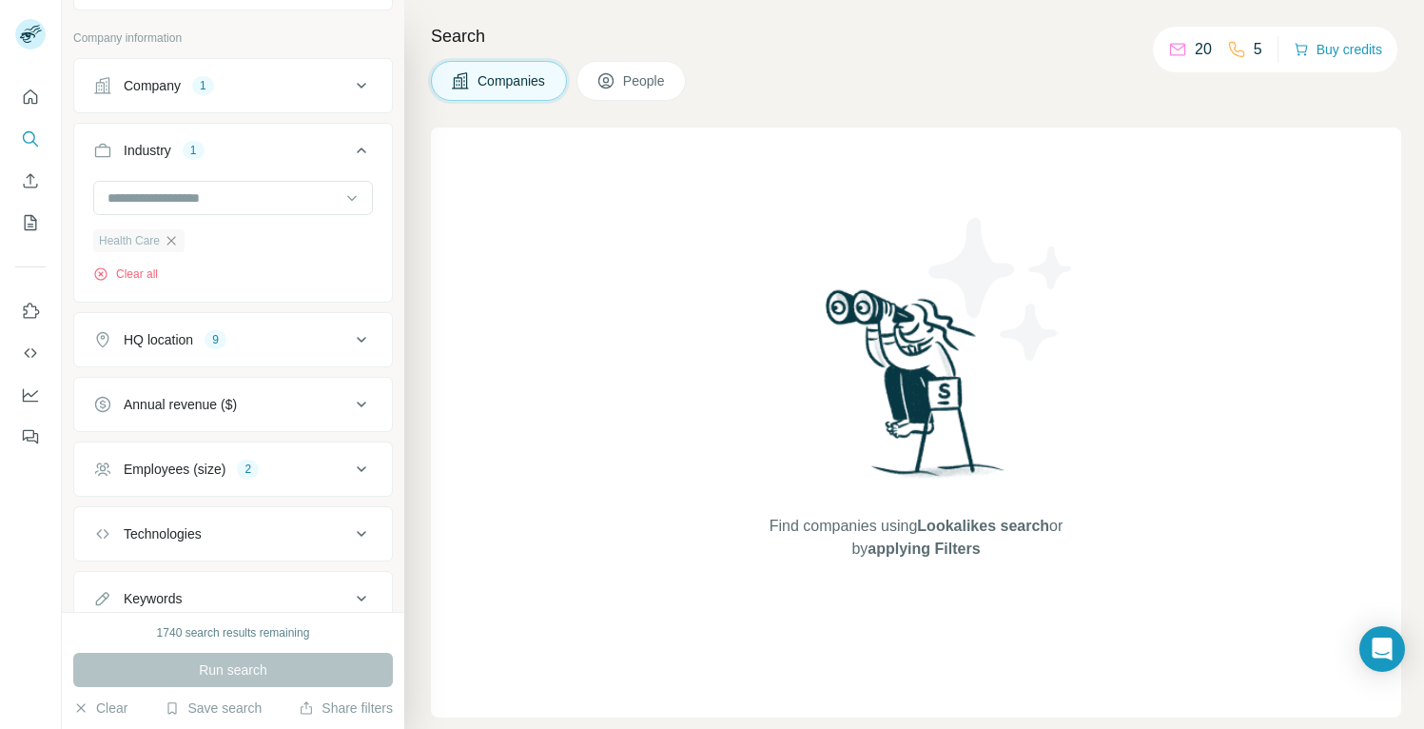
click at [177, 242] on icon "button" at bounding box center [171, 240] width 15 height 15
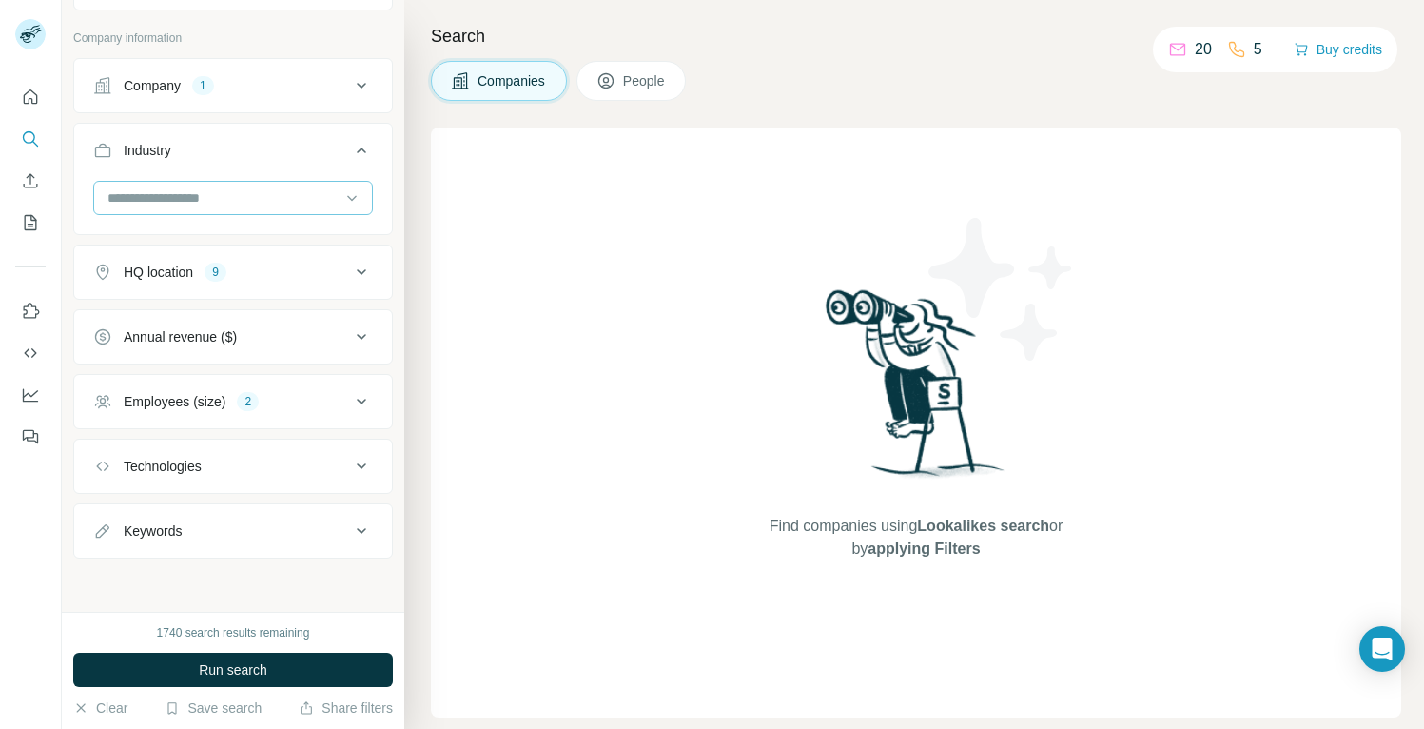
click at [199, 202] on input at bounding box center [223, 197] width 235 height 21
type input "*"
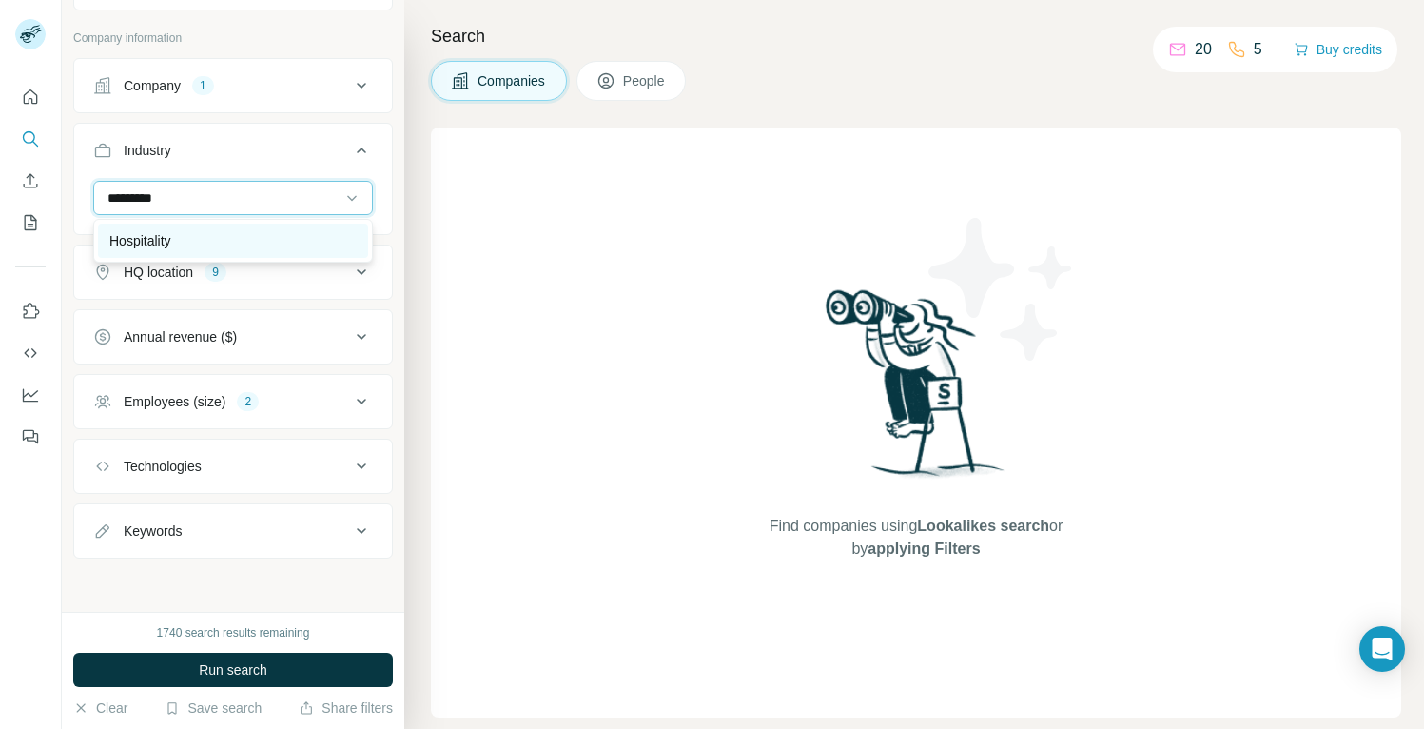
type input "*********"
click at [161, 230] on div "Hospitality" at bounding box center [233, 241] width 270 height 34
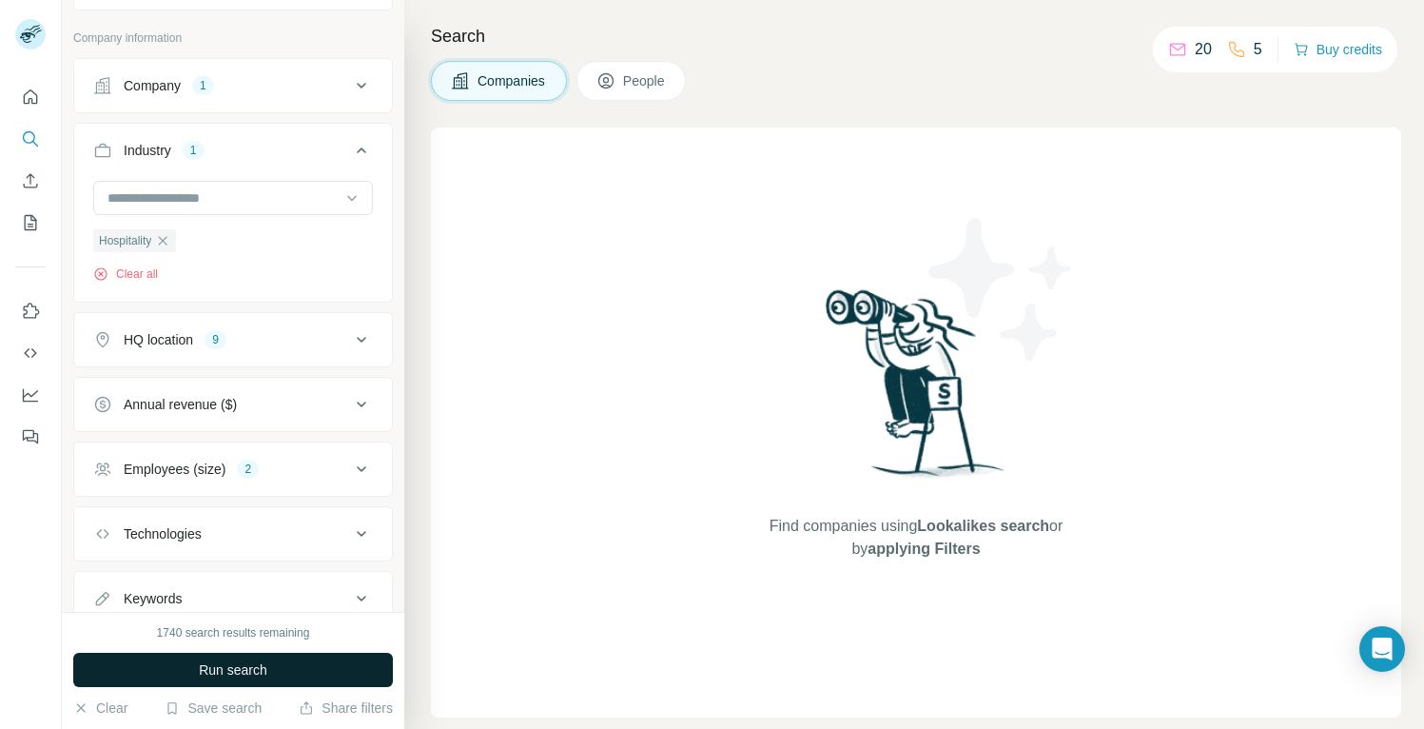
click at [214, 665] on span "Run search" at bounding box center [233, 669] width 68 height 19
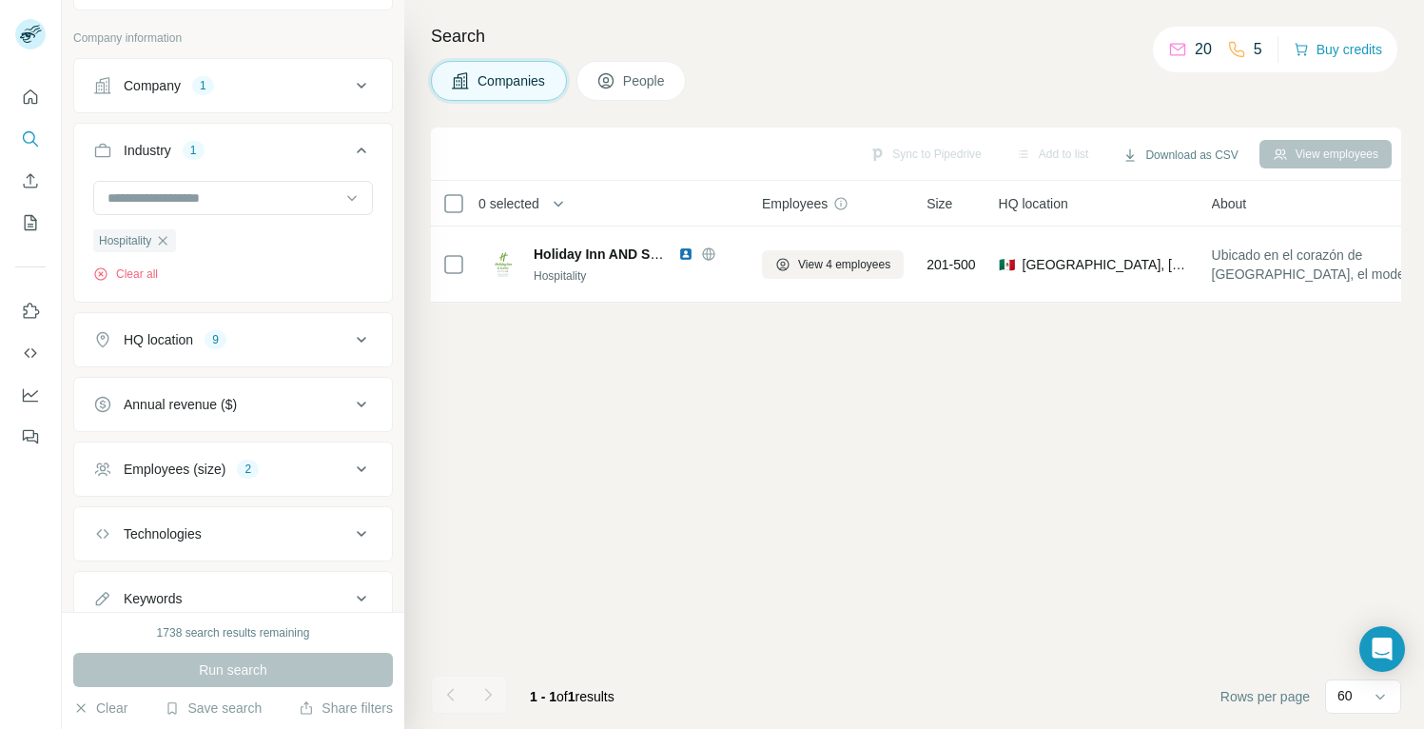
click at [344, 466] on div "Employees (size) 2" at bounding box center [221, 468] width 257 height 19
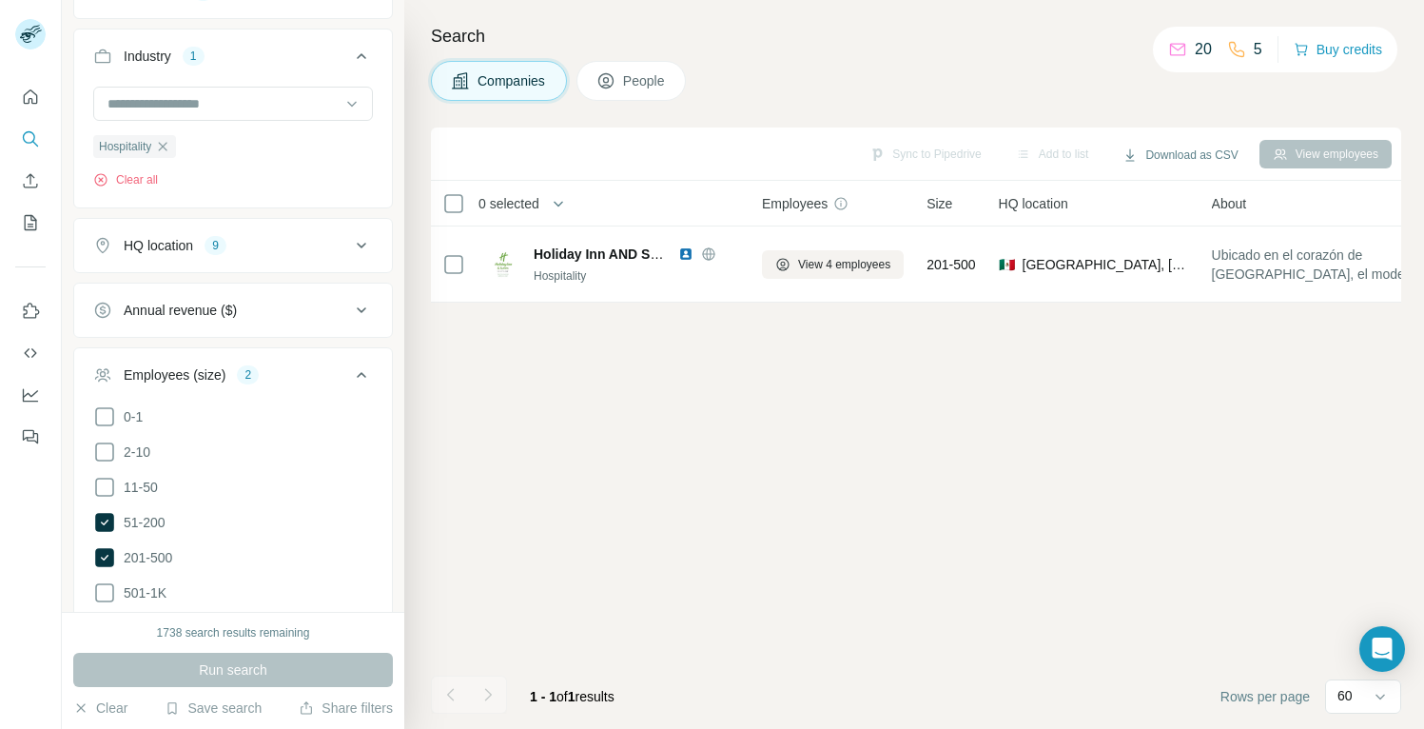
scroll to position [189, 0]
click at [360, 378] on icon at bounding box center [361, 373] width 23 height 23
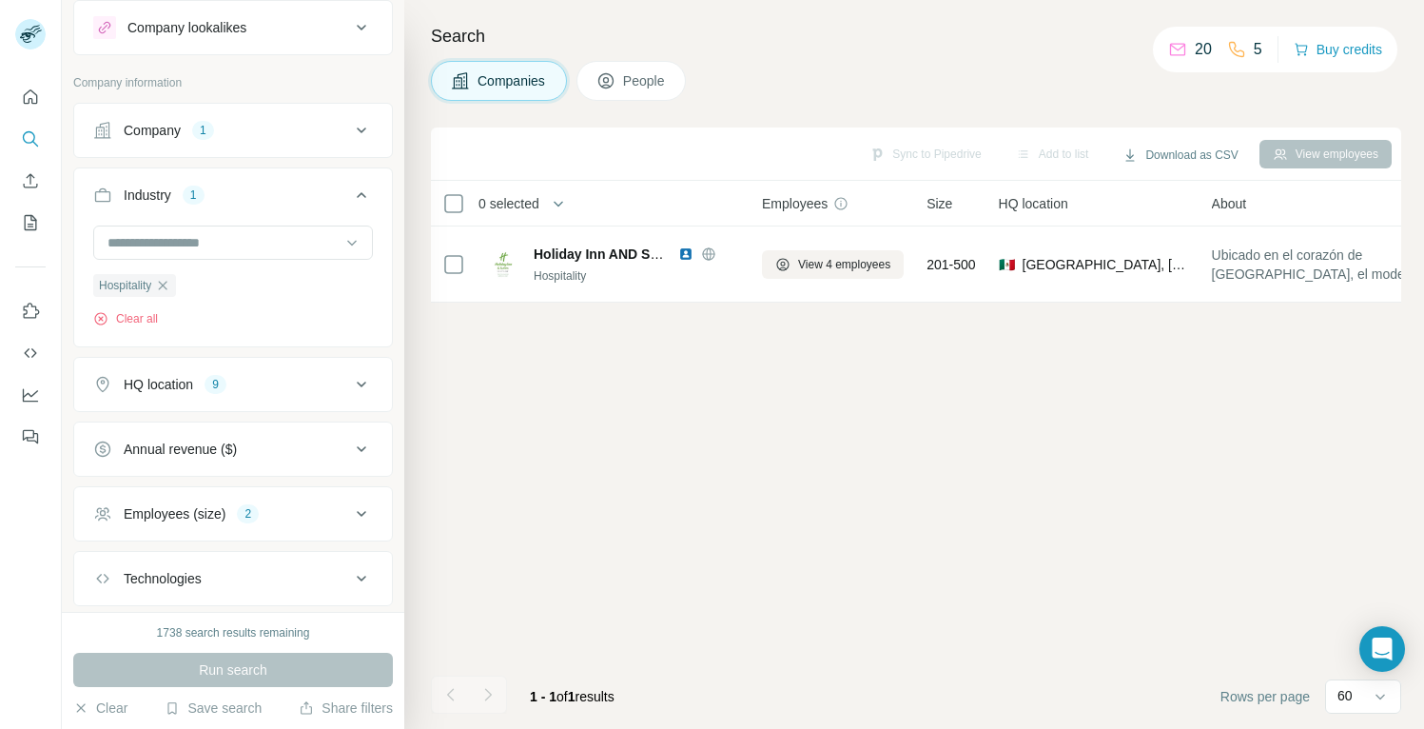
scroll to position [0, 0]
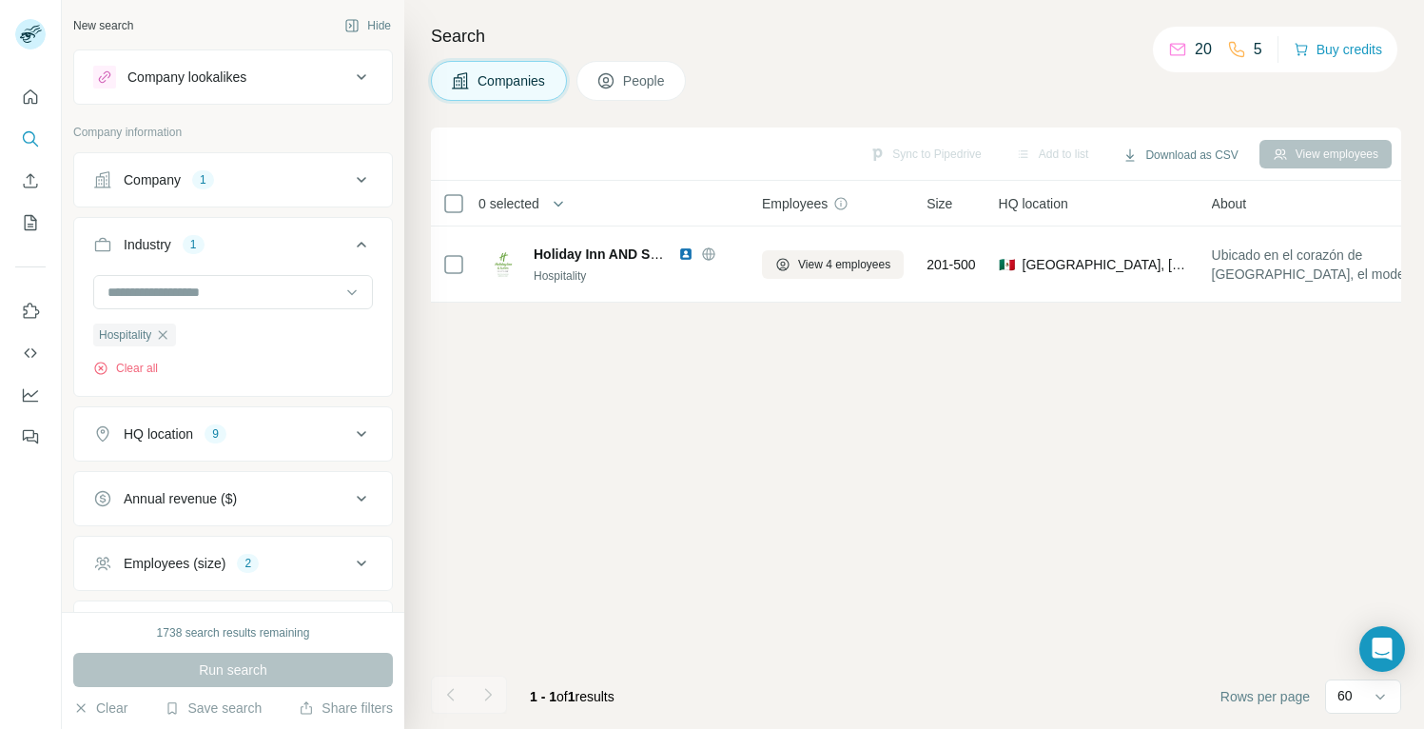
click at [260, 188] on div "Company 1" at bounding box center [221, 179] width 257 height 19
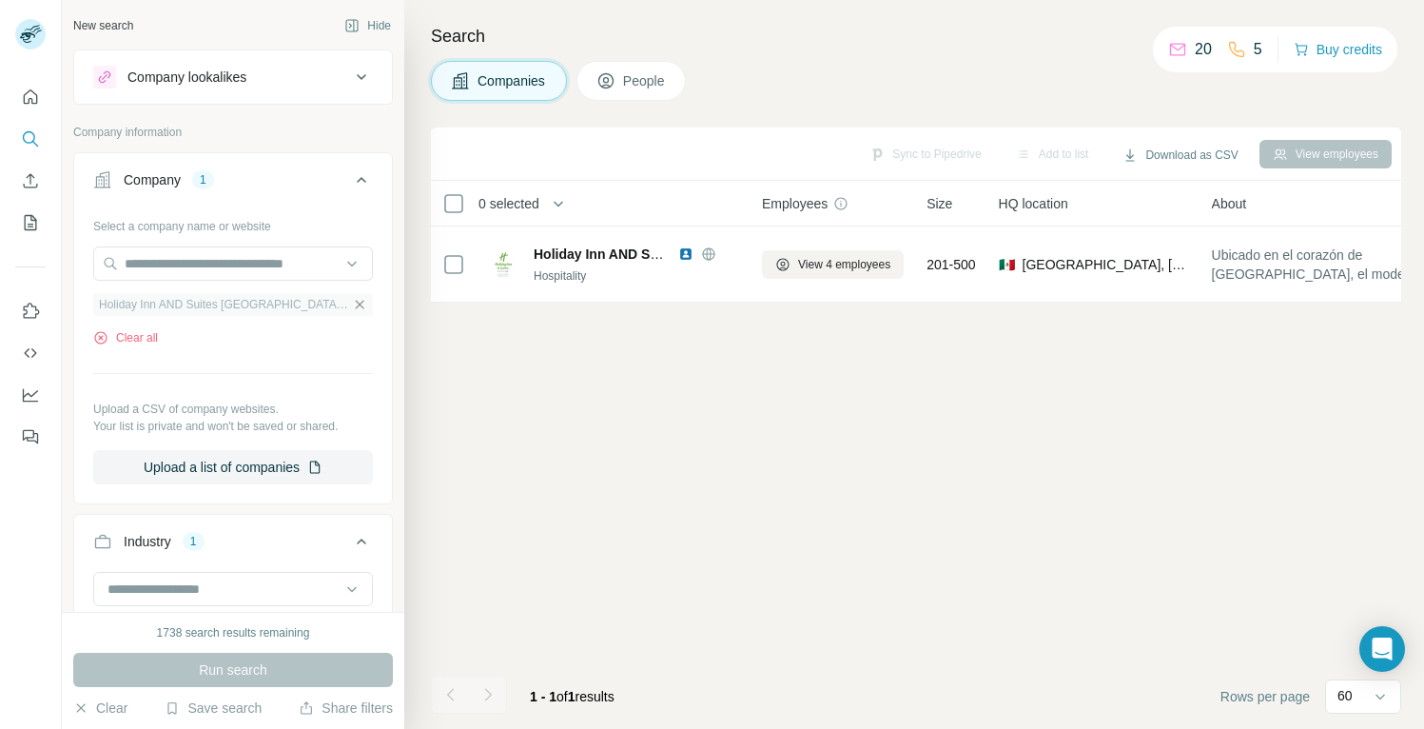
click at [362, 303] on icon "button" at bounding box center [359, 304] width 15 height 15
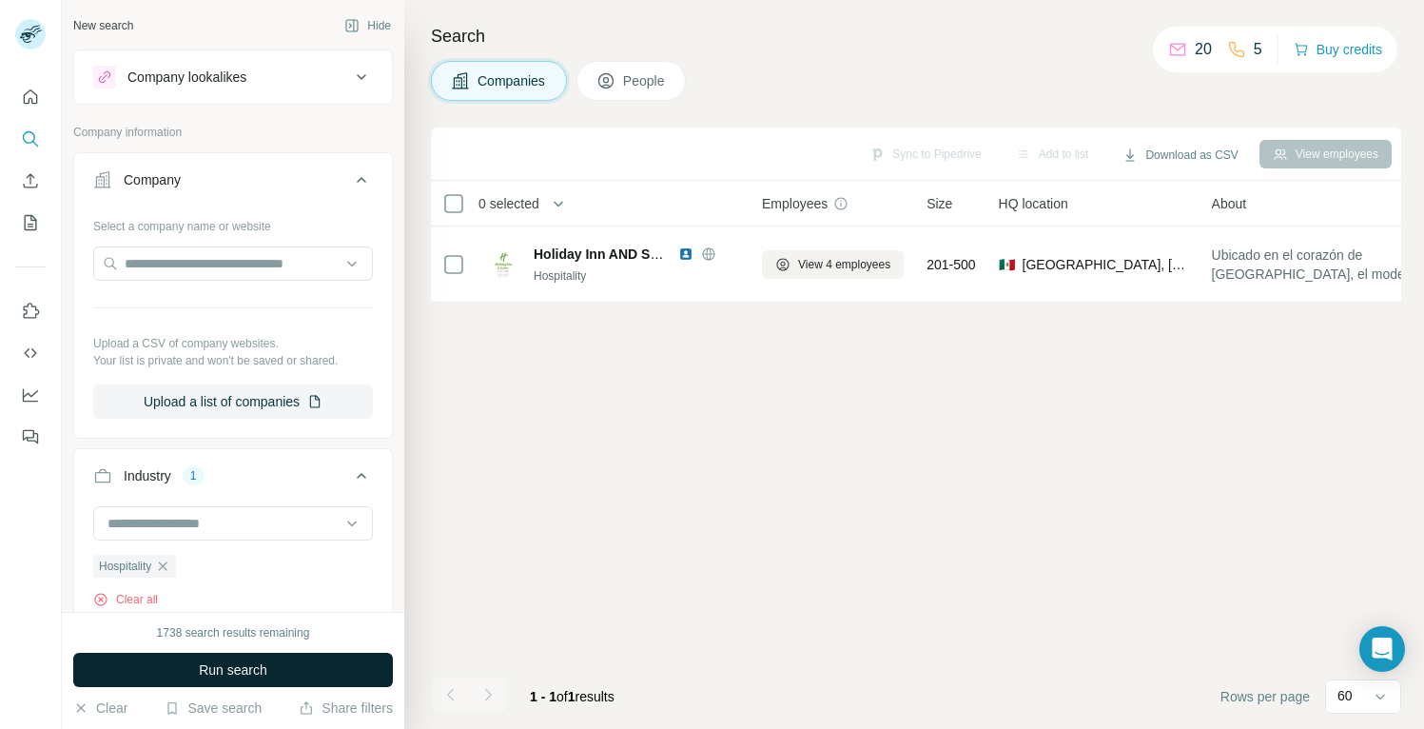
click at [233, 671] on span "Run search" at bounding box center [233, 669] width 68 height 19
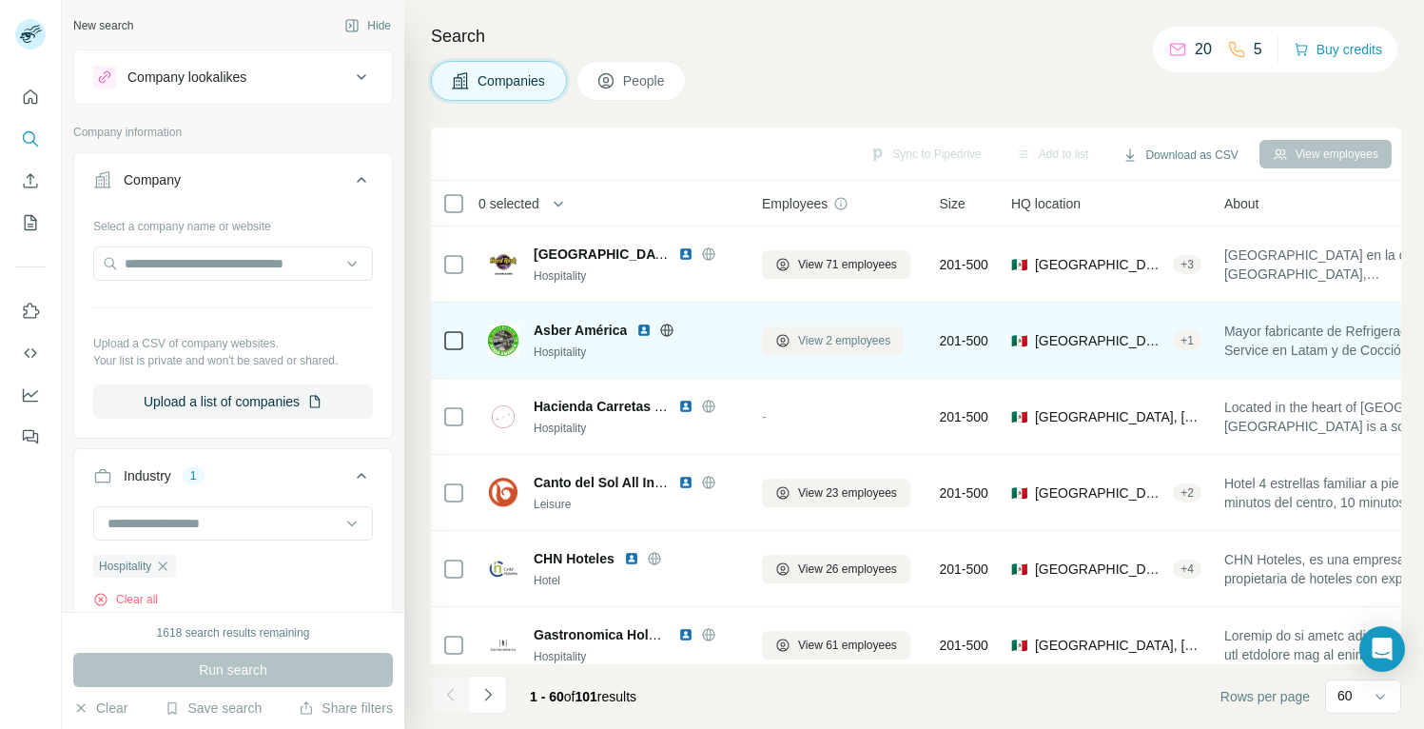
click at [824, 341] on span "View 2 employees" at bounding box center [844, 340] width 92 height 17
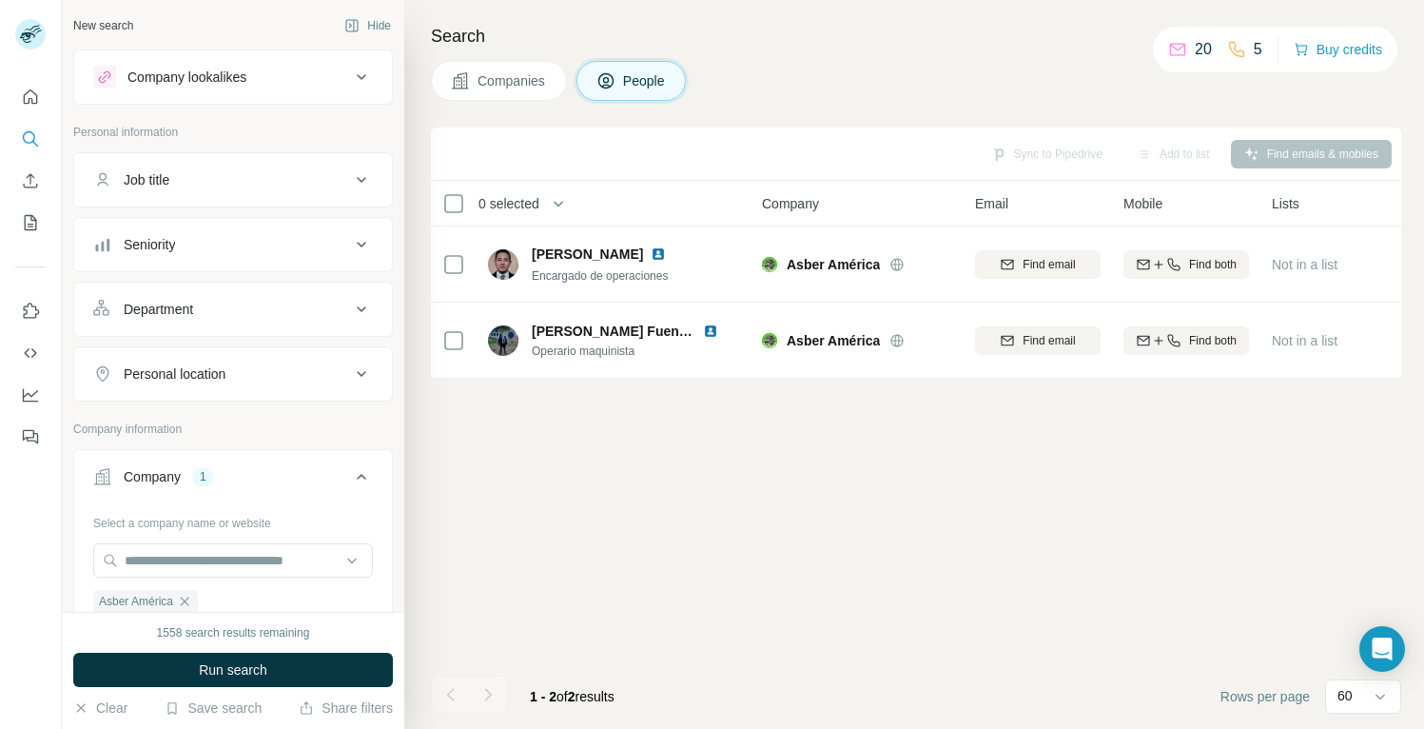
click at [521, 76] on span "Companies" at bounding box center [511, 80] width 69 height 19
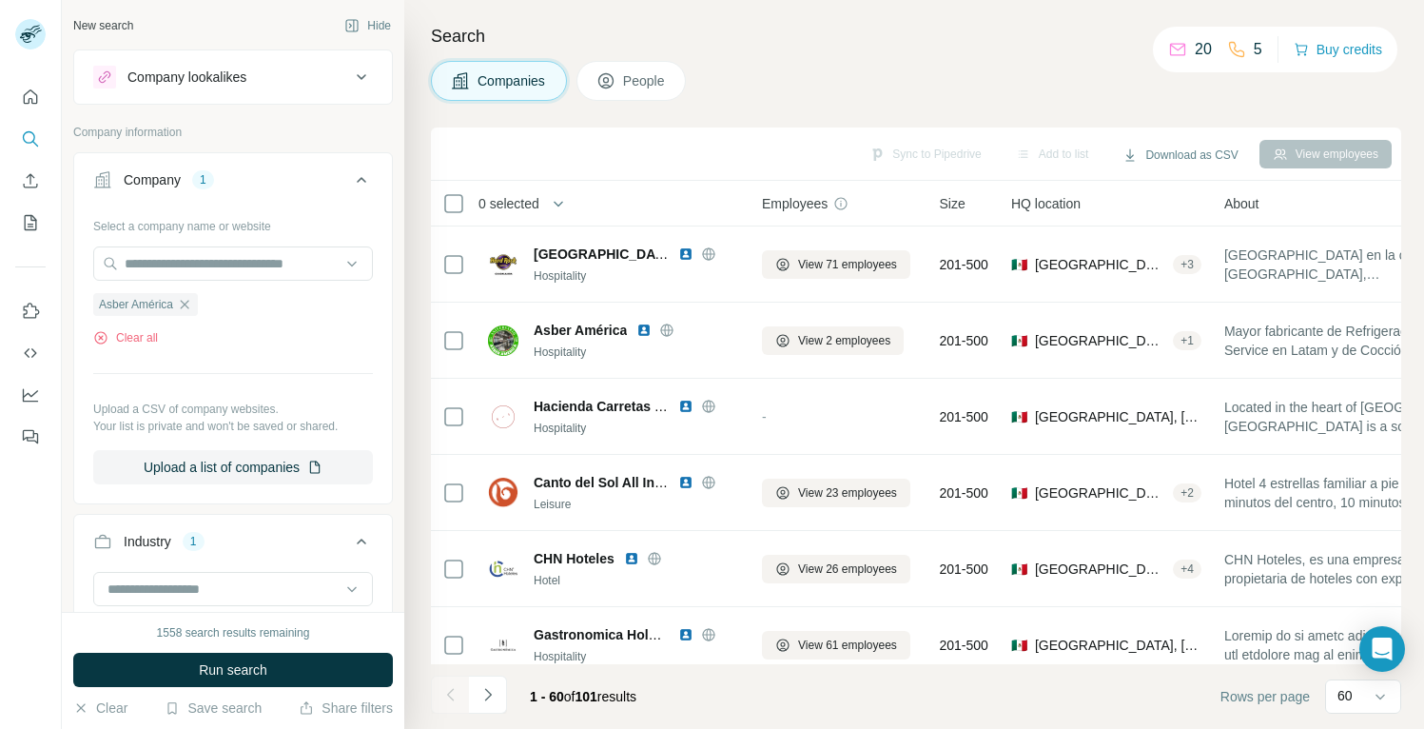
click at [189, 303] on icon "button" at bounding box center [185, 304] width 9 height 9
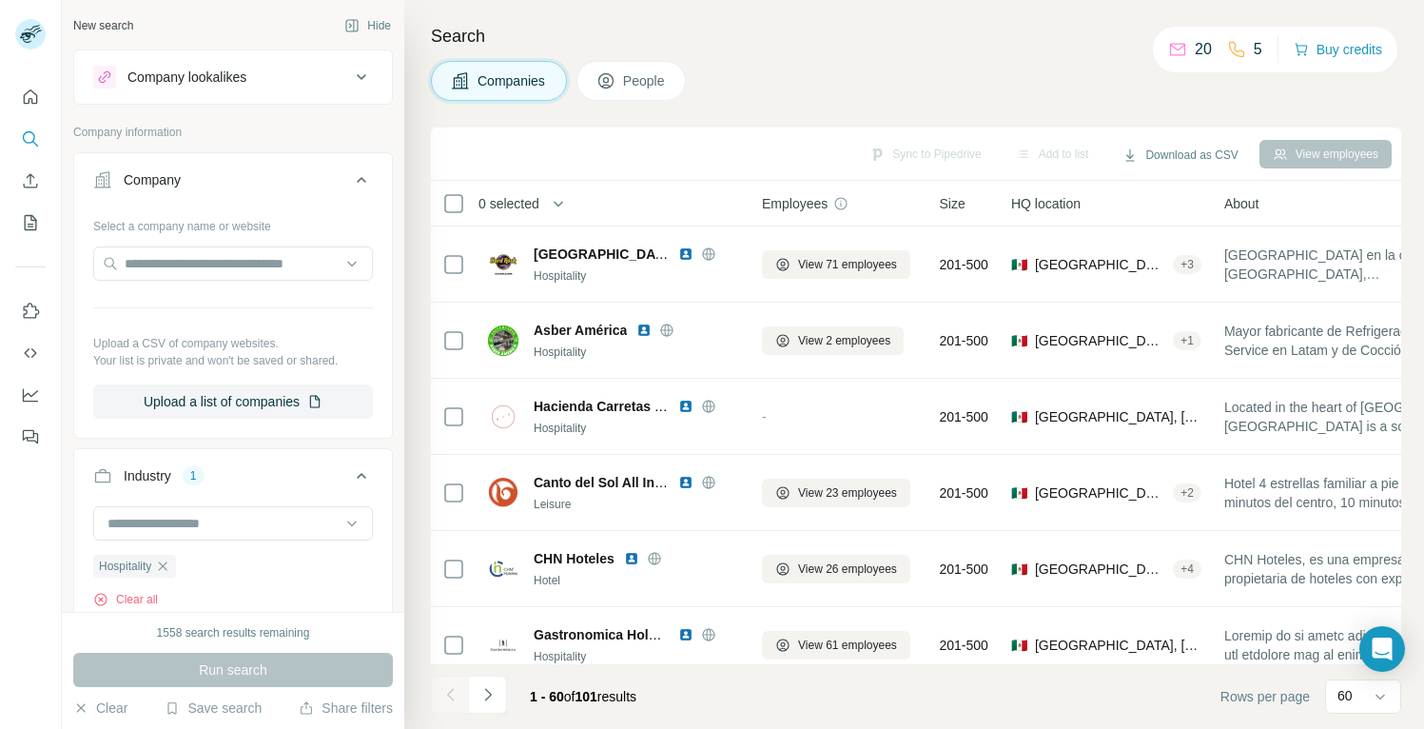
click at [364, 180] on icon at bounding box center [362, 180] width 10 height 6
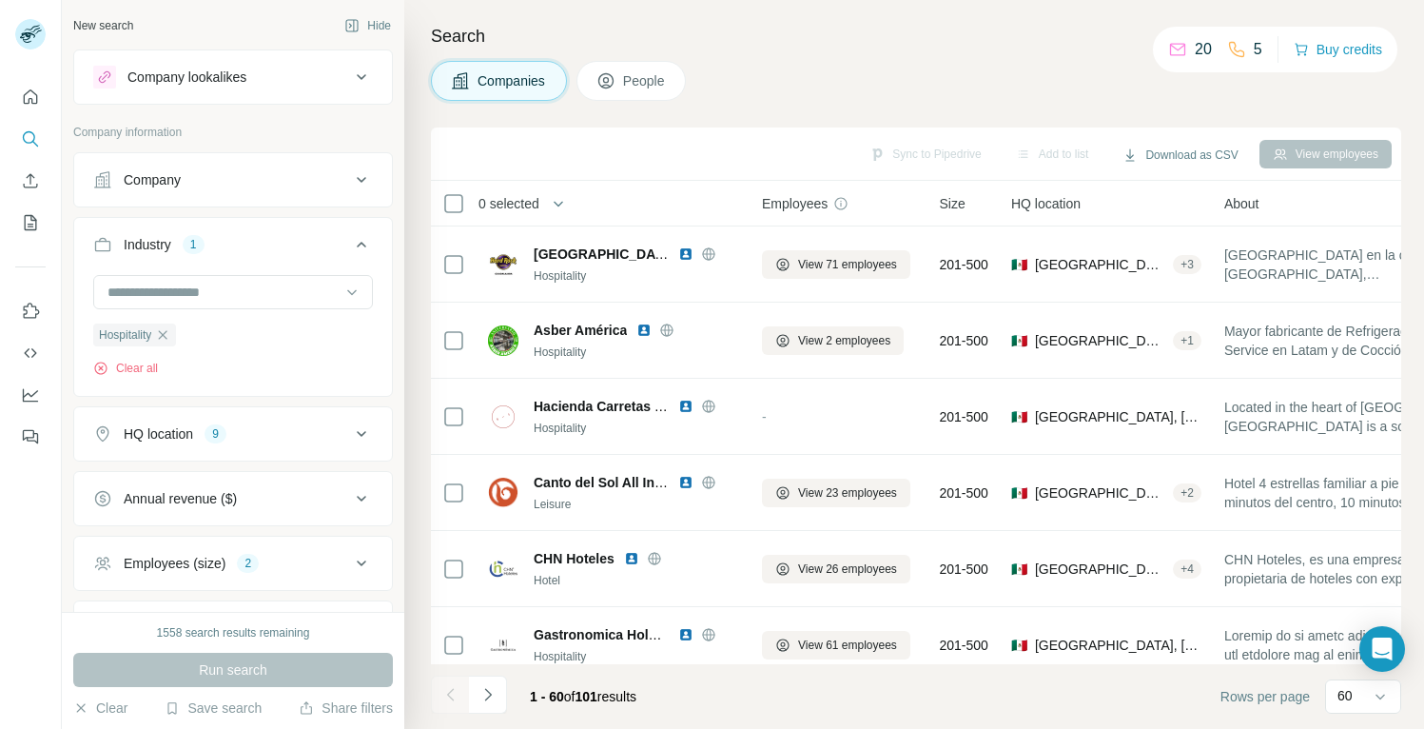
click at [363, 238] on icon at bounding box center [361, 244] width 23 height 23
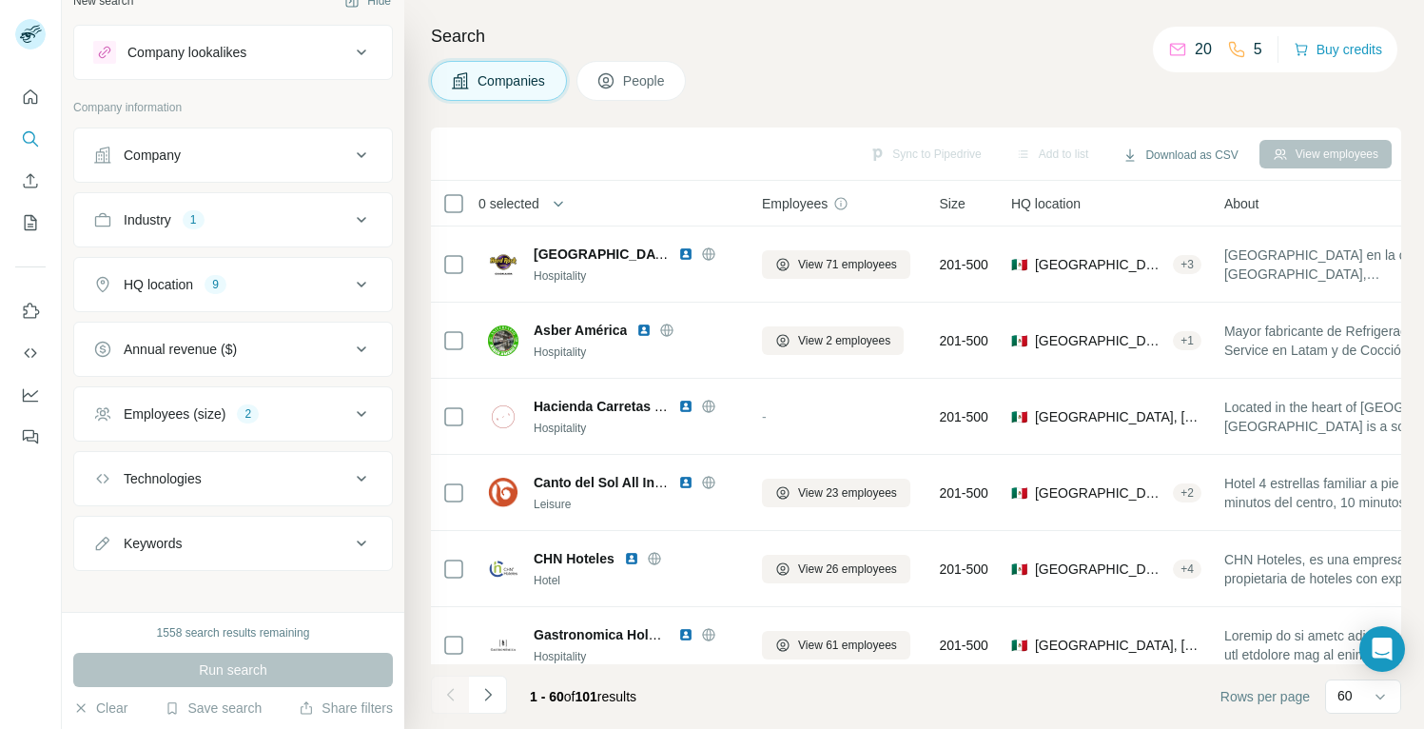
scroll to position [37, 0]
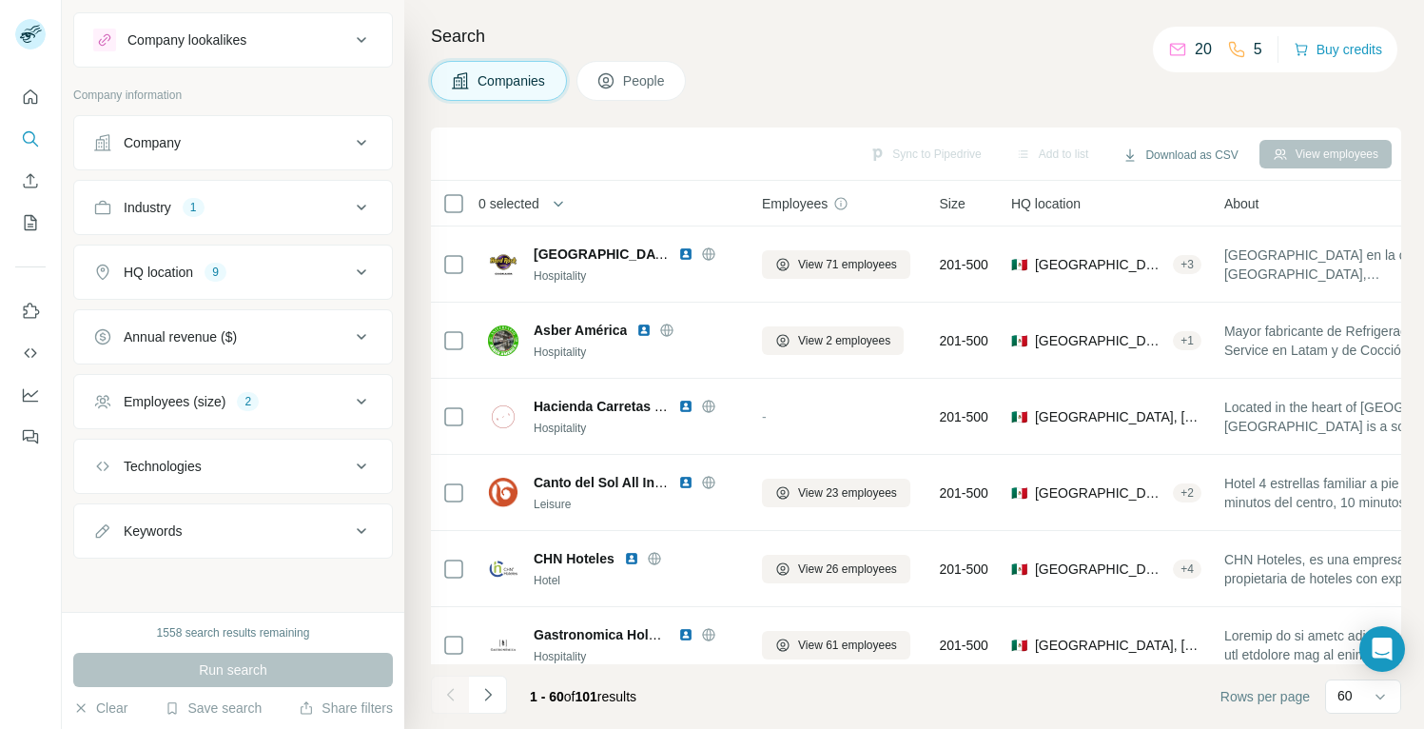
click at [363, 530] on icon at bounding box center [362, 531] width 10 height 6
click at [221, 576] on input "text" at bounding box center [214, 578] width 242 height 34
type input "***"
click at [358, 579] on icon "button" at bounding box center [357, 578] width 14 height 11
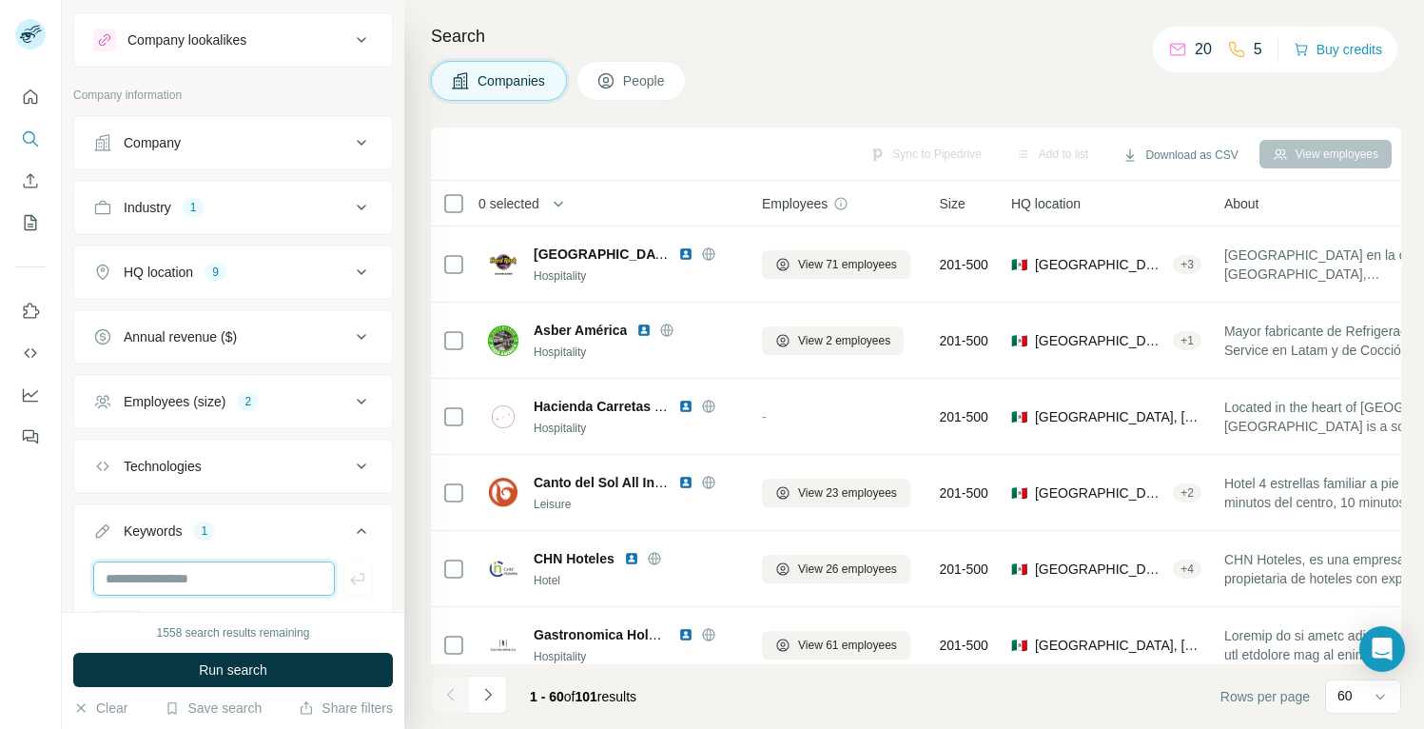
click at [221, 572] on input "text" at bounding box center [214, 578] width 242 height 34
type input "********"
click at [354, 583] on icon "button" at bounding box center [357, 578] width 19 height 19
click at [118, 586] on input "text" at bounding box center [214, 578] width 242 height 34
type input "******"
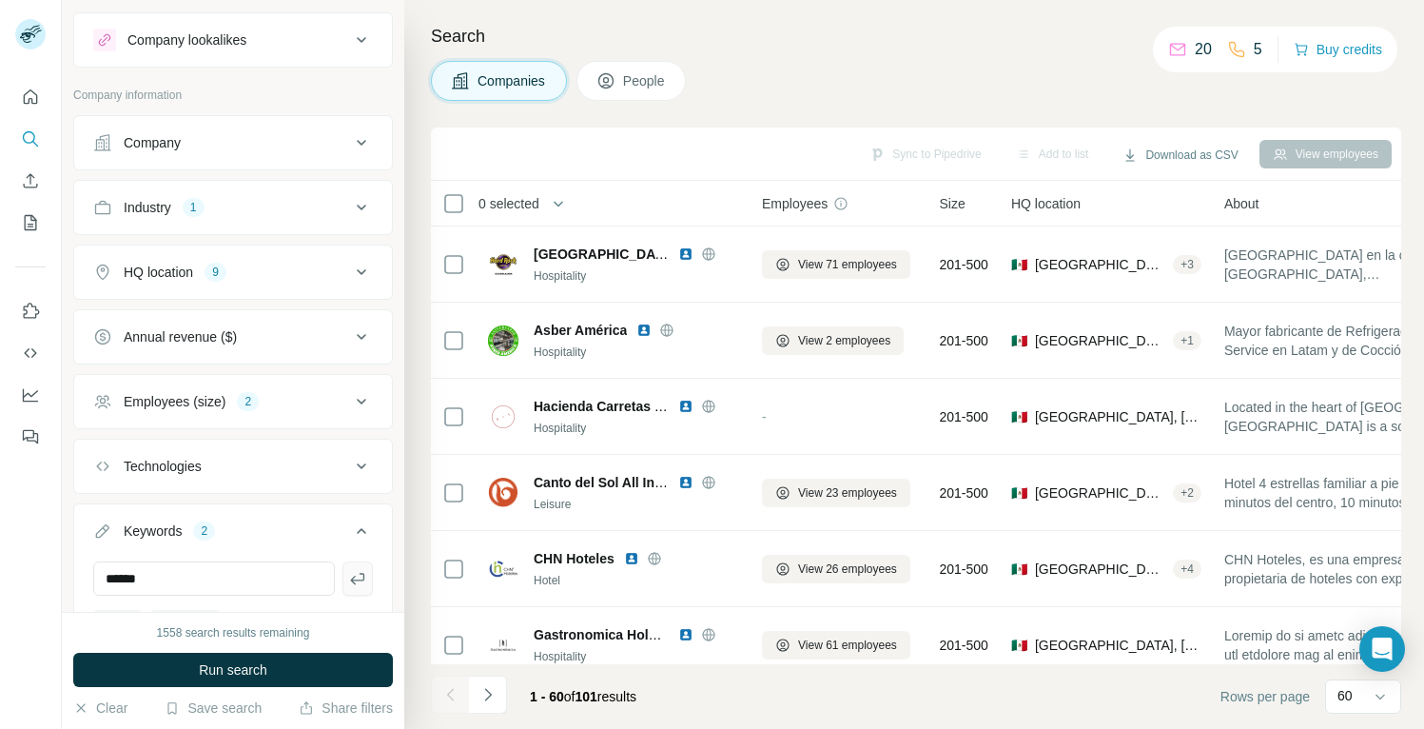
click at [362, 578] on icon "button" at bounding box center [357, 578] width 14 height 11
click at [287, 578] on input "text" at bounding box center [214, 578] width 242 height 34
type input "****"
click at [355, 587] on icon "button" at bounding box center [357, 578] width 19 height 19
click at [240, 672] on span "Run search" at bounding box center [233, 669] width 68 height 19
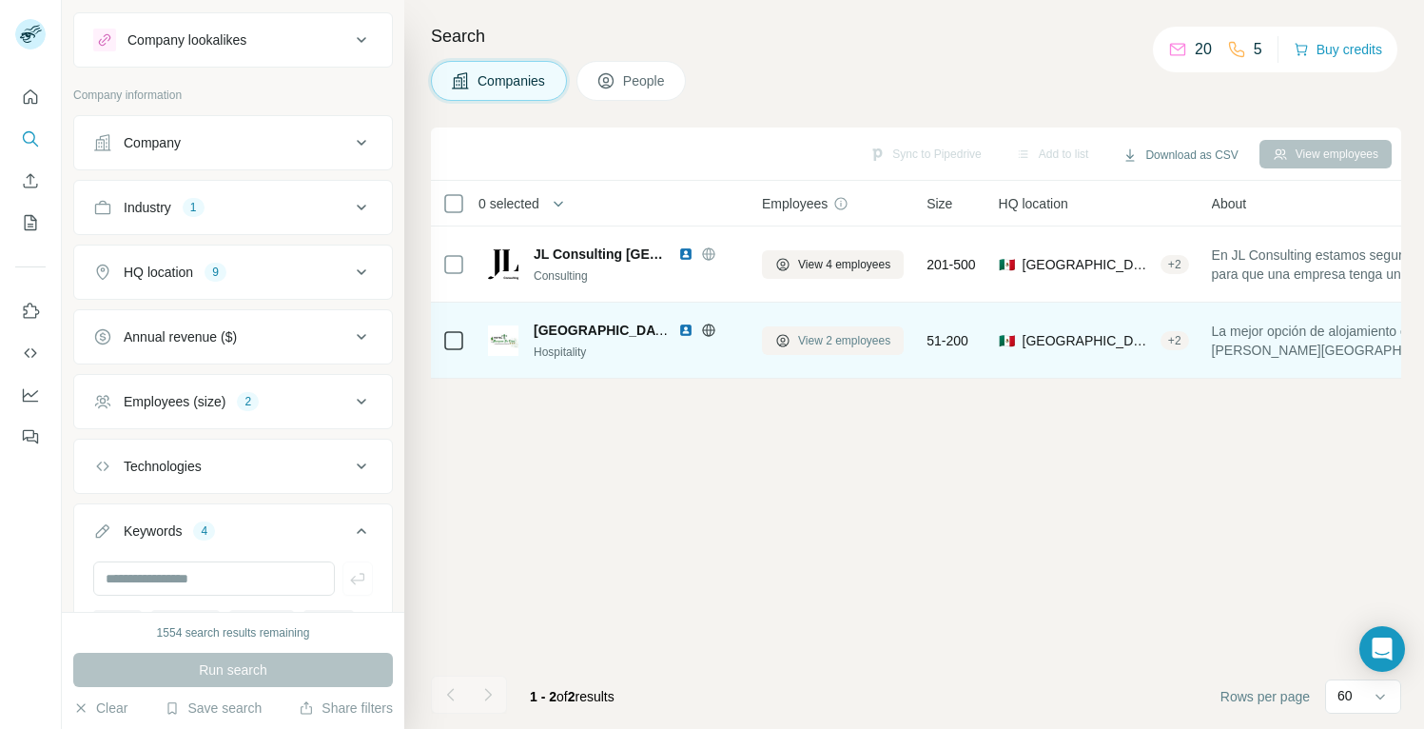
click at [843, 342] on span "View 2 employees" at bounding box center [844, 340] width 92 height 17
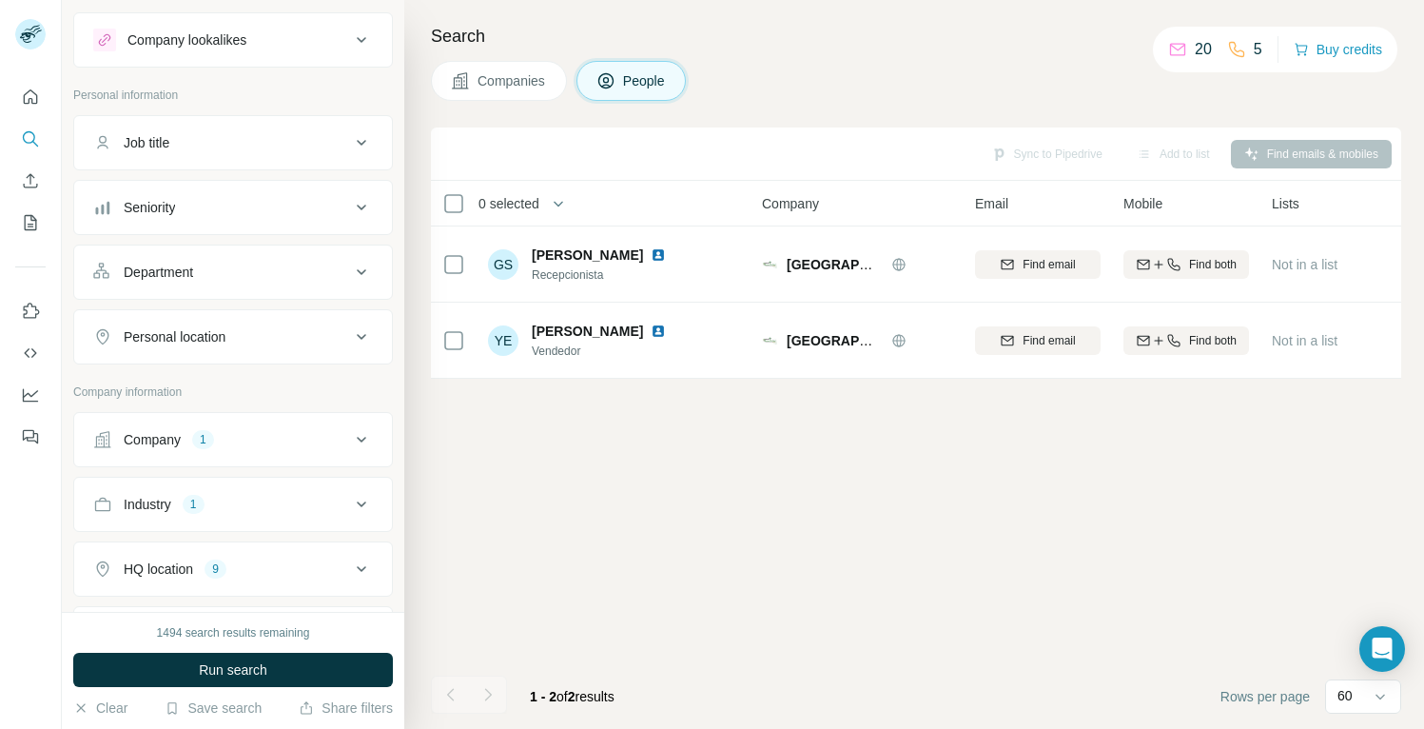
click at [521, 86] on span "Companies" at bounding box center [511, 80] width 69 height 19
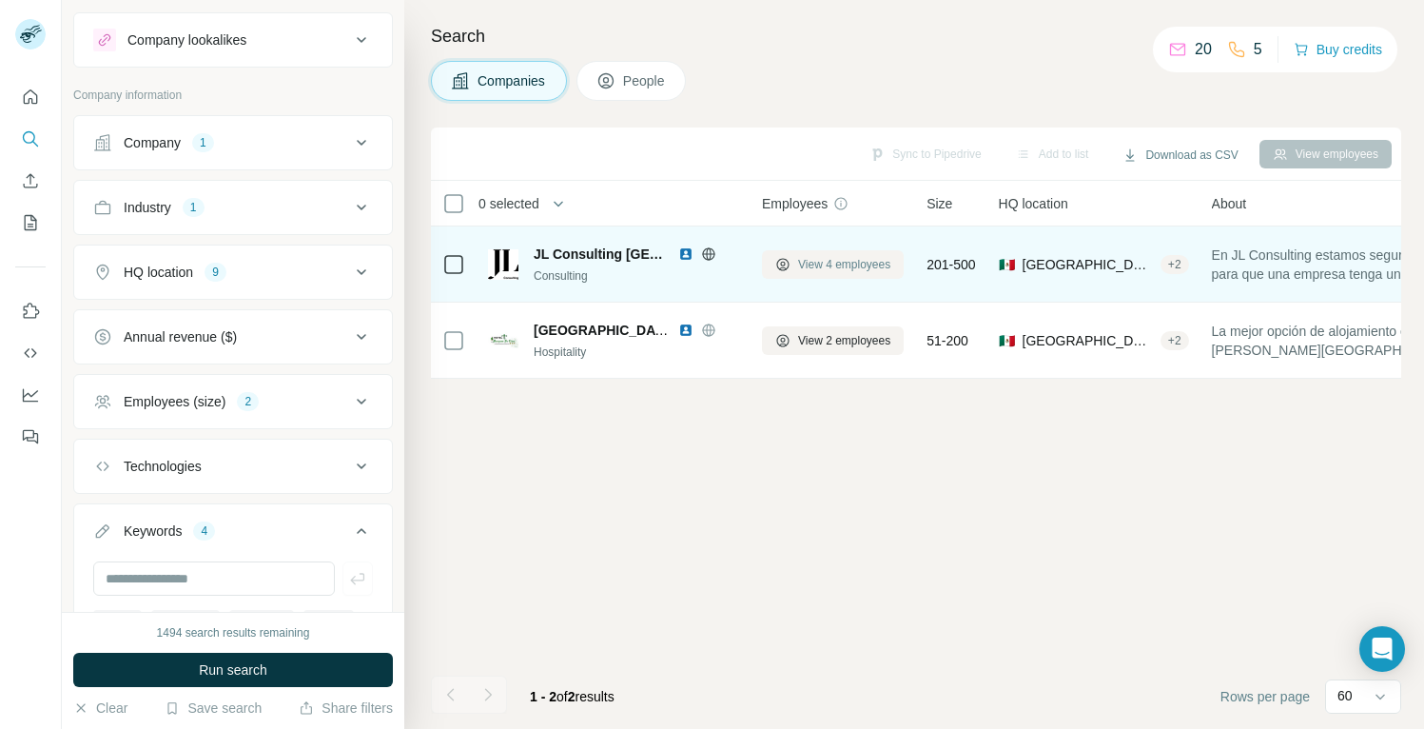
click at [845, 258] on span "View 4 employees" at bounding box center [844, 264] width 92 height 17
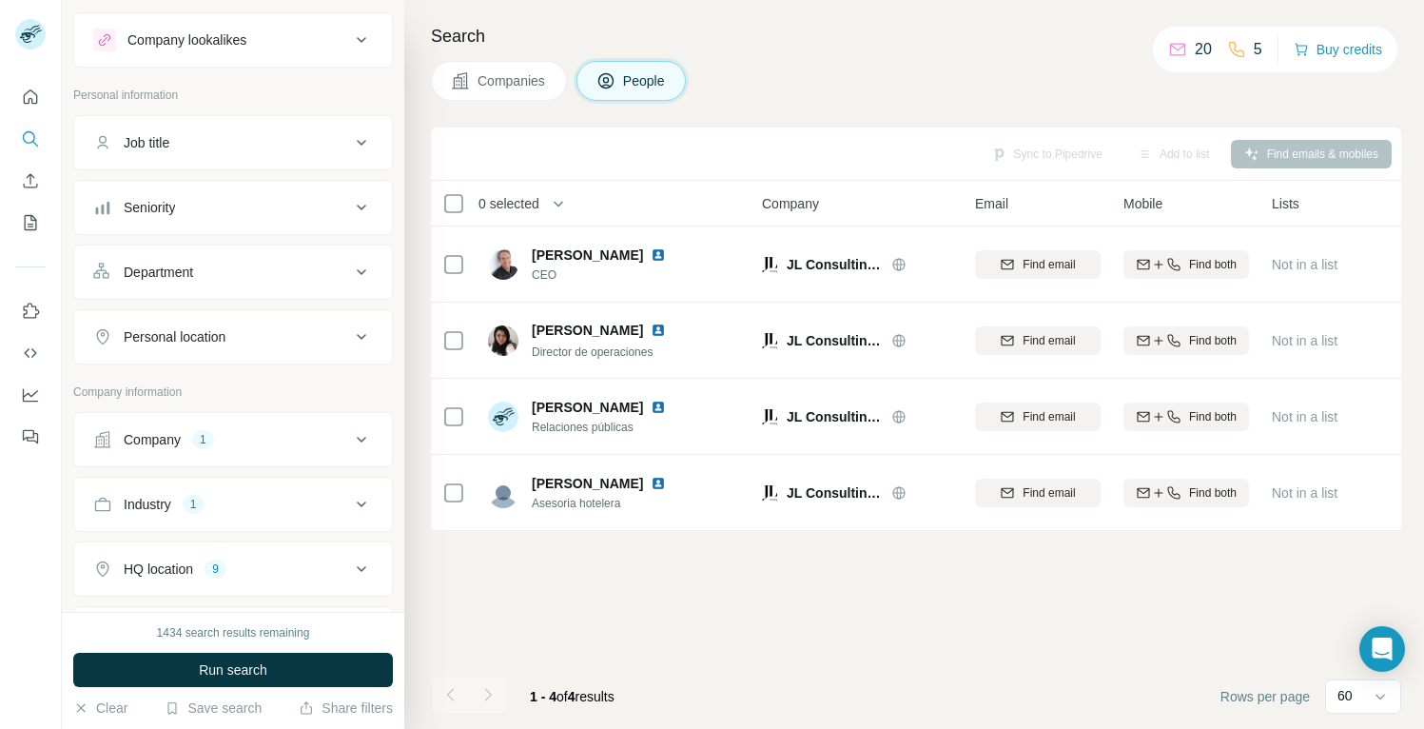
click at [527, 86] on span "Companies" at bounding box center [511, 80] width 69 height 19
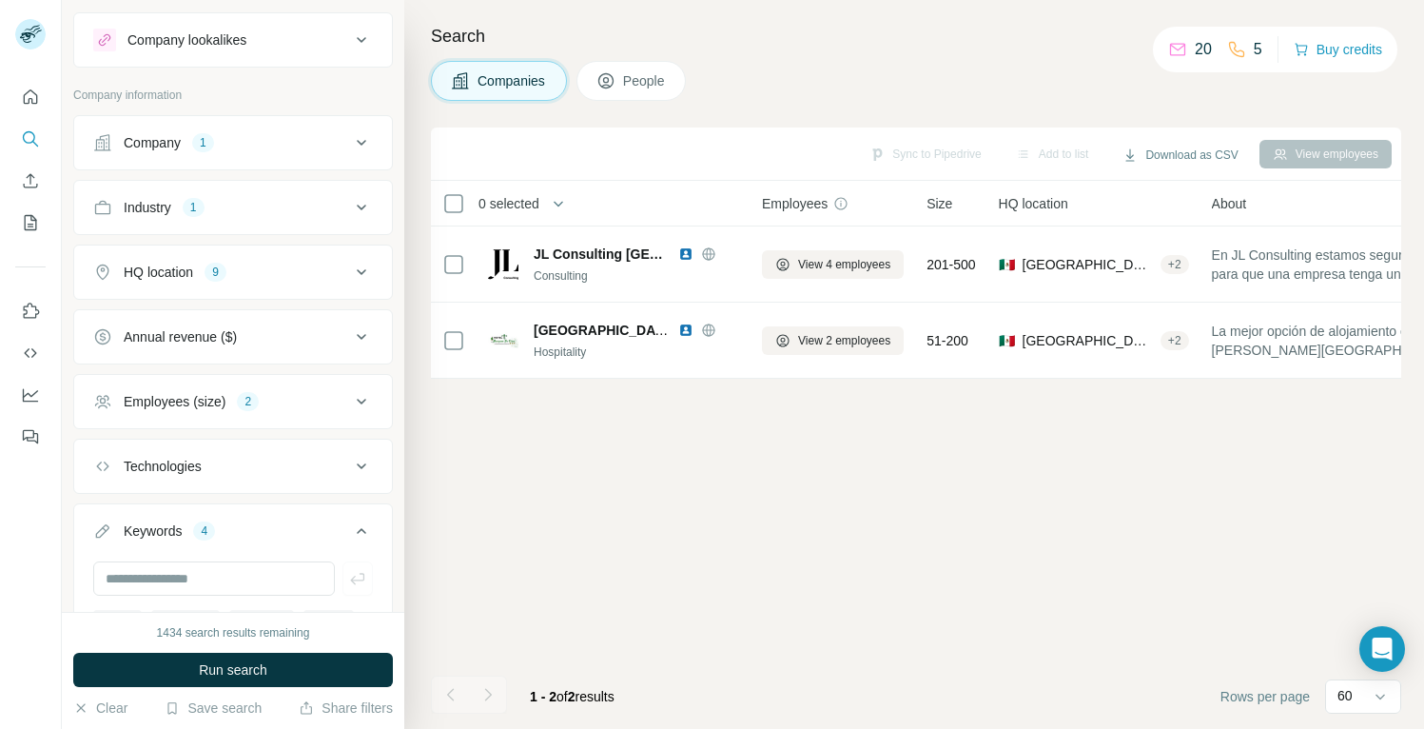
click at [363, 141] on icon at bounding box center [361, 142] width 23 height 23
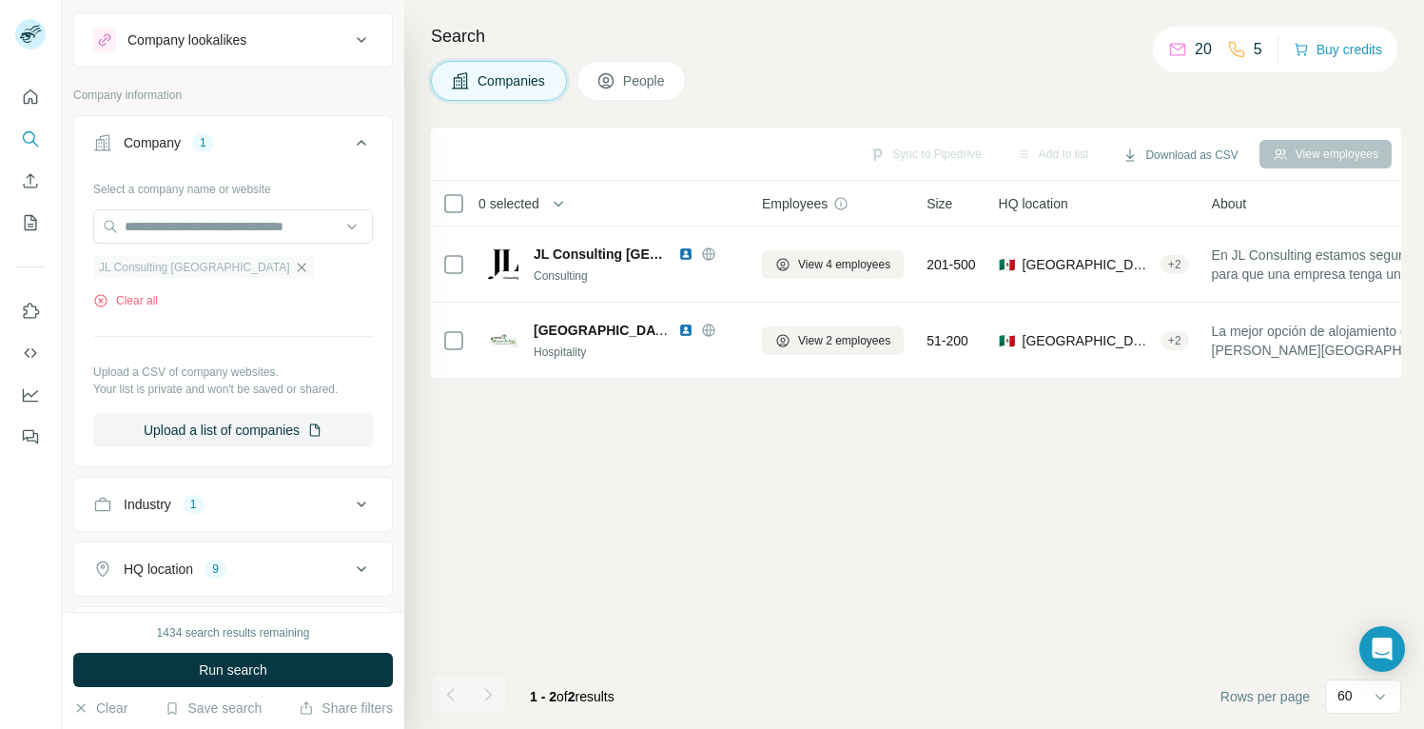
click at [294, 265] on icon "button" at bounding box center [301, 267] width 15 height 15
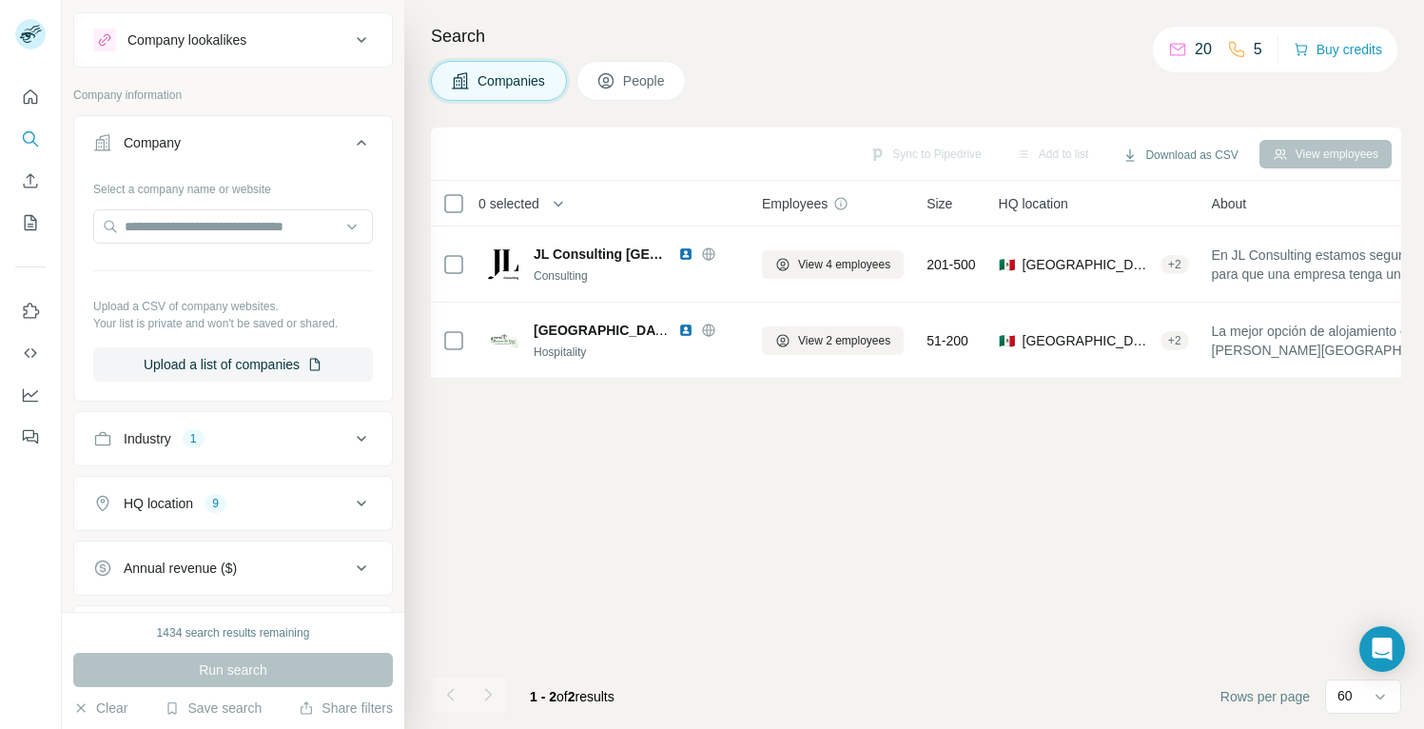
click at [360, 145] on icon at bounding box center [361, 142] width 23 height 23
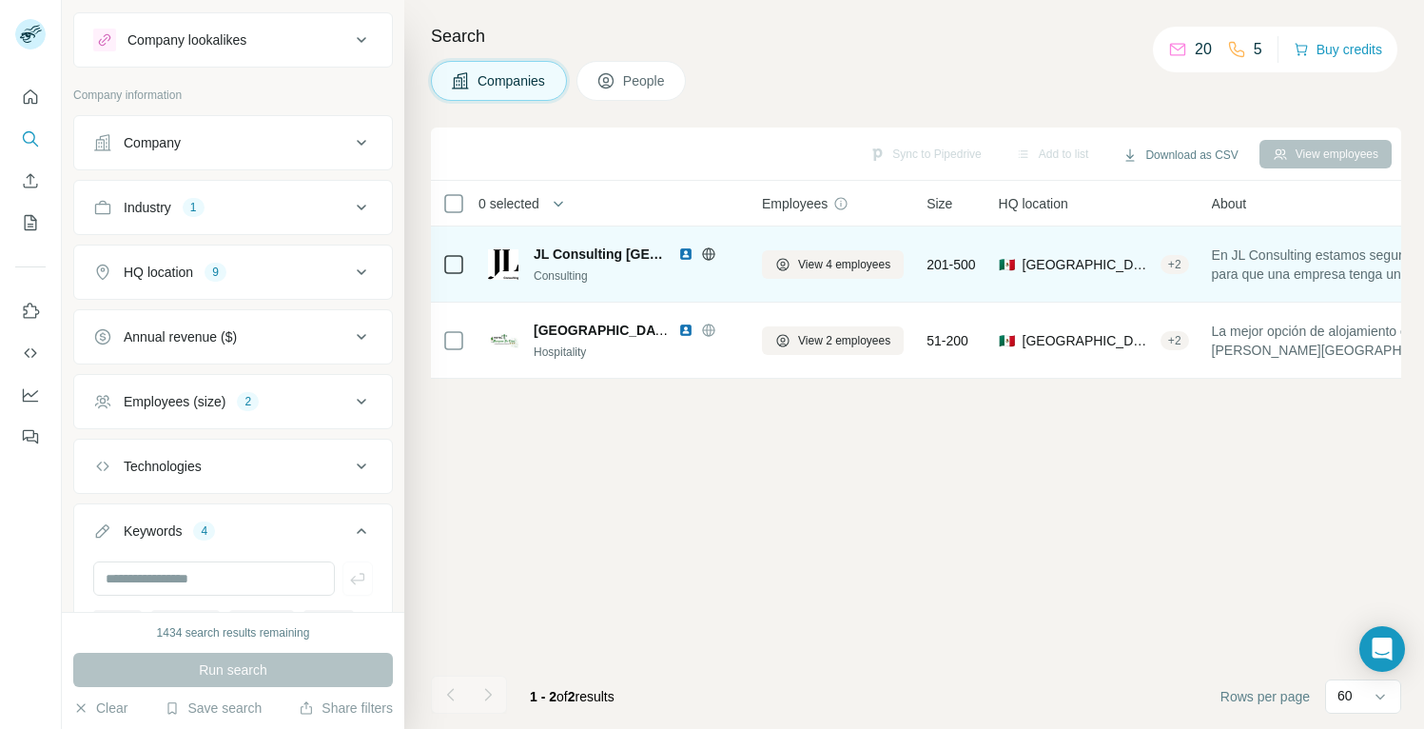
click at [618, 256] on span "JL Consulting mexico" at bounding box center [601, 253] width 135 height 19
click at [688, 253] on img at bounding box center [685, 253] width 15 height 15
click at [833, 257] on span "View 4 employees" at bounding box center [844, 264] width 92 height 17
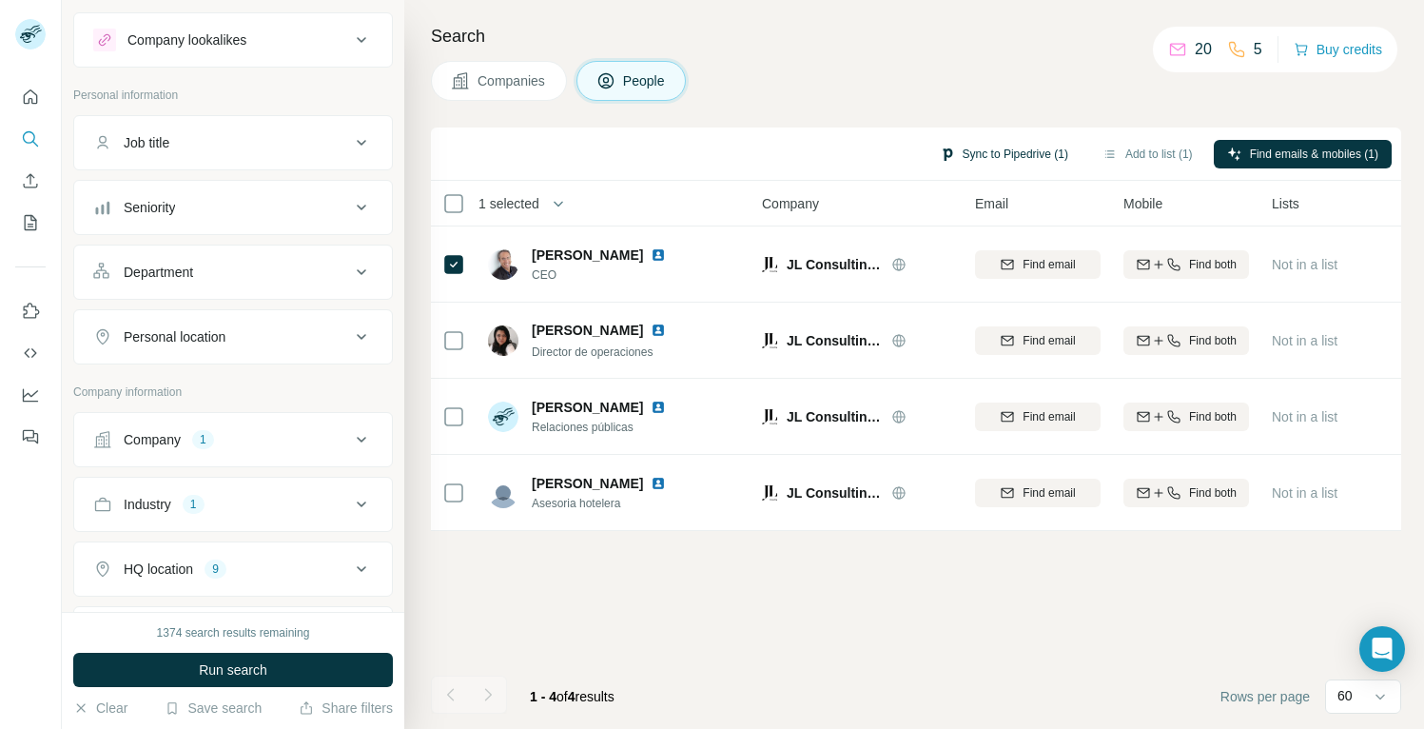
click at [1000, 148] on button "Sync to Pipedrive (1)" at bounding box center [1003, 154] width 155 height 29
click at [990, 149] on button "Sync to Pipedrive (2)" at bounding box center [1003, 154] width 155 height 29
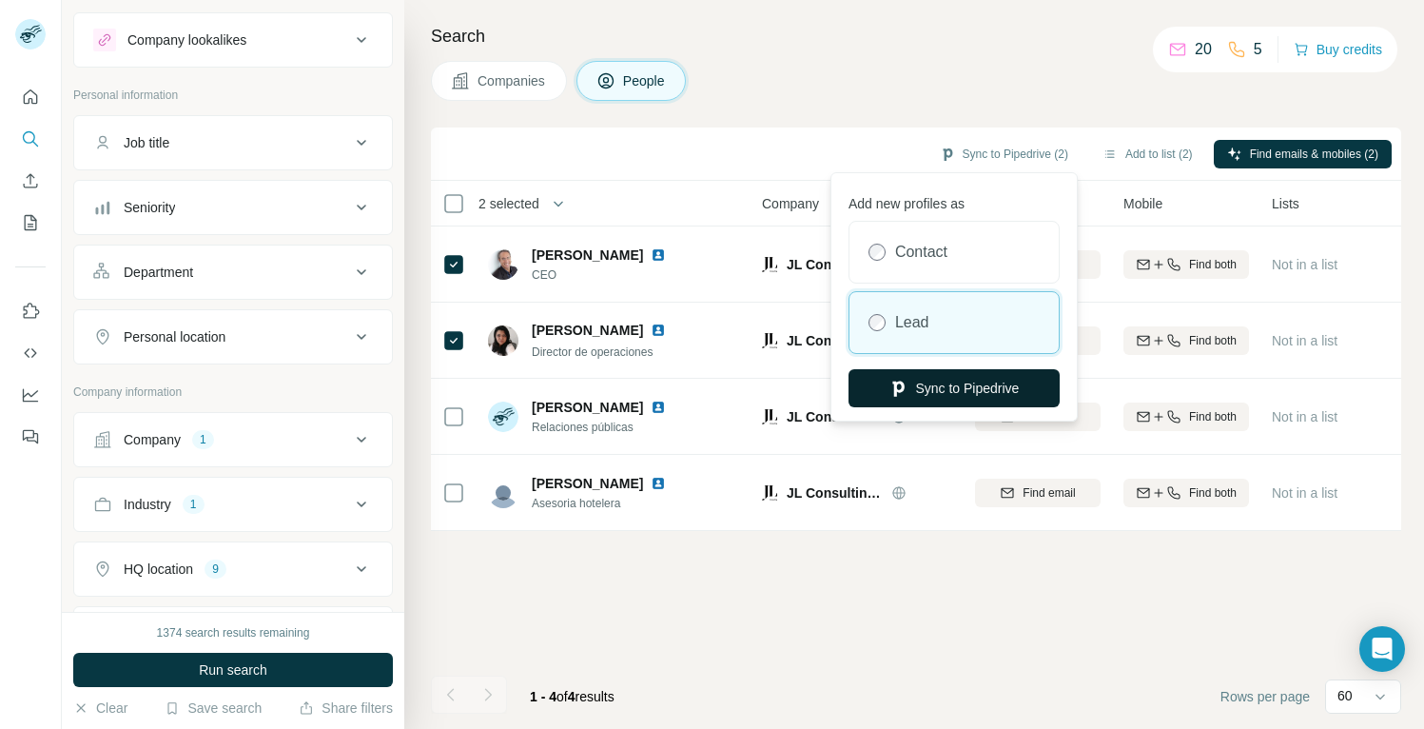
click at [942, 386] on button "Sync to Pipedrive" at bounding box center [953, 388] width 211 height 38
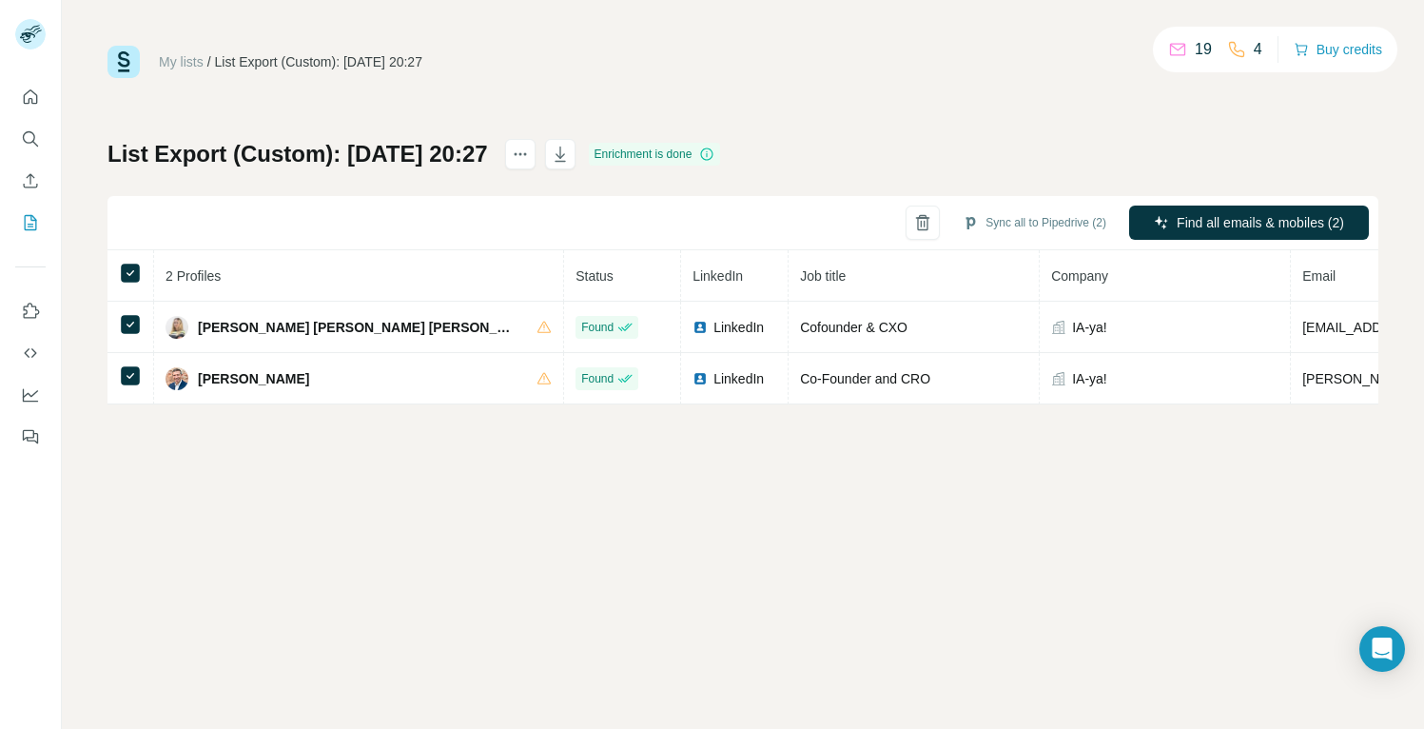
click at [1176, 449] on div "My lists / List Export (Custom): 27/08/2025 20:27 19 4 Buy credits List Export …" at bounding box center [743, 364] width 1362 height 729
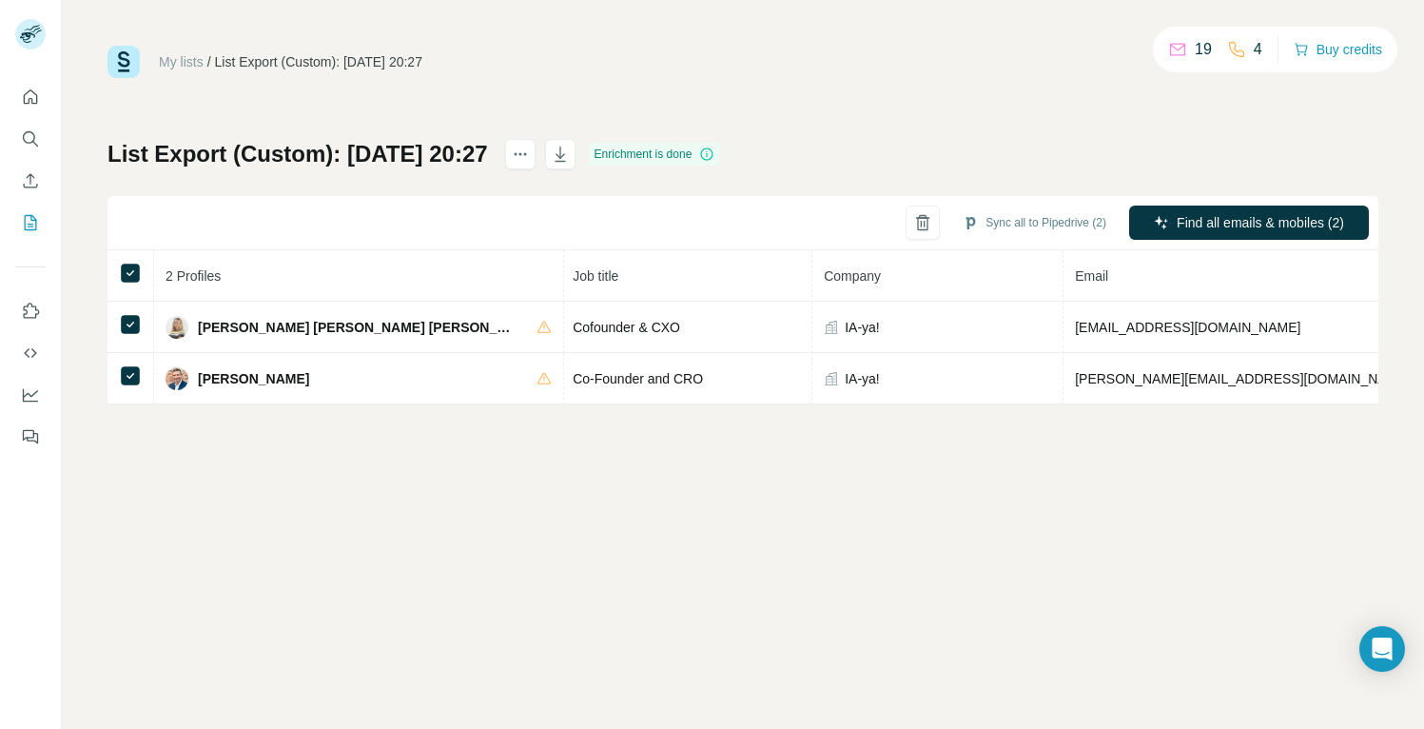
scroll to position [0, 382]
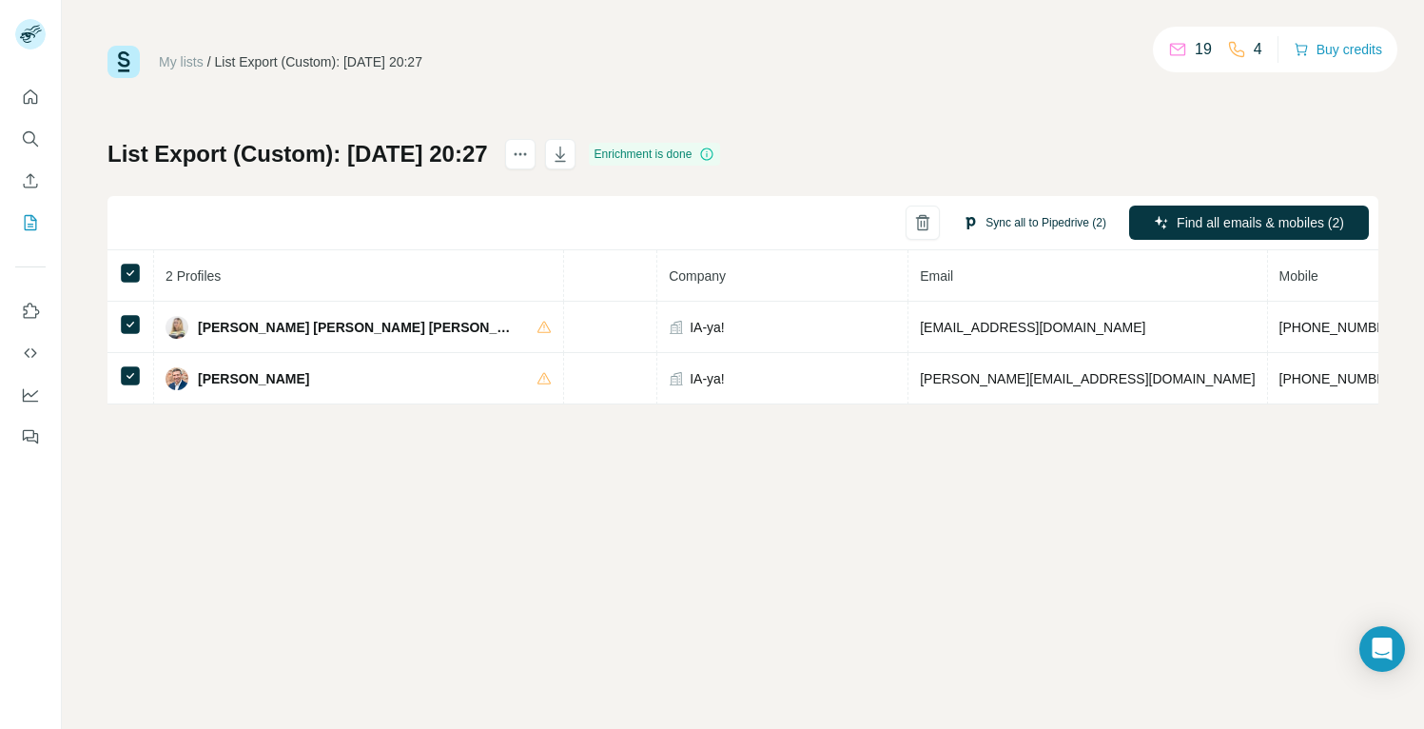
click at [1011, 224] on button "Sync all to Pipedrive (2)" at bounding box center [1034, 222] width 170 height 29
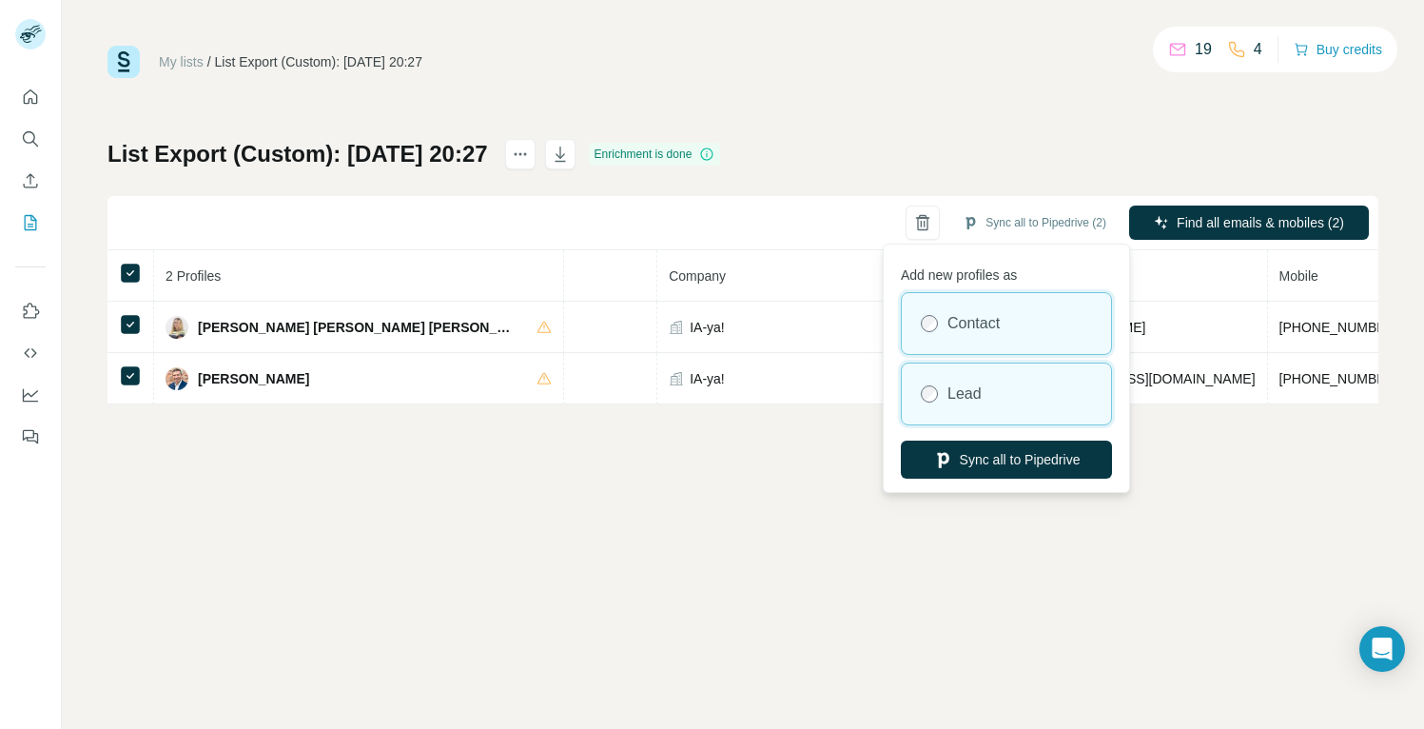
click at [931, 382] on div "Lead" at bounding box center [1006, 393] width 209 height 61
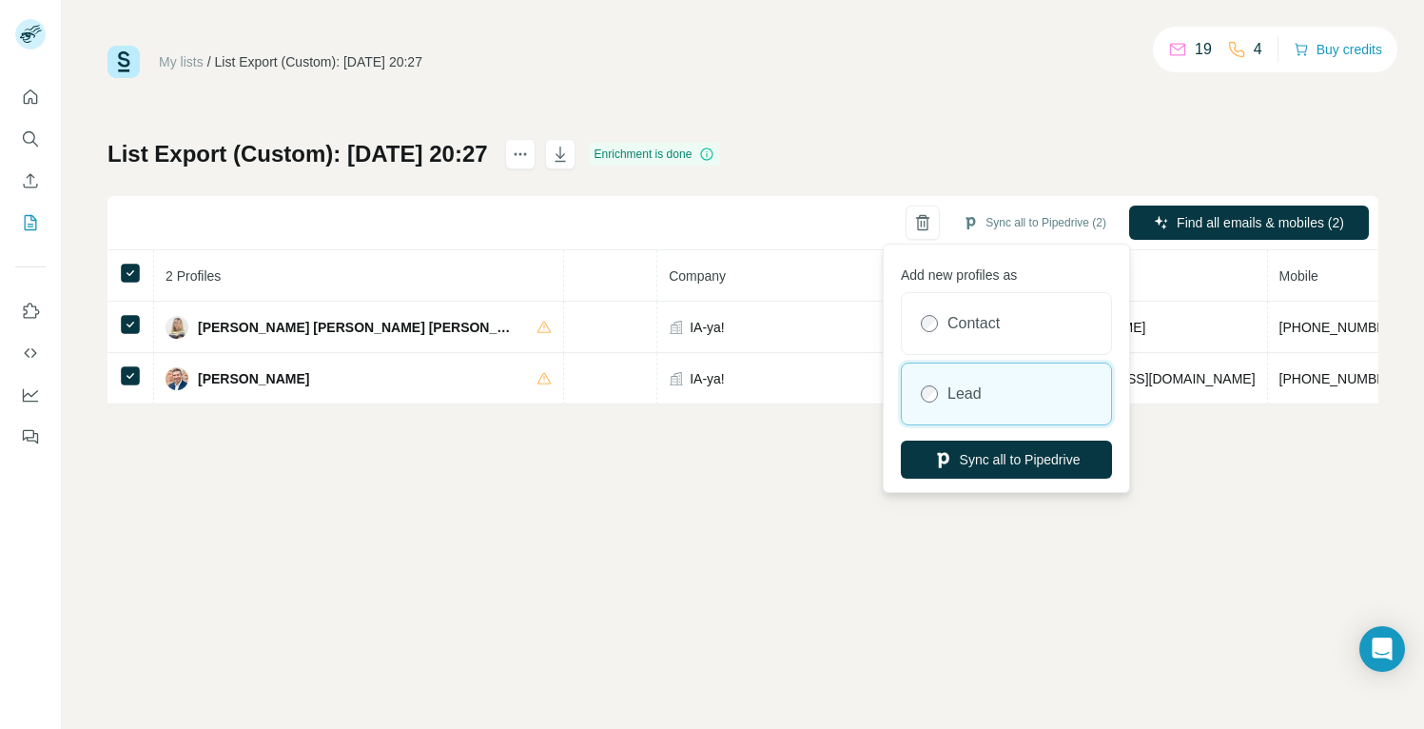
click at [971, 575] on div "My lists / List Export (Custom): 27/08/2025 20:27 19 4 Buy credits List Export …" at bounding box center [743, 364] width 1362 height 729
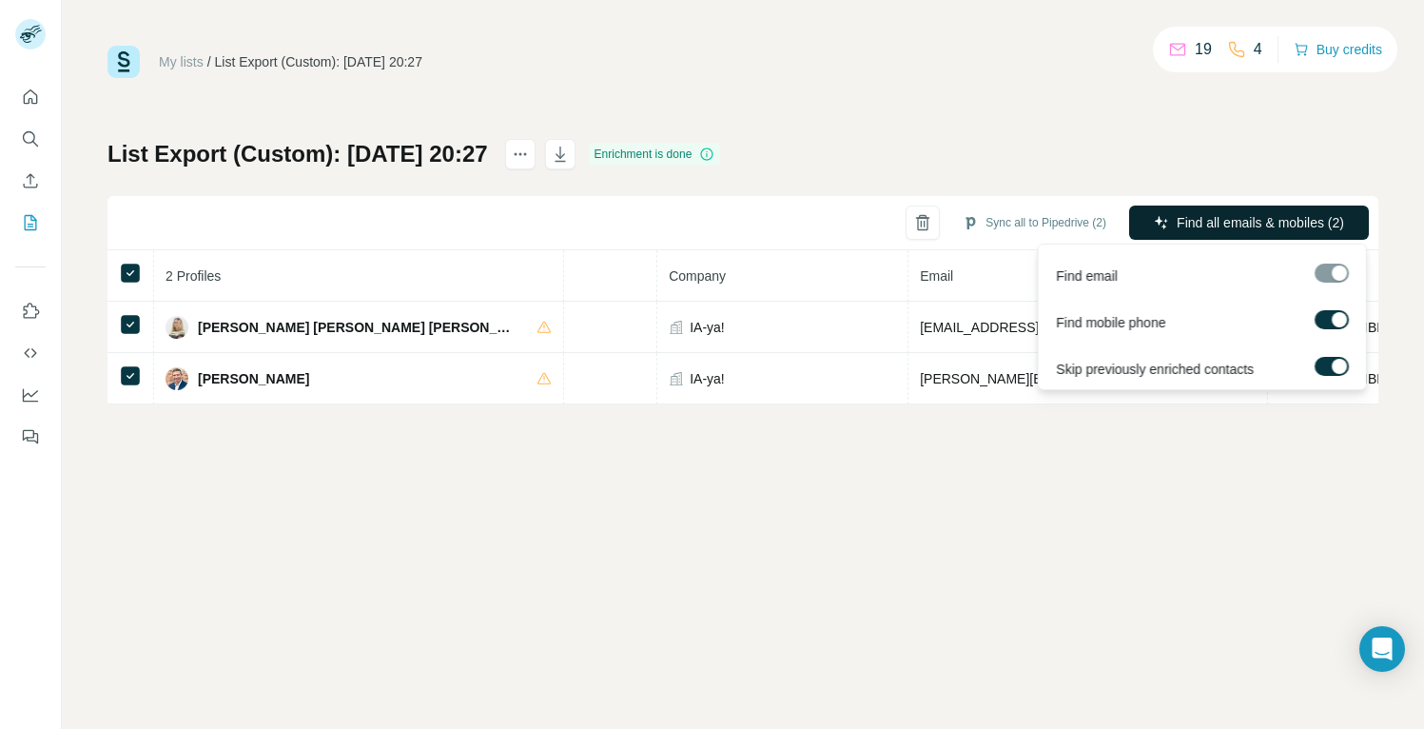
click at [1247, 224] on span "Find all emails & mobiles (2)" at bounding box center [1260, 222] width 167 height 19
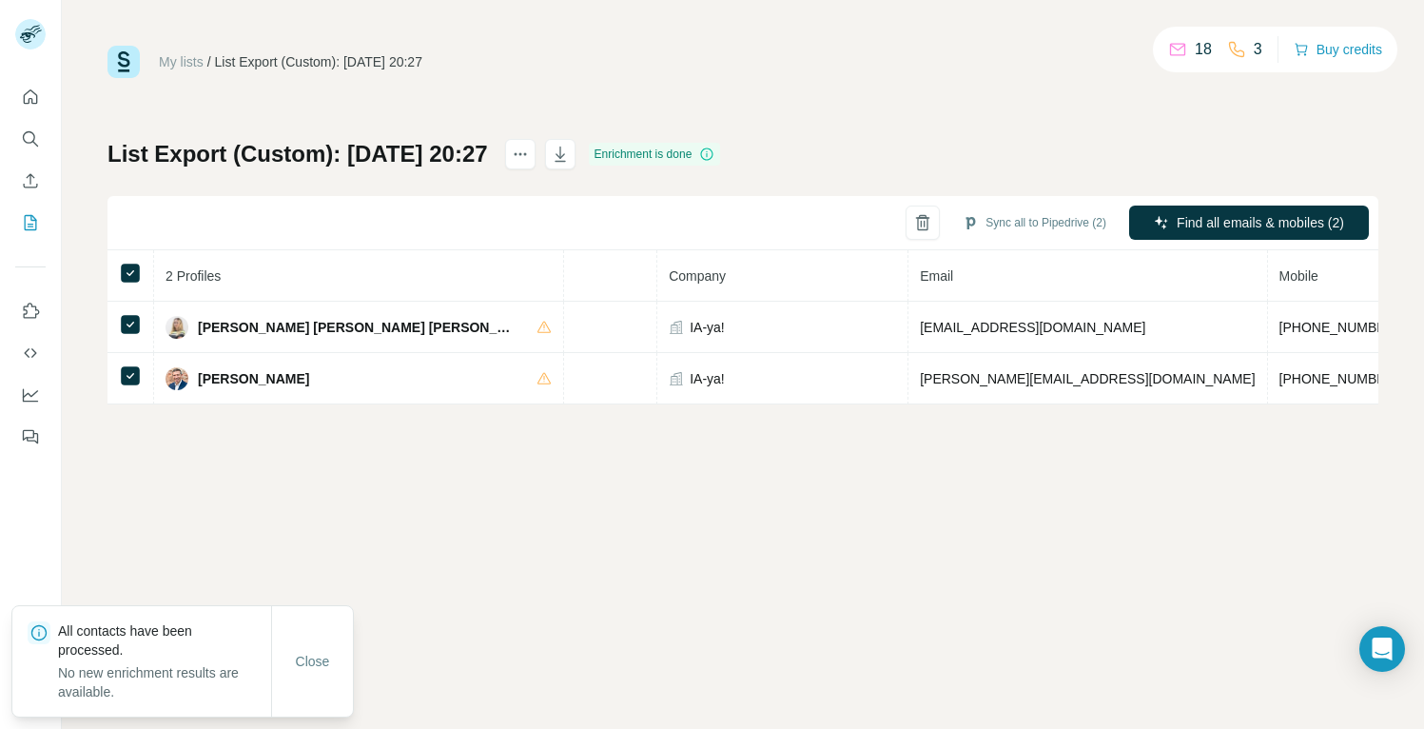
click at [1097, 115] on div "My lists / List Export (Custom): 27/08/2025 20:27 18 3 Buy credits List Export …" at bounding box center [742, 225] width 1271 height 359
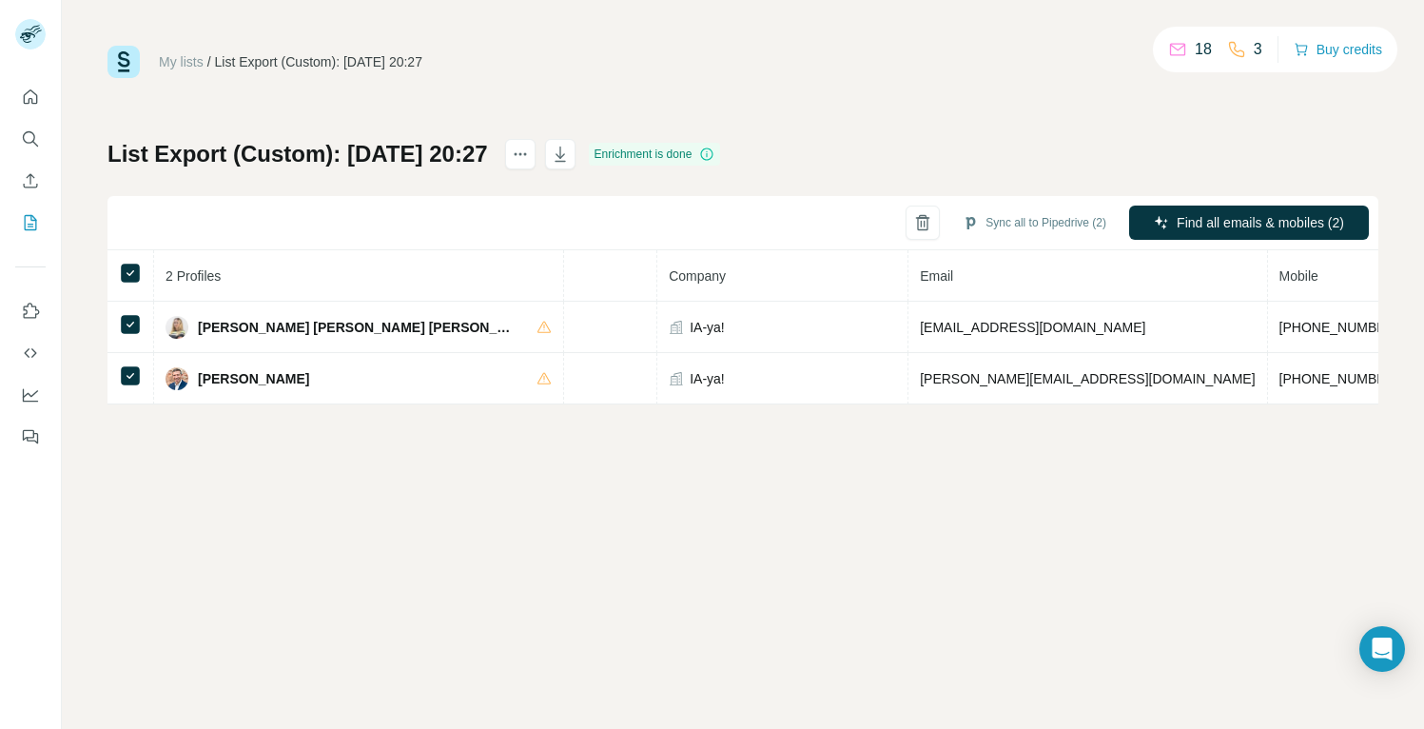
click at [856, 427] on div "My lists / List Export (Custom): 27/08/2025 20:27 18 3 Buy credits List Export …" at bounding box center [743, 364] width 1362 height 729
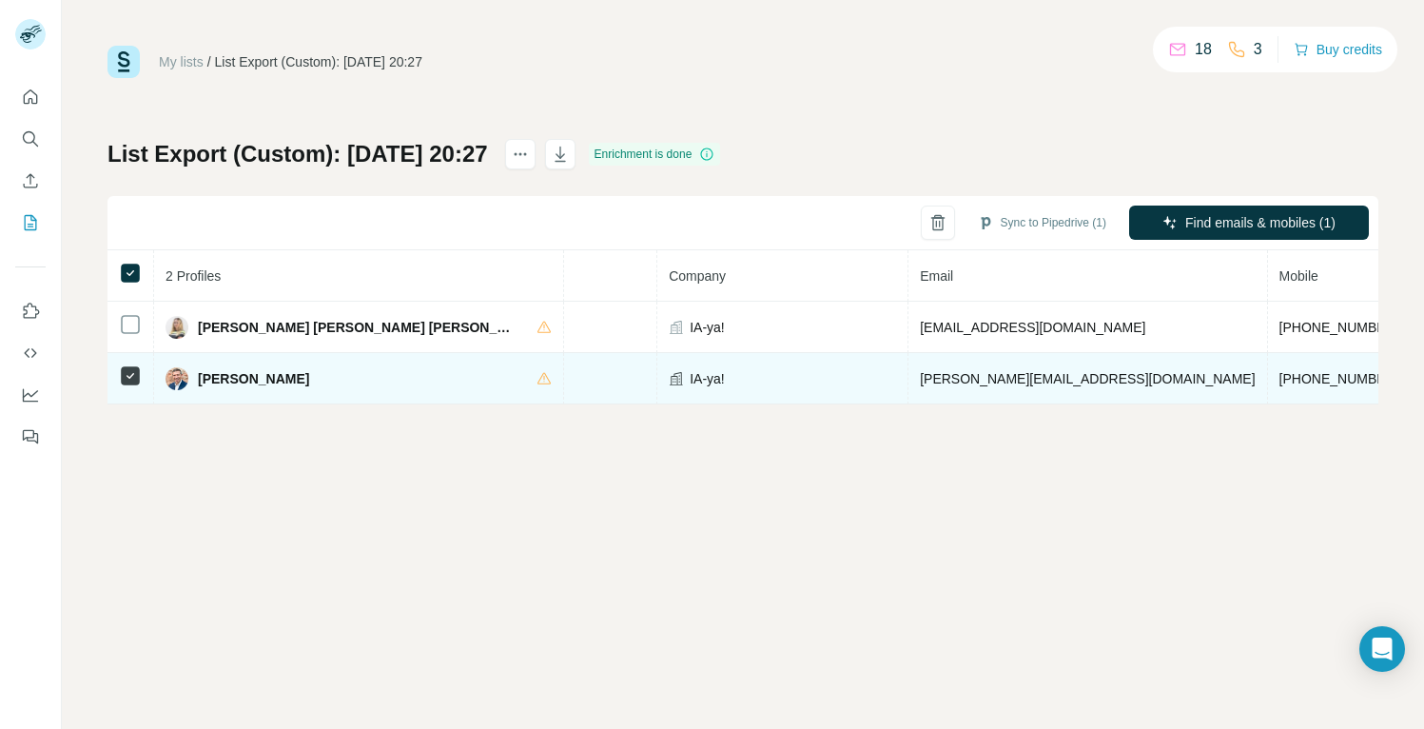
click at [908, 379] on td "carlos@ia-ya.com" at bounding box center [1087, 378] width 359 height 51
click at [920, 382] on span "carlos@ia-ya.com" at bounding box center [1087, 378] width 335 height 15
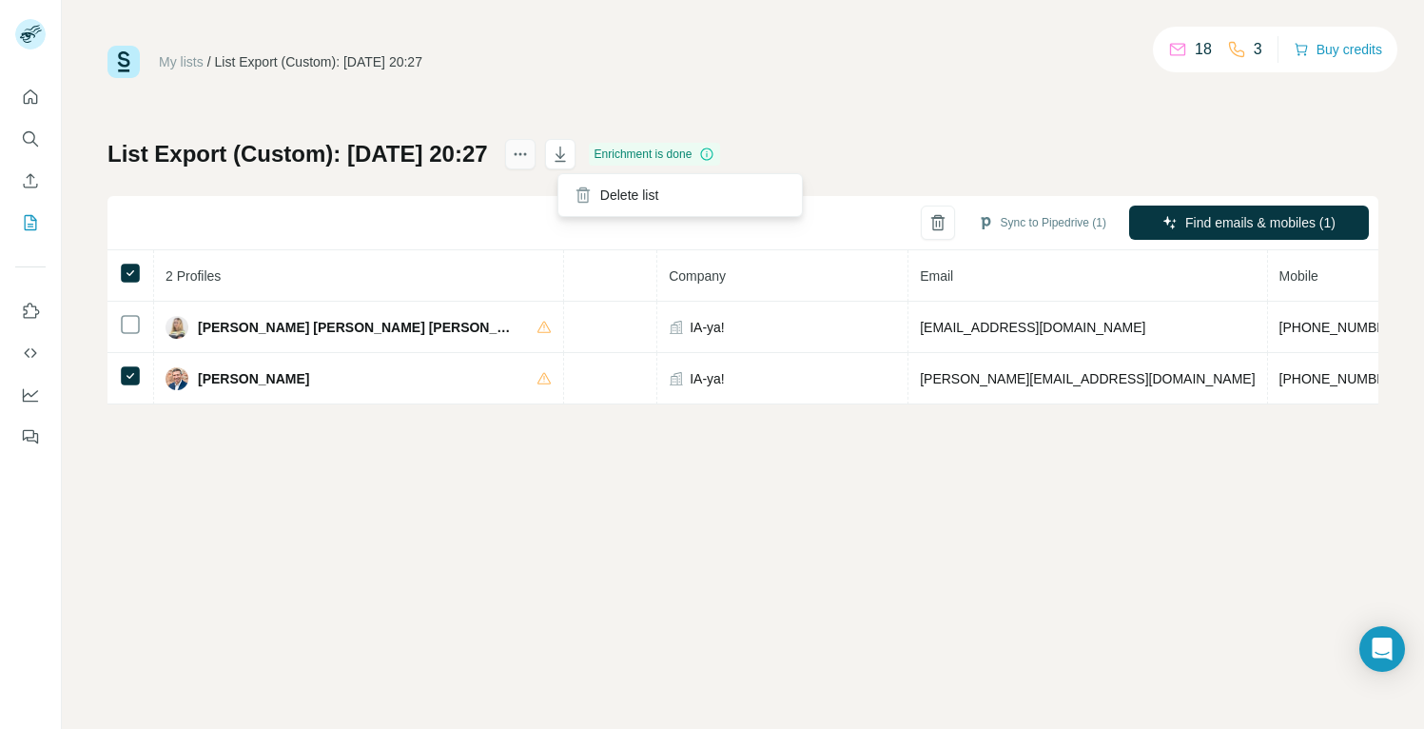
click at [530, 152] on icon "actions" at bounding box center [520, 154] width 19 height 19
click at [570, 152] on icon "button" at bounding box center [560, 154] width 19 height 19
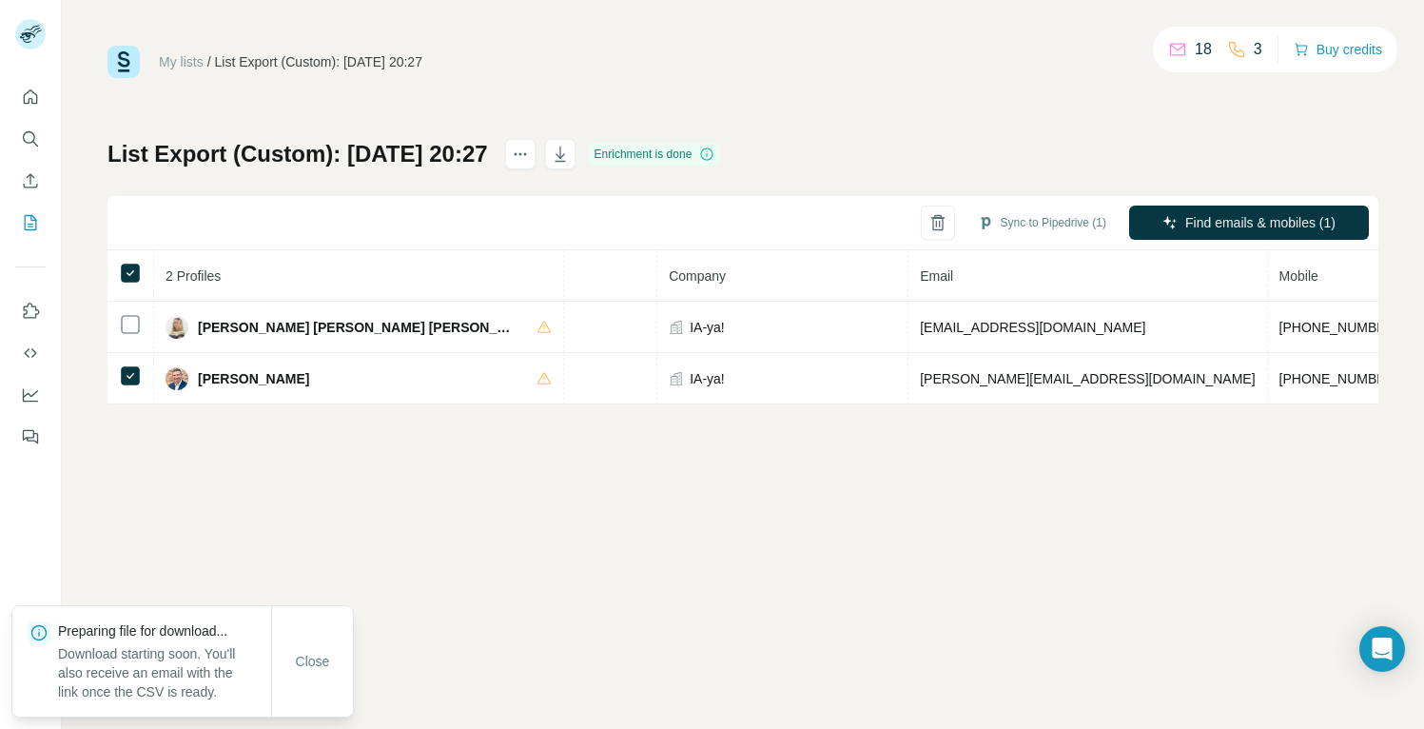
click at [861, 134] on div "My lists / List Export (Custom): 27/08/2025 20:27 18 3 Buy credits List Export …" at bounding box center [742, 225] width 1271 height 359
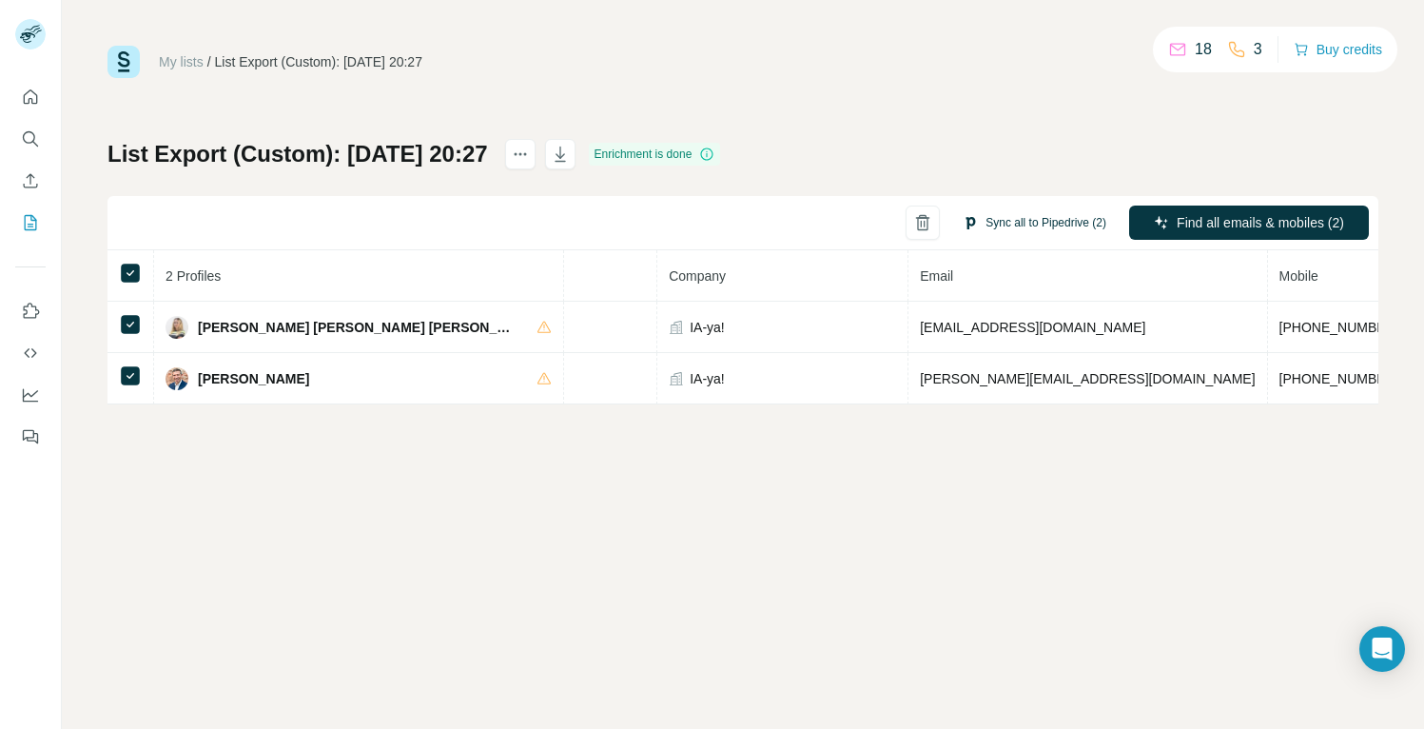
click at [1018, 224] on button "Sync all to Pipedrive (2)" at bounding box center [1034, 222] width 170 height 29
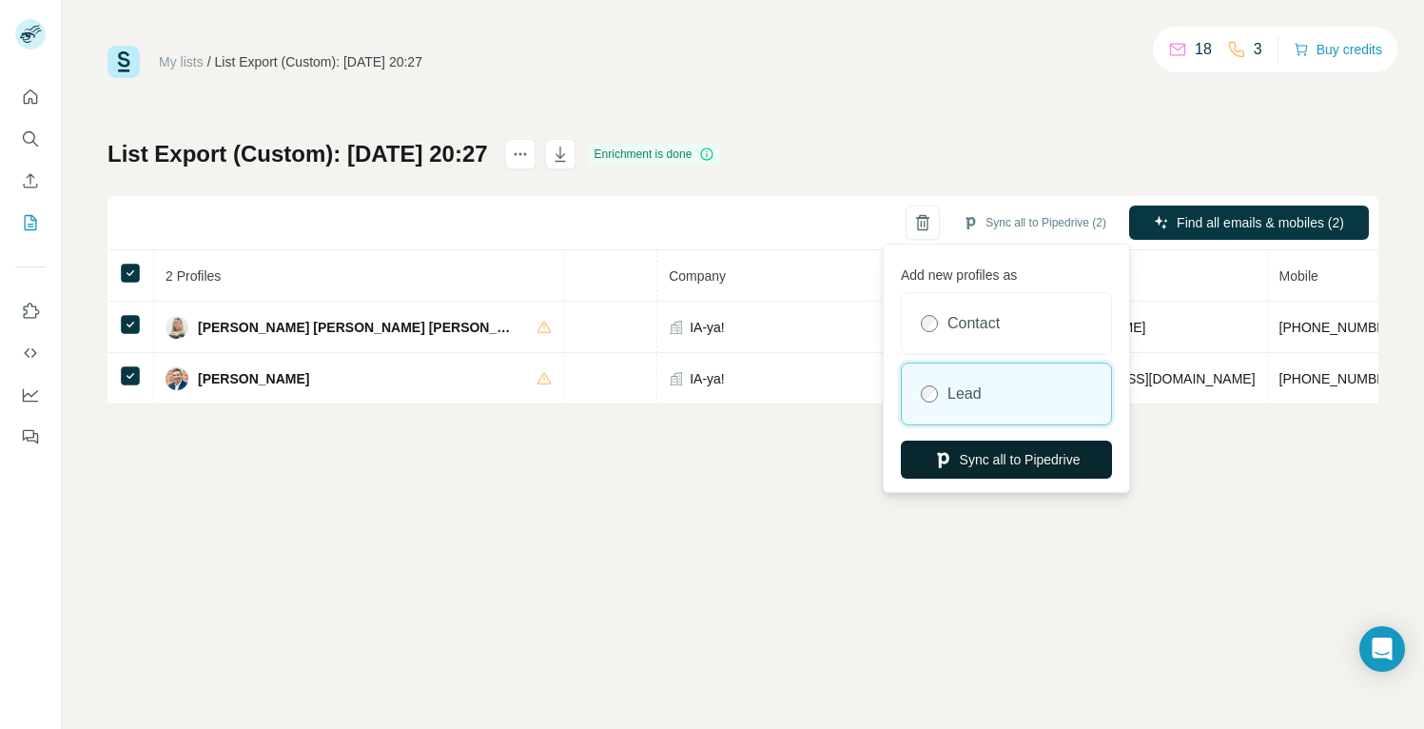
click at [999, 457] on button "Sync all to Pipedrive" at bounding box center [1006, 459] width 211 height 38
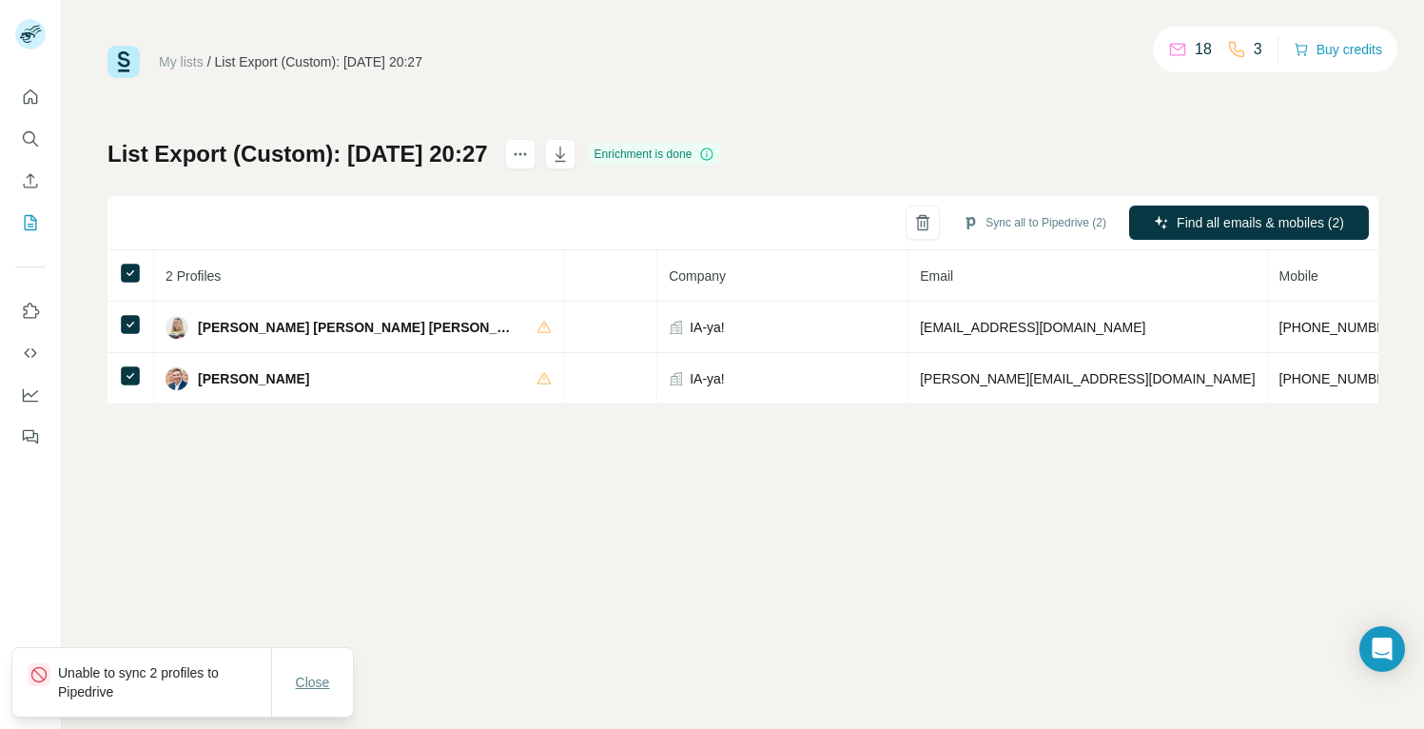
click at [305, 688] on span "Close" at bounding box center [313, 681] width 34 height 19
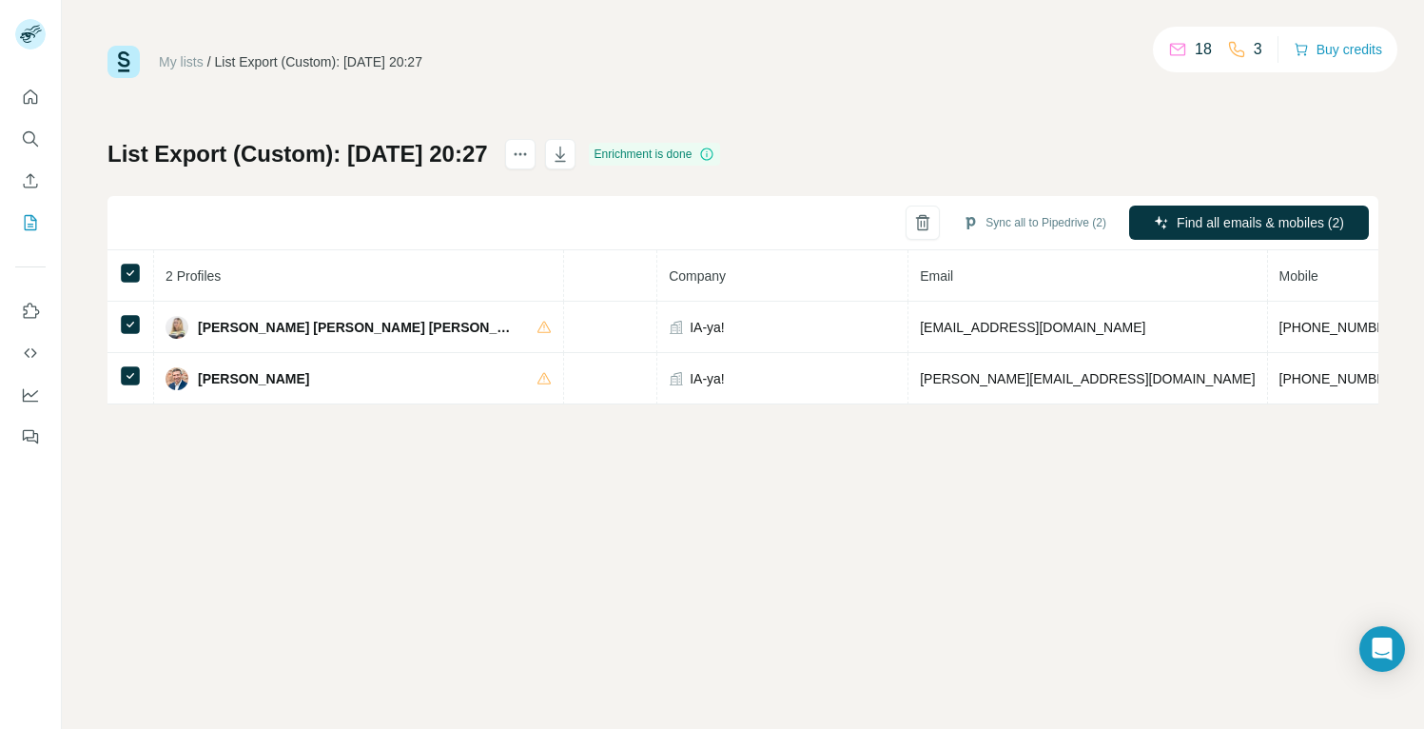
click at [408, 542] on div "My lists / List Export (Custom): 27/08/2025 20:27 18 3 Buy credits List Export …" at bounding box center [743, 364] width 1362 height 729
click at [1100, 228] on button "Sync all to Pipedrive (2)" at bounding box center [1034, 222] width 170 height 29
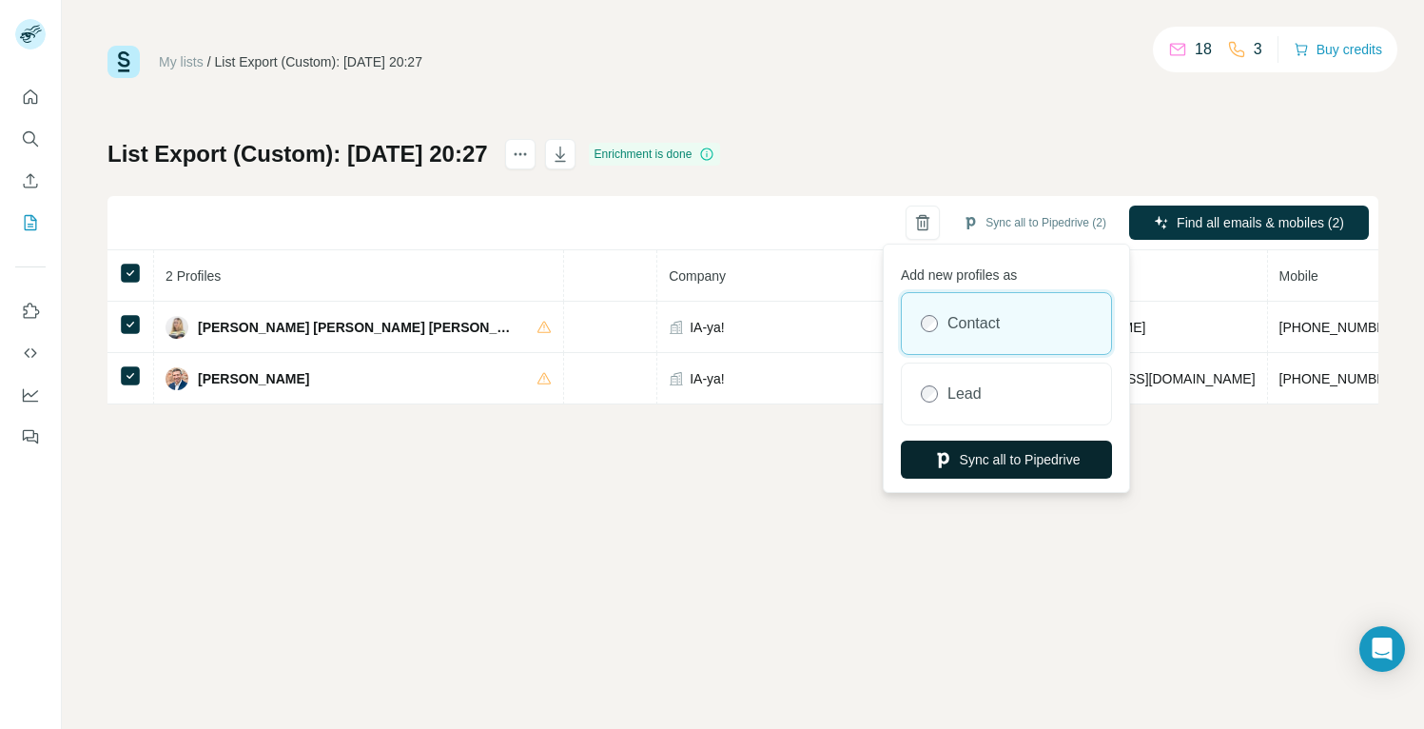
click at [995, 471] on button "Sync all to Pipedrive" at bounding box center [1006, 459] width 211 height 38
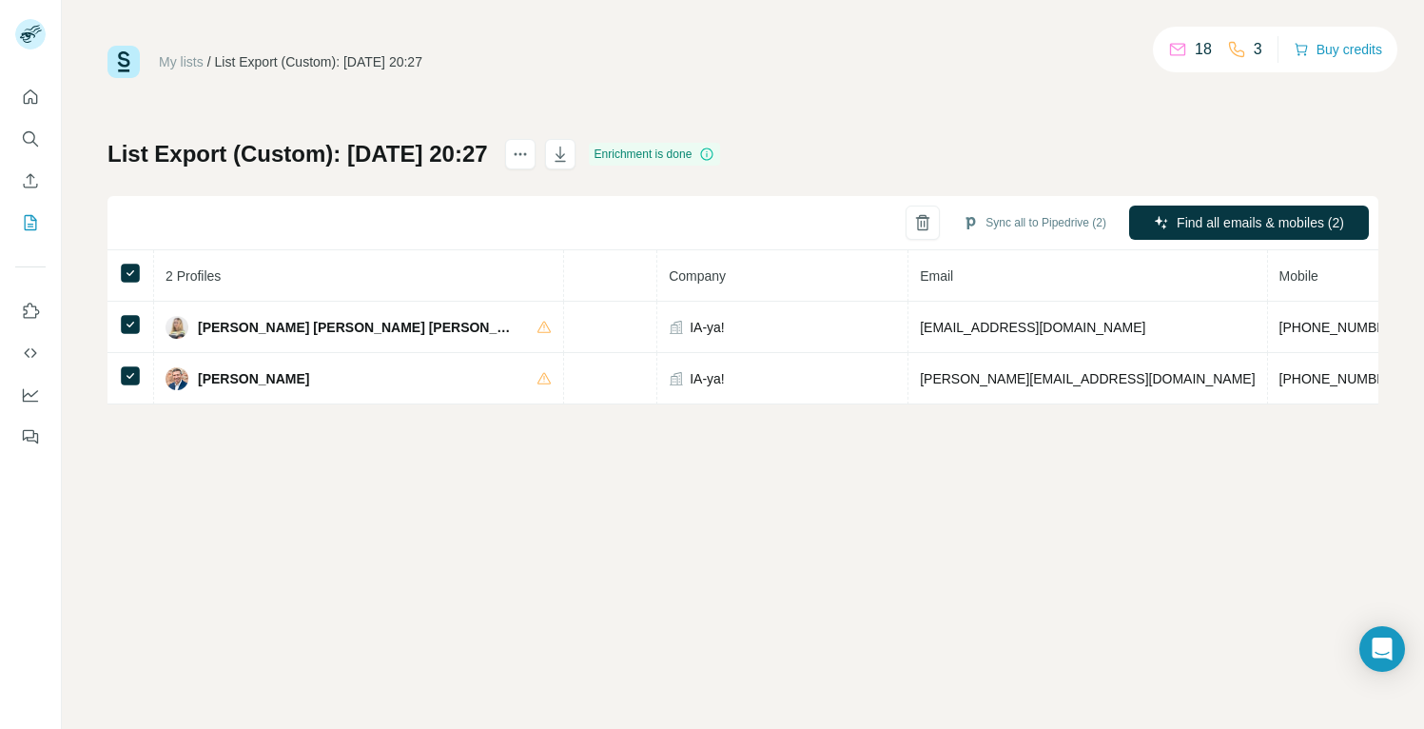
click at [258, 537] on div "My lists / List Export (Custom): 27/08/2025 20:27 18 3 Buy credits List Export …" at bounding box center [743, 364] width 1362 height 729
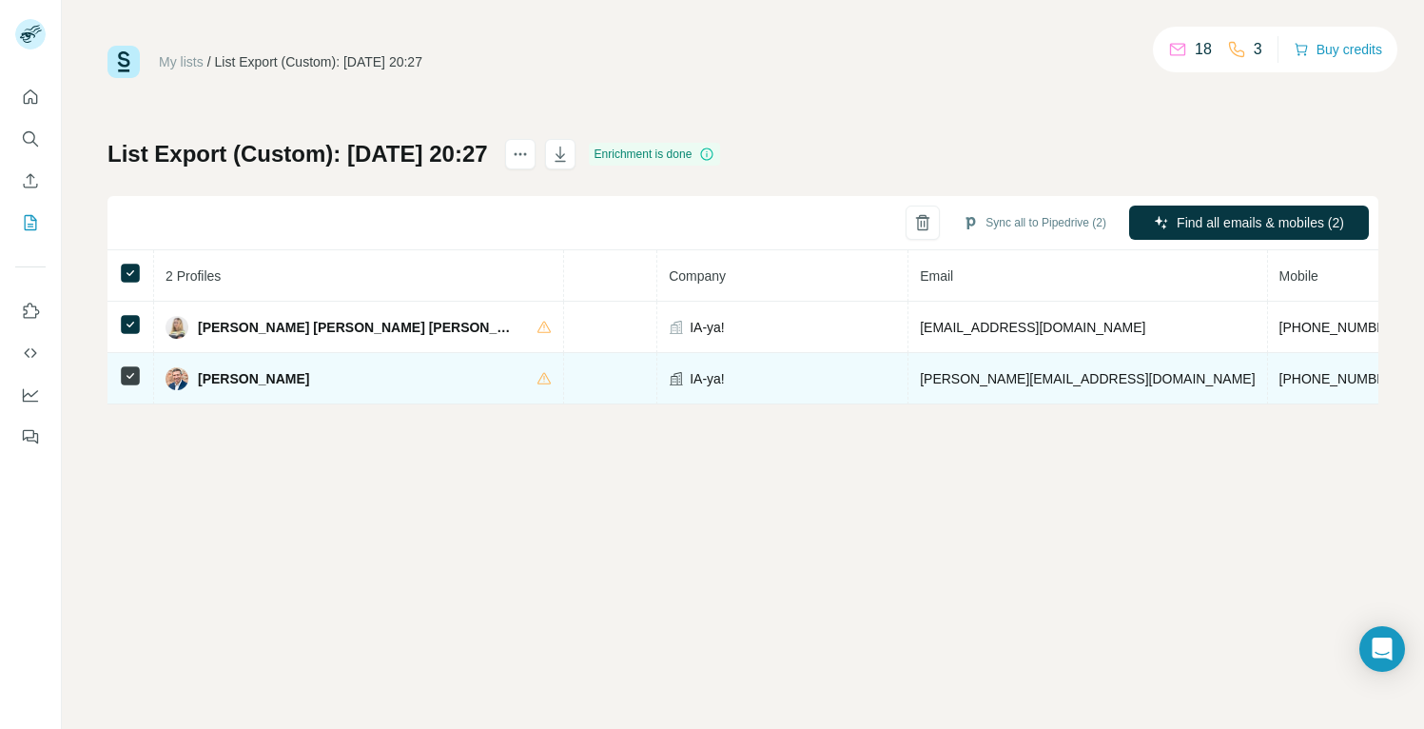
click at [231, 377] on span "[PERSON_NAME]" at bounding box center [253, 378] width 111 height 19
click at [217, 382] on span "[PERSON_NAME]" at bounding box center [253, 378] width 111 height 19
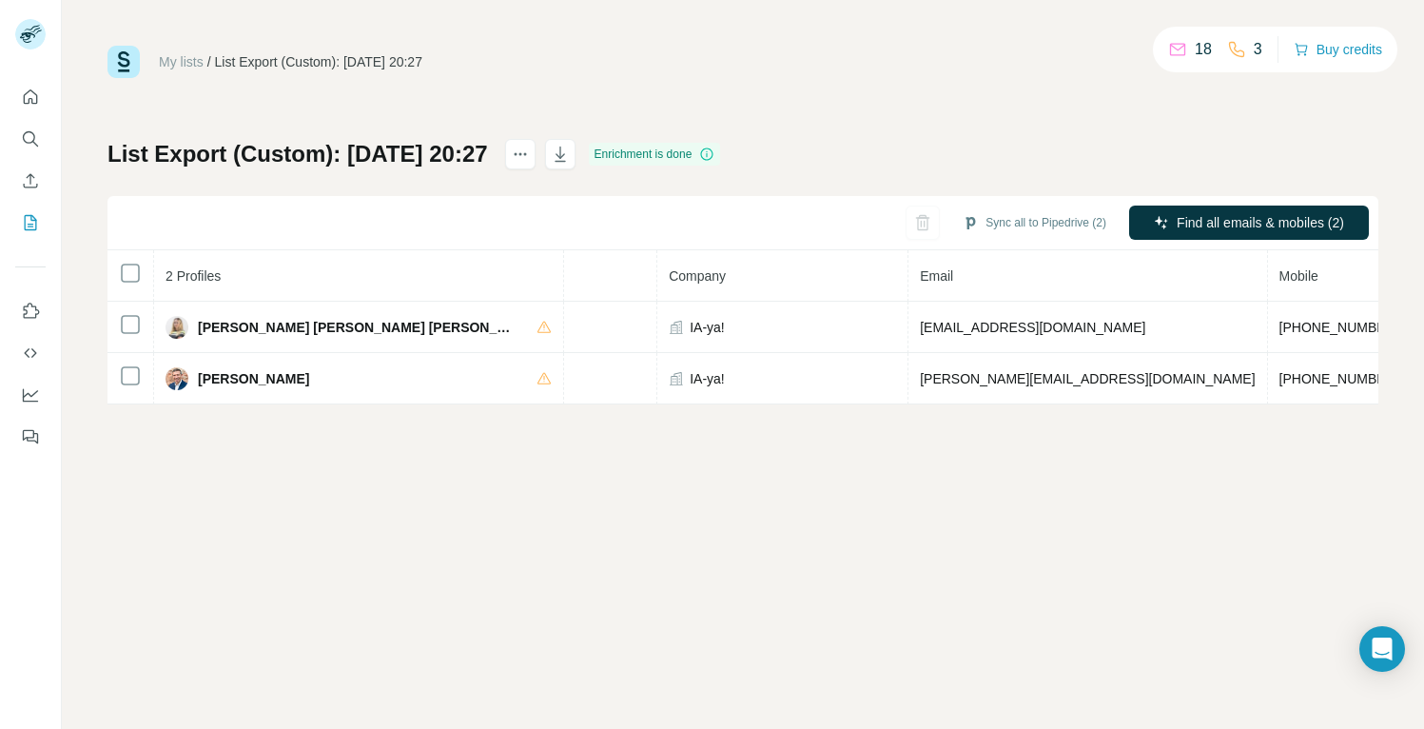
click at [714, 153] on icon at bounding box center [706, 153] width 15 height 15
click at [846, 110] on div "My lists / List Export (Custom): 27/08/2025 20:27 18 3 Buy credits List Export …" at bounding box center [742, 225] width 1271 height 359
click at [530, 152] on icon "actions" at bounding box center [520, 154] width 19 height 19
click at [797, 81] on div "My lists / List Export (Custom): 27/08/2025 20:27 18 3 Buy credits List Export …" at bounding box center [742, 225] width 1271 height 359
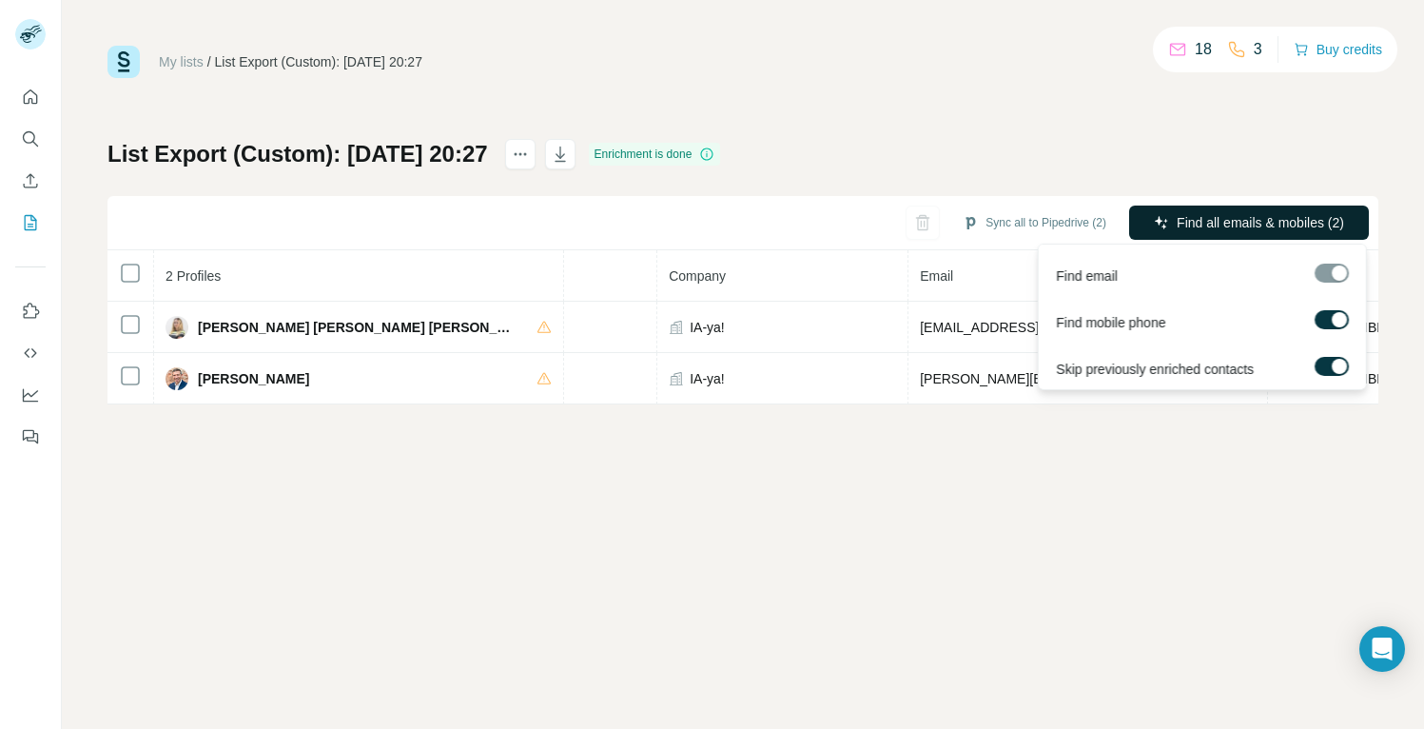
click at [1177, 226] on span "Find all emails & mobiles (2)" at bounding box center [1260, 222] width 167 height 19
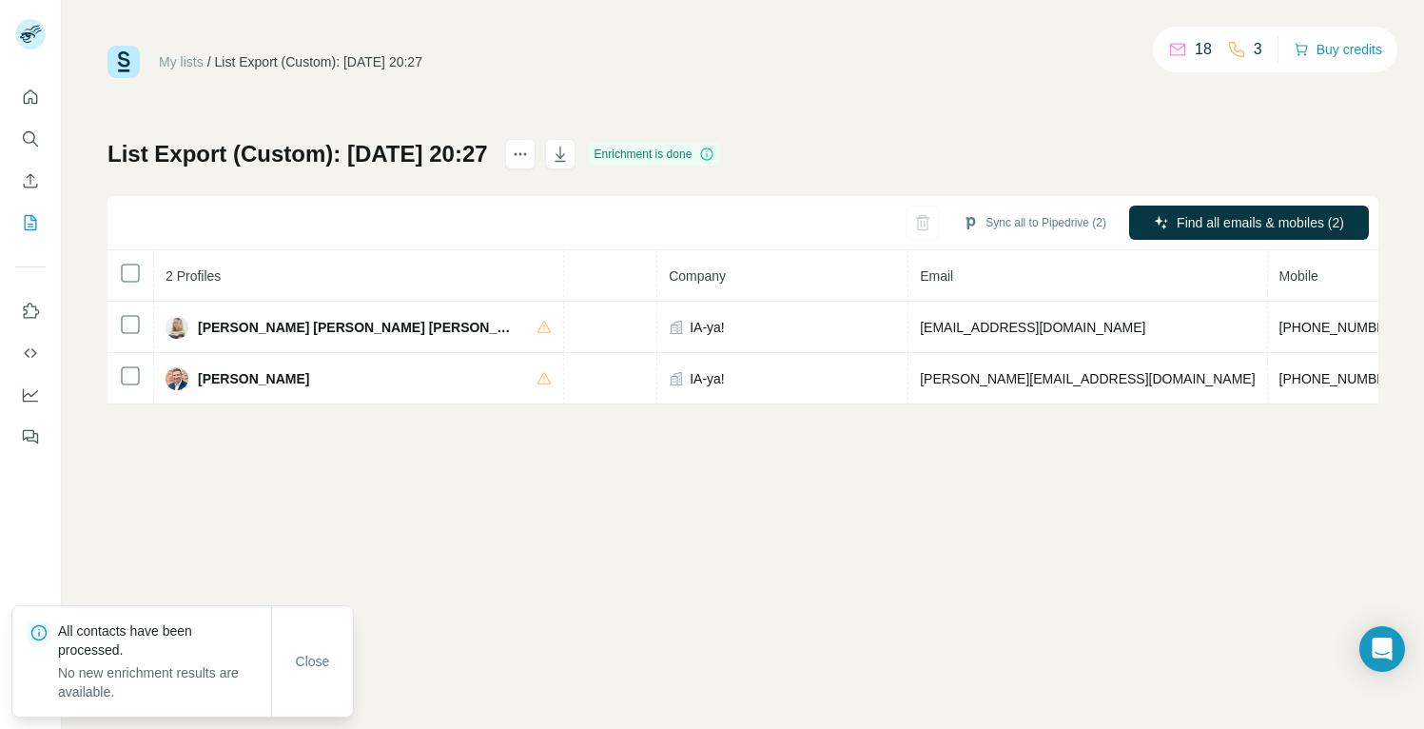
click at [1164, 459] on div "My lists / List Export (Custom): 27/08/2025 20:27 18 3 Buy credits List Export …" at bounding box center [743, 364] width 1362 height 729
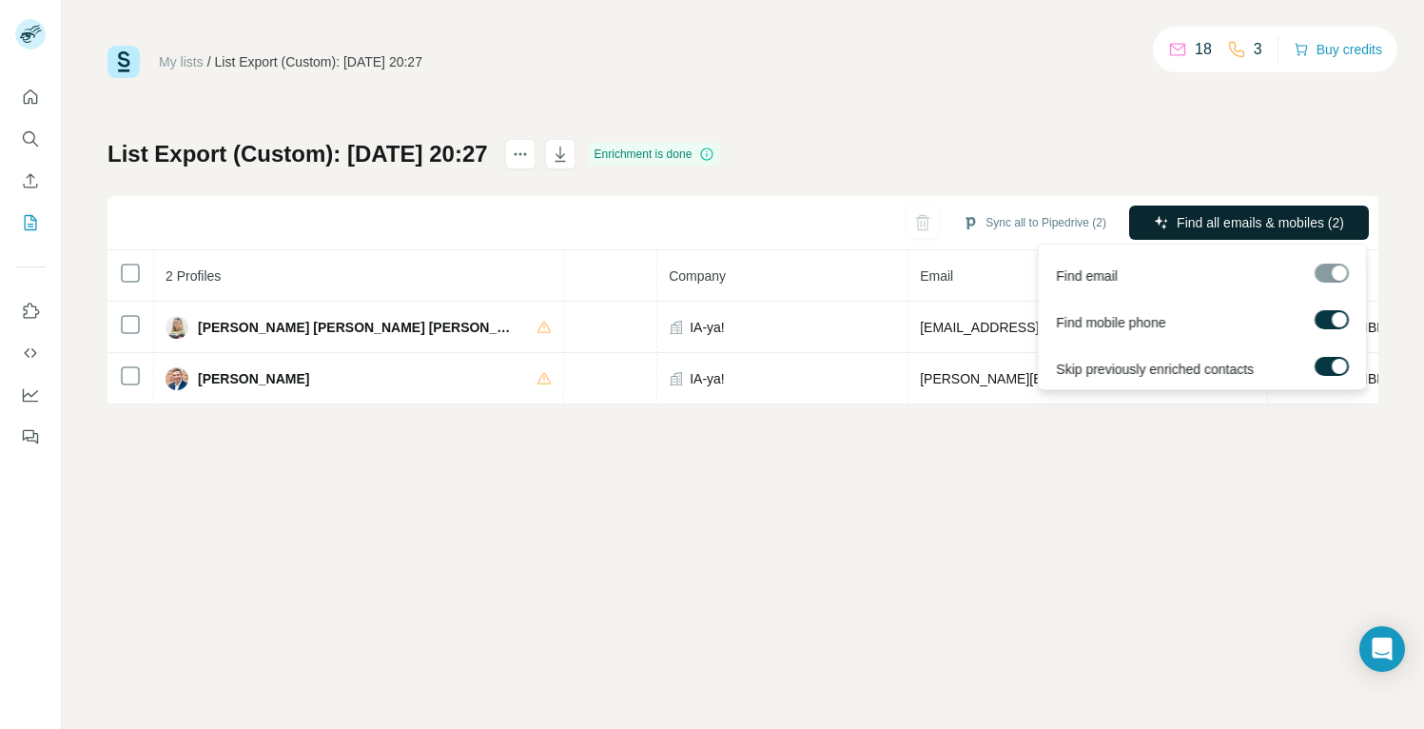
click at [1227, 226] on span "Find all emails & mobiles (2)" at bounding box center [1260, 222] width 167 height 19
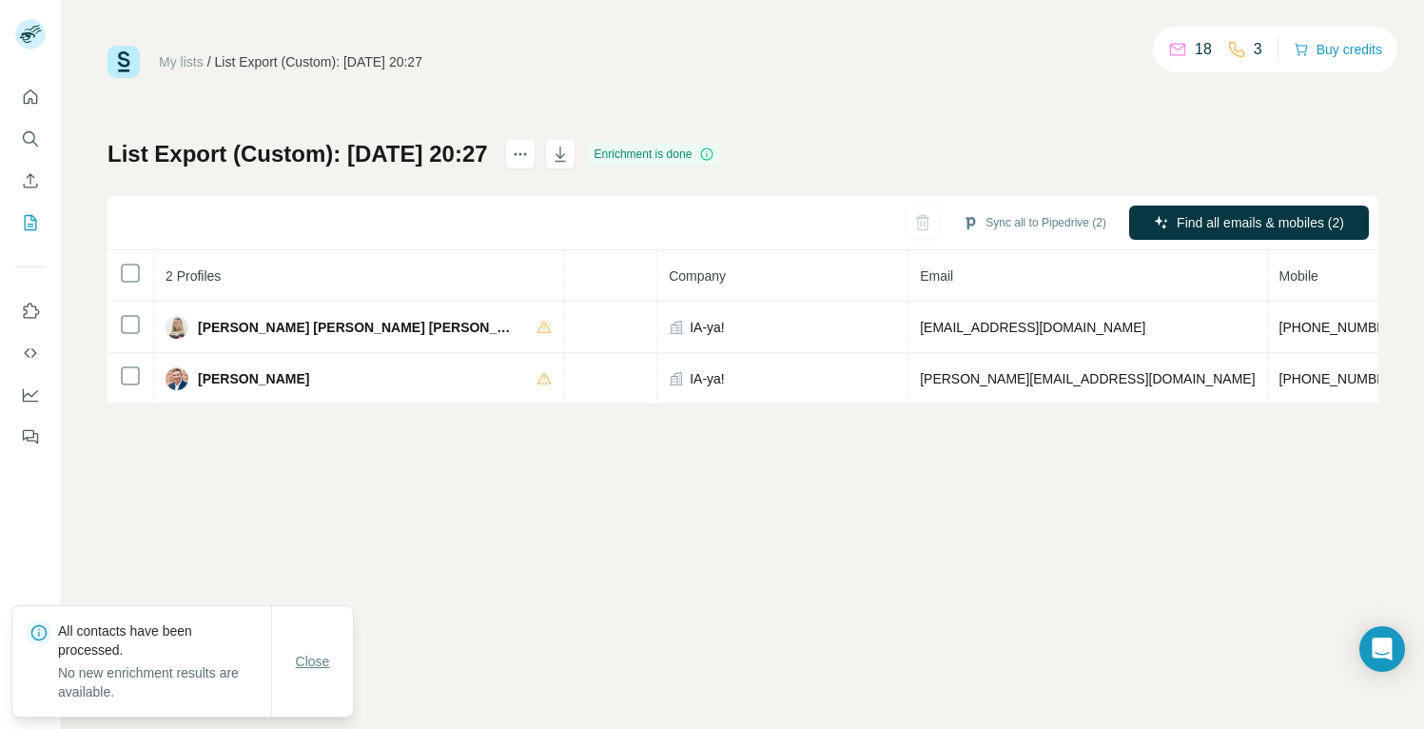
click at [316, 660] on span "Close" at bounding box center [313, 661] width 34 height 19
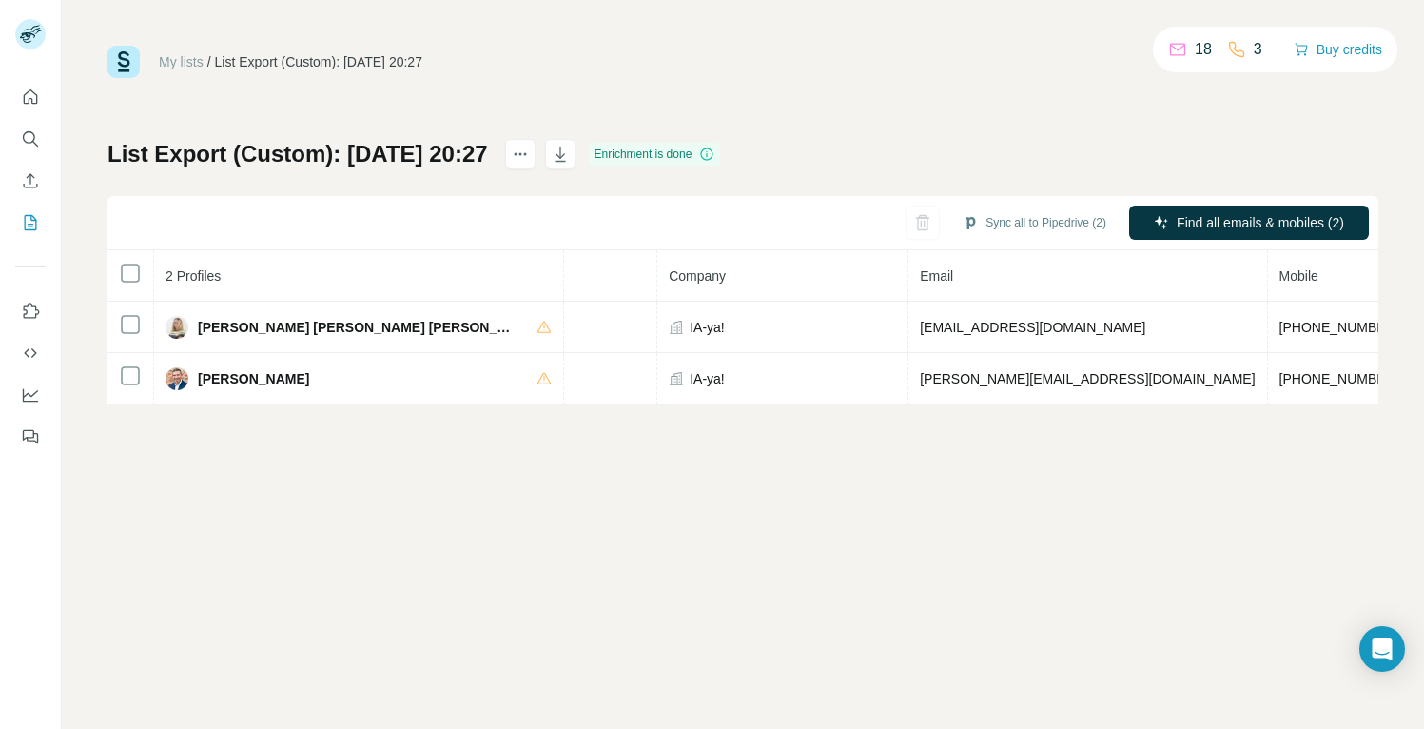
click at [492, 584] on div "My lists / List Export (Custom): 27/08/2025 20:27 18 3 Buy credits List Export …" at bounding box center [743, 364] width 1362 height 729
click at [647, 87] on div "My lists / List Export (Custom): 27/08/2025 20:27 18 3 Buy credits List Export …" at bounding box center [742, 225] width 1271 height 359
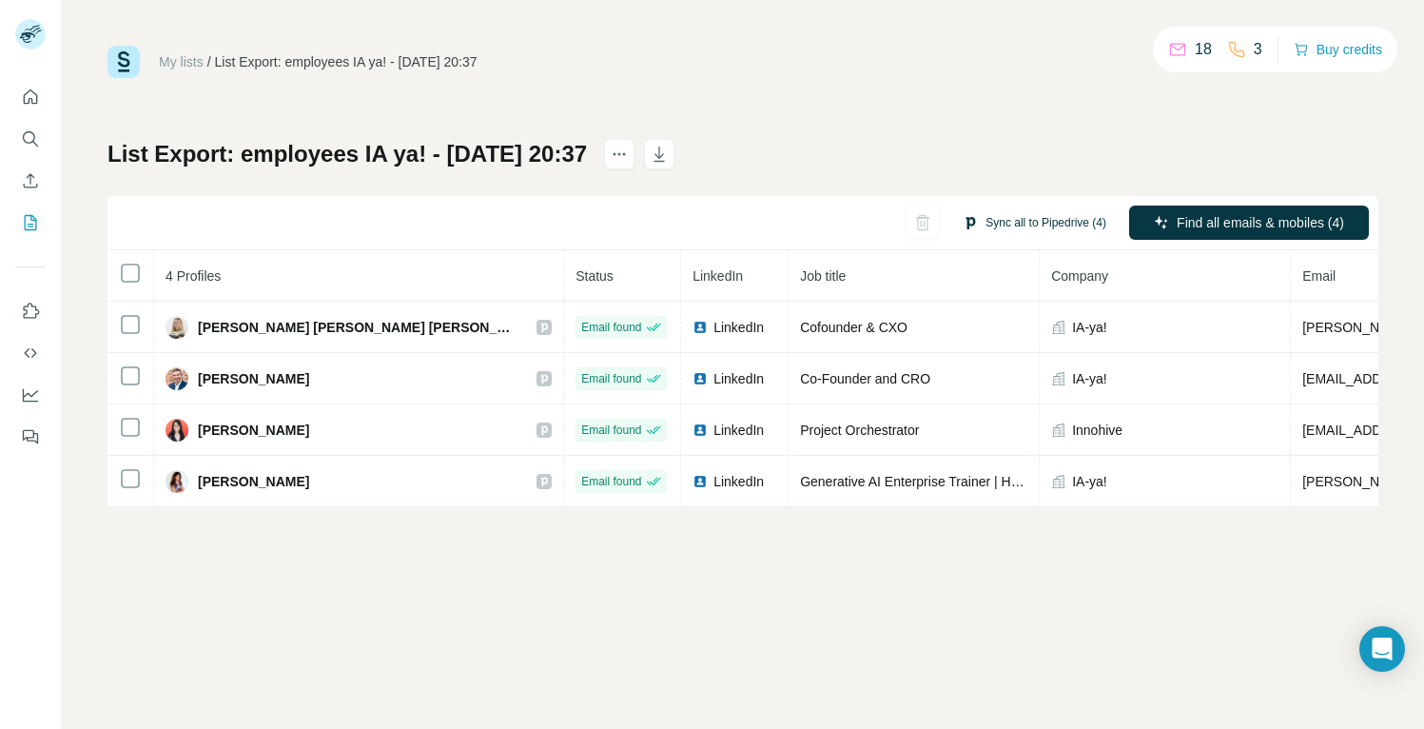
click at [1033, 225] on button "Sync all to Pipedrive (4)" at bounding box center [1034, 222] width 170 height 29
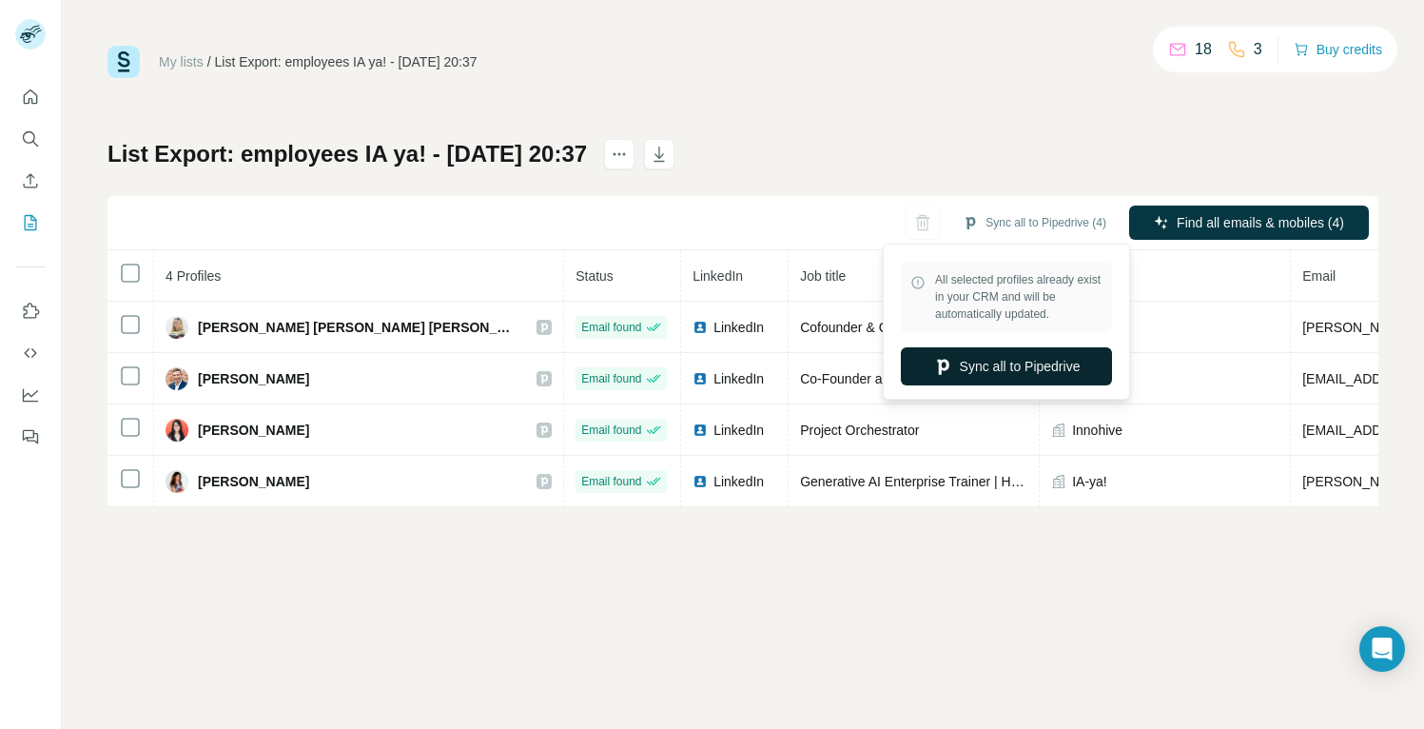
click at [973, 371] on button "Sync all to Pipedrive" at bounding box center [1006, 366] width 211 height 38
